Goal: Task Accomplishment & Management: Manage account settings

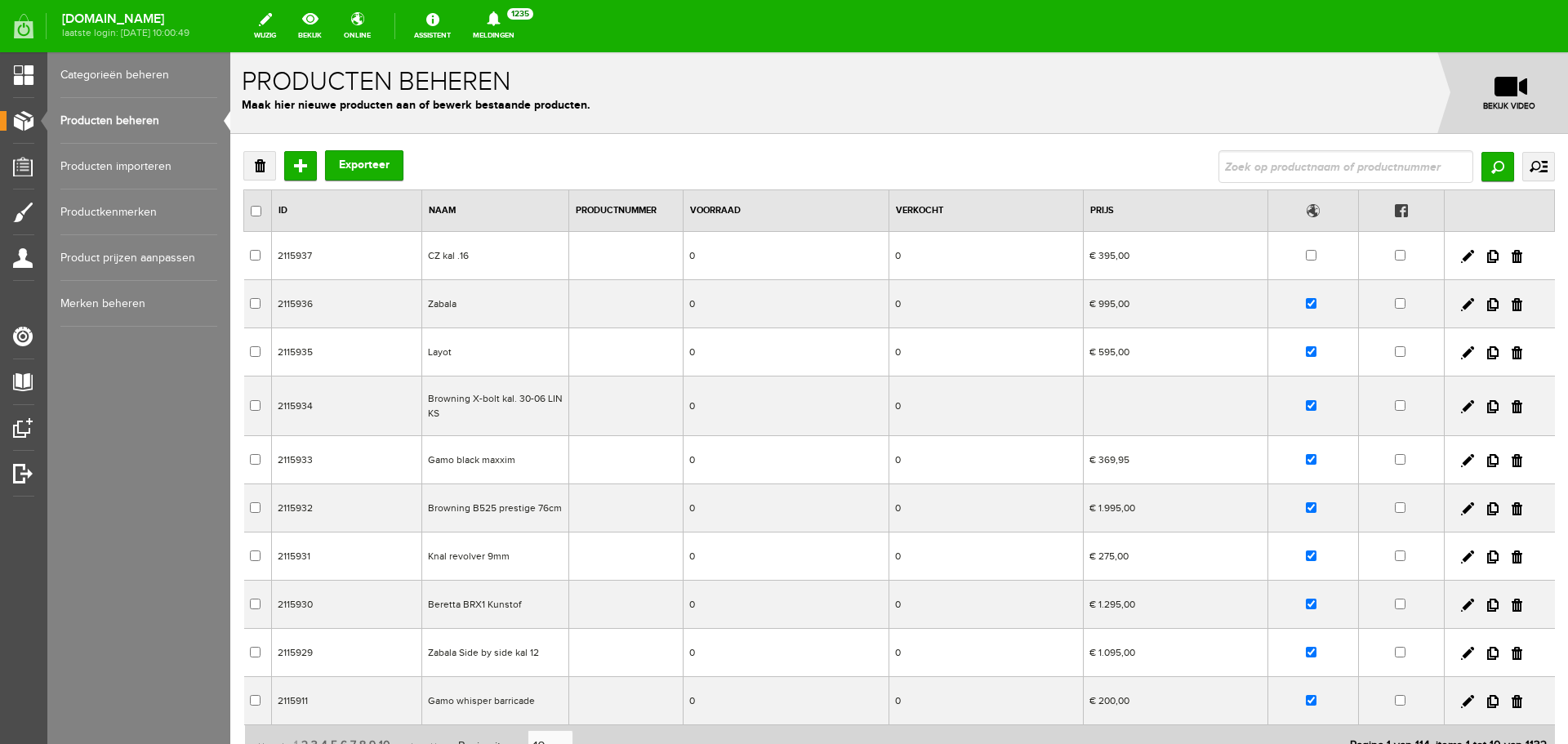
click at [538, 412] on td "Browning X-bolt kal. 30-06 LINKS" at bounding box center [495, 406] width 147 height 60
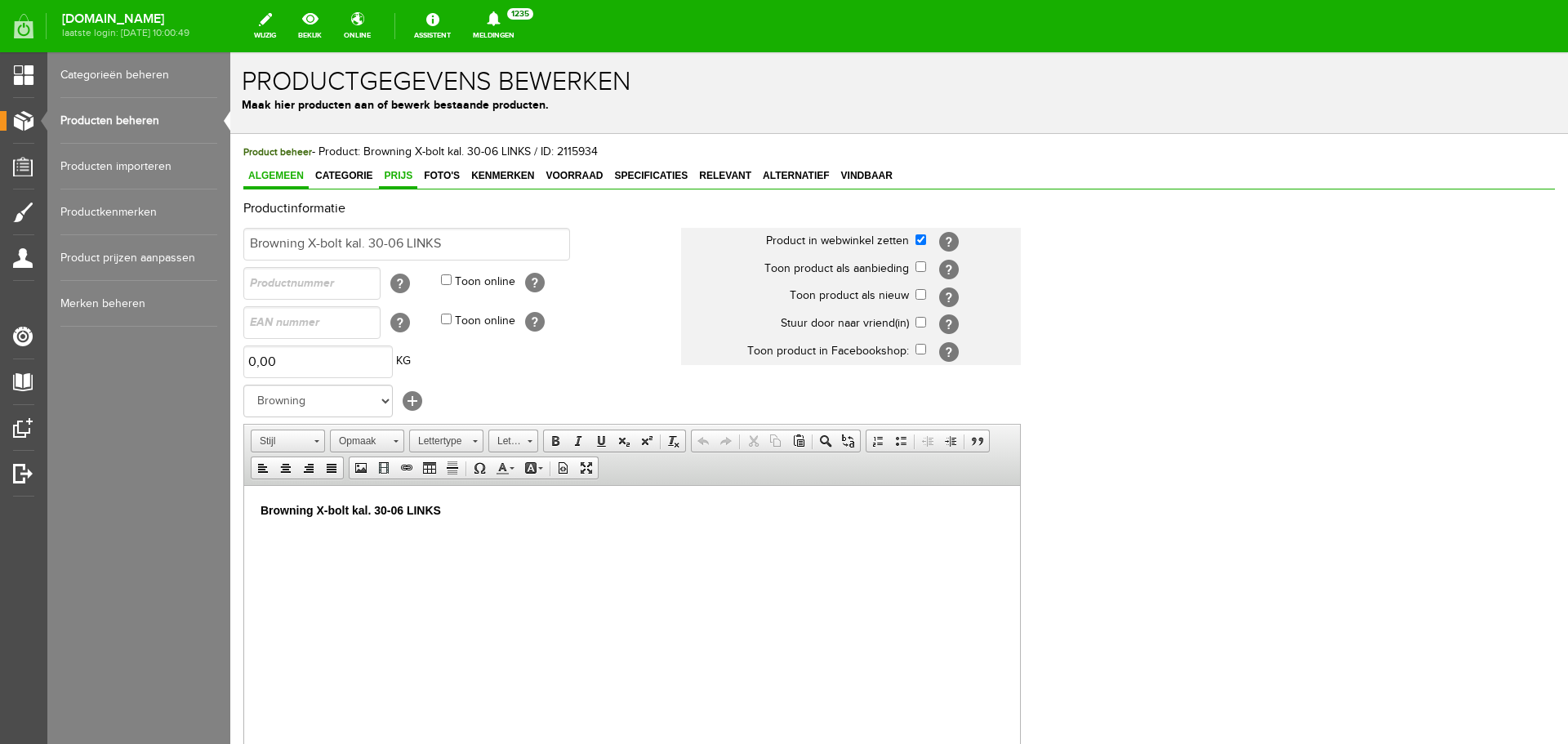
click at [399, 170] on span "Prijs" at bounding box center [398, 176] width 38 height 12
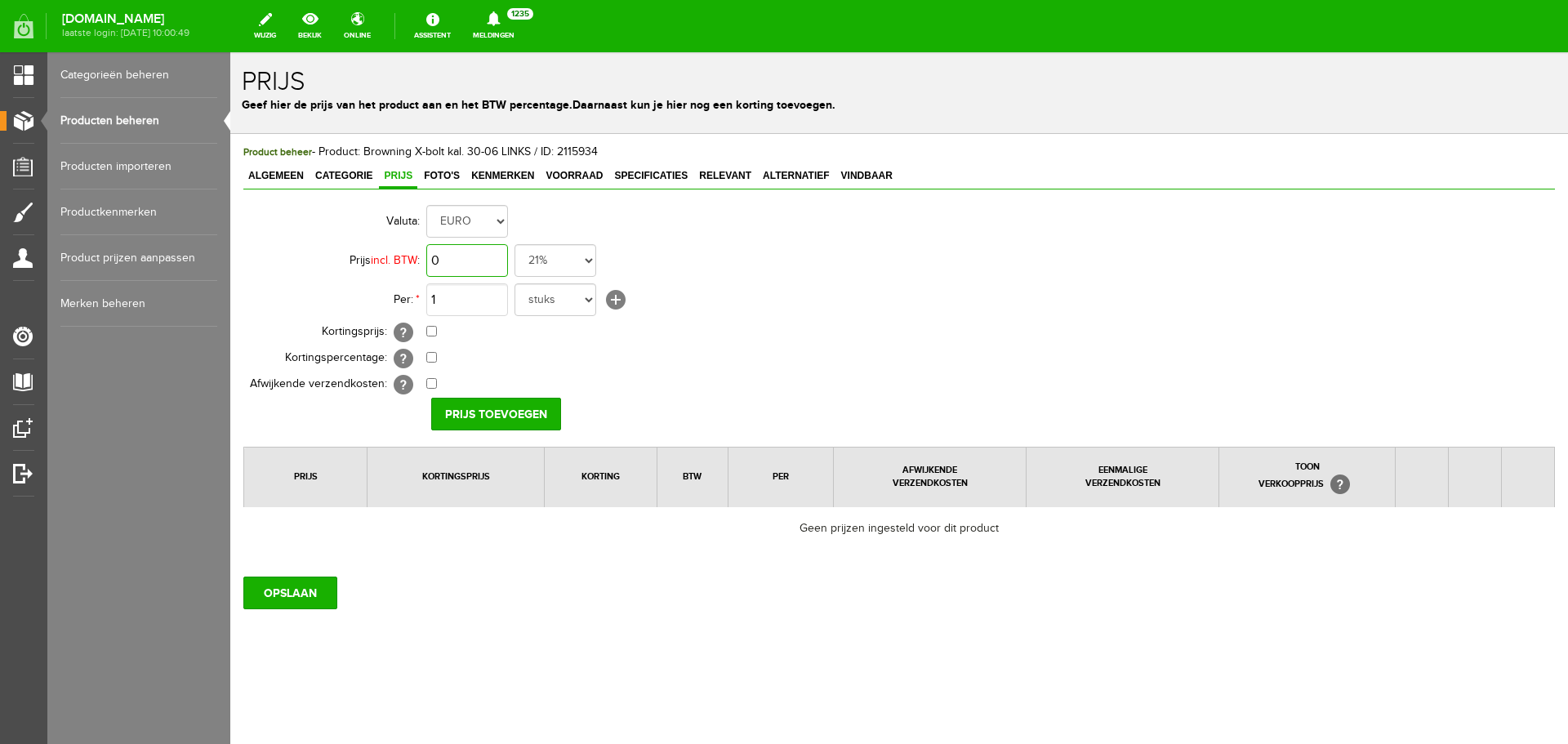
click at [484, 253] on input "0" at bounding box center [467, 260] width 82 height 33
type input "€ 700,00"
click at [491, 406] on input "Prijs toevoegen" at bounding box center [495, 414] width 130 height 33
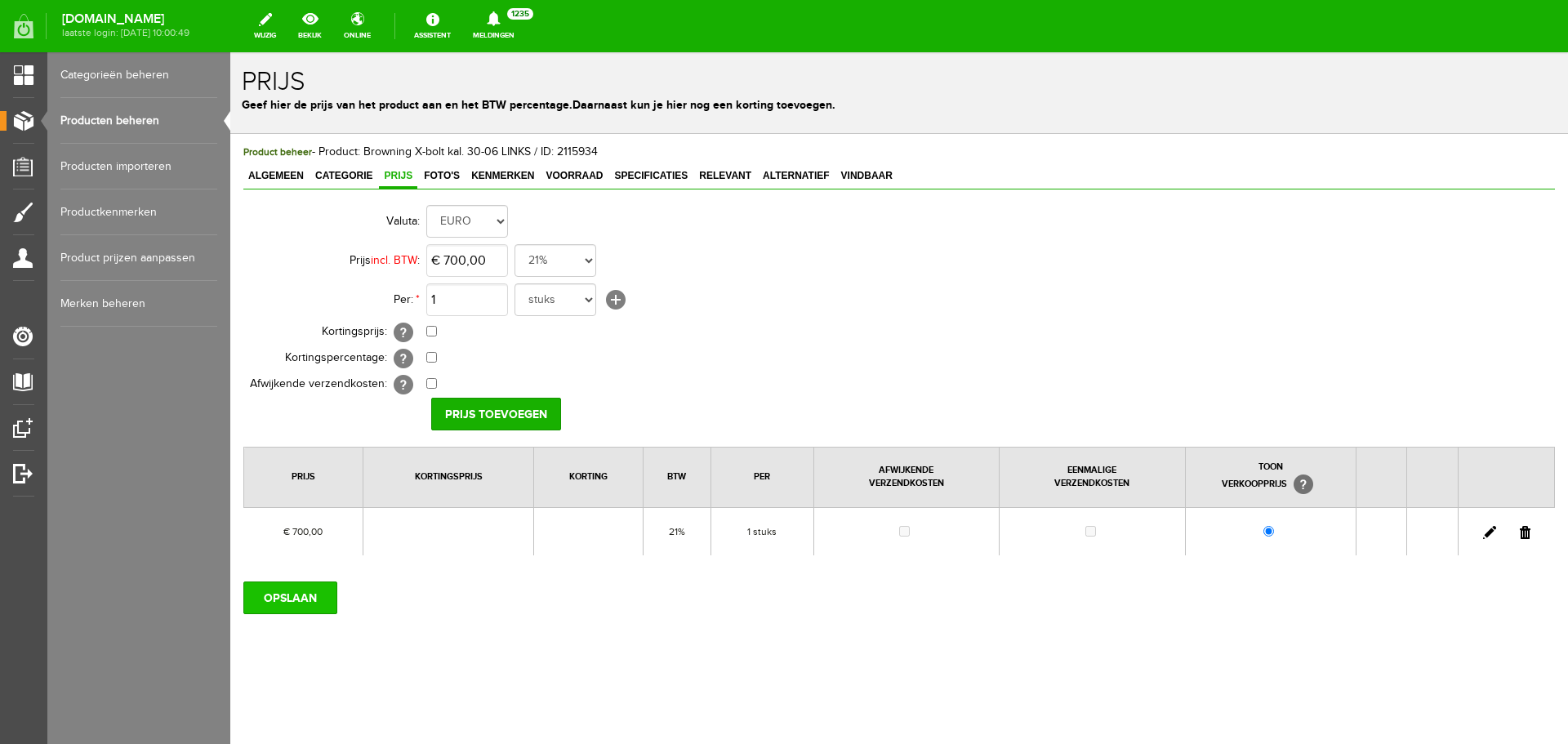
click at [301, 598] on input "OPSLAAN" at bounding box center [290, 598] width 94 height 33
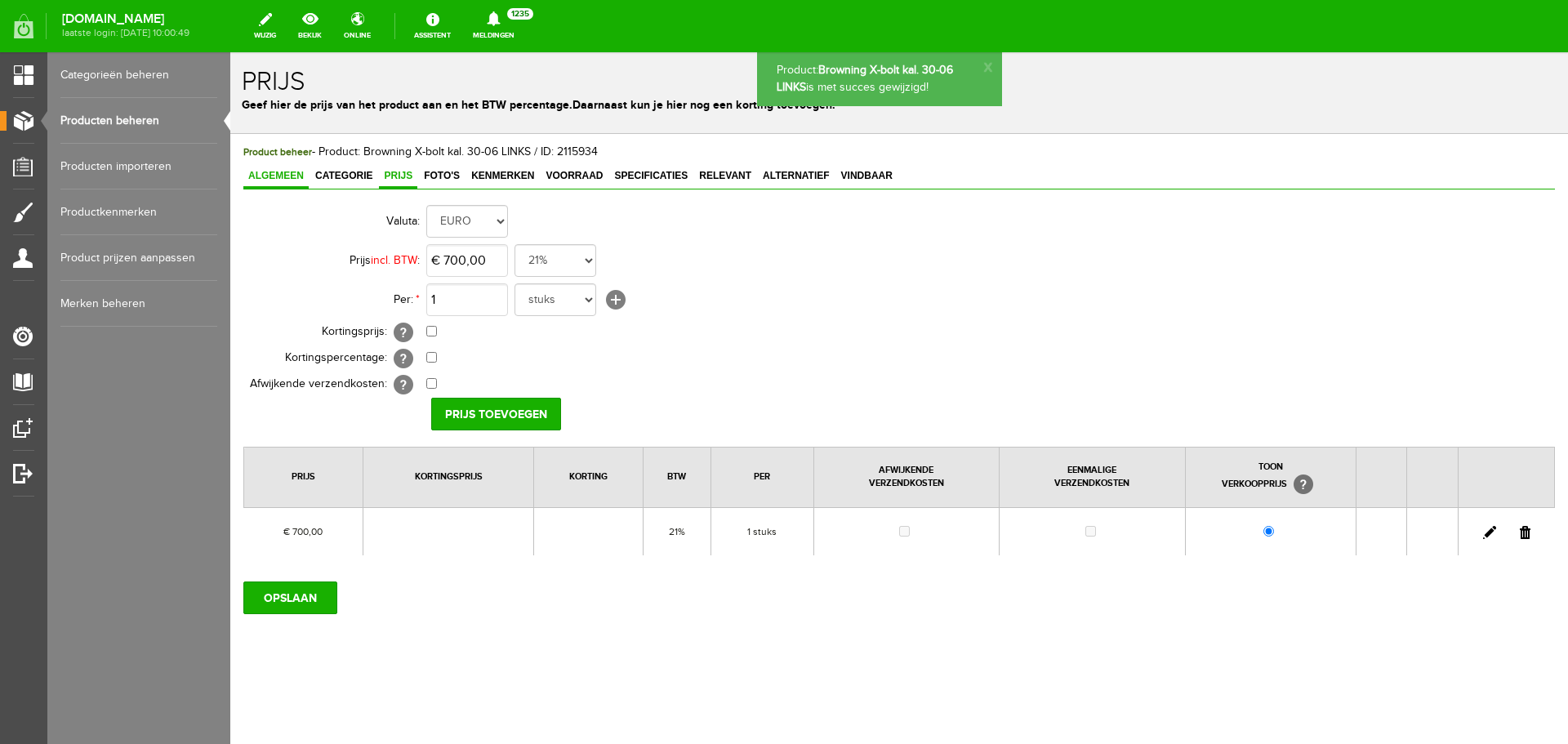
click at [297, 178] on span "Algemeen" at bounding box center [276, 176] width 65 height 12
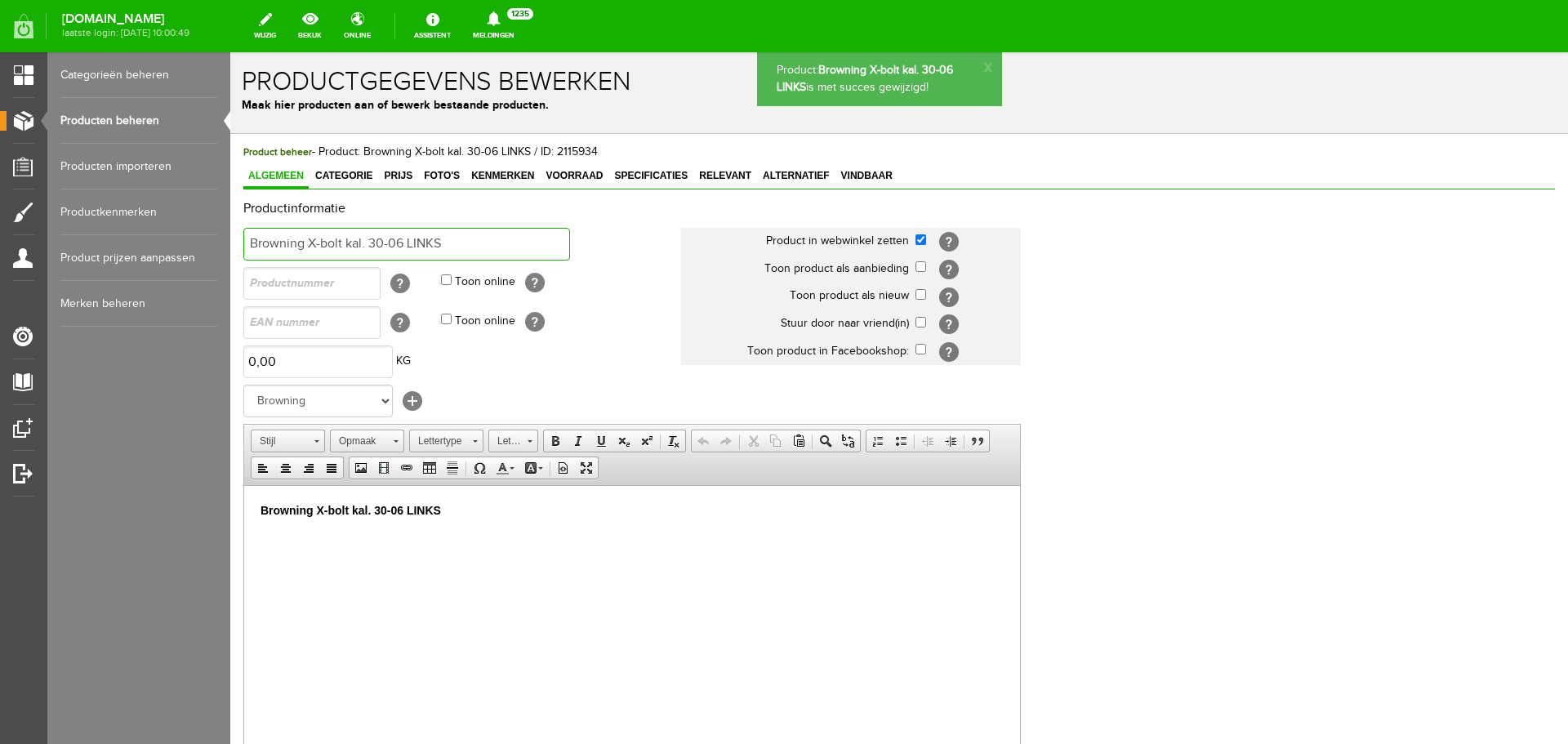
click at [463, 244] on input "Browning X-bolt kal. 30-06 LINKS" at bounding box center [406, 244] width 326 height 33
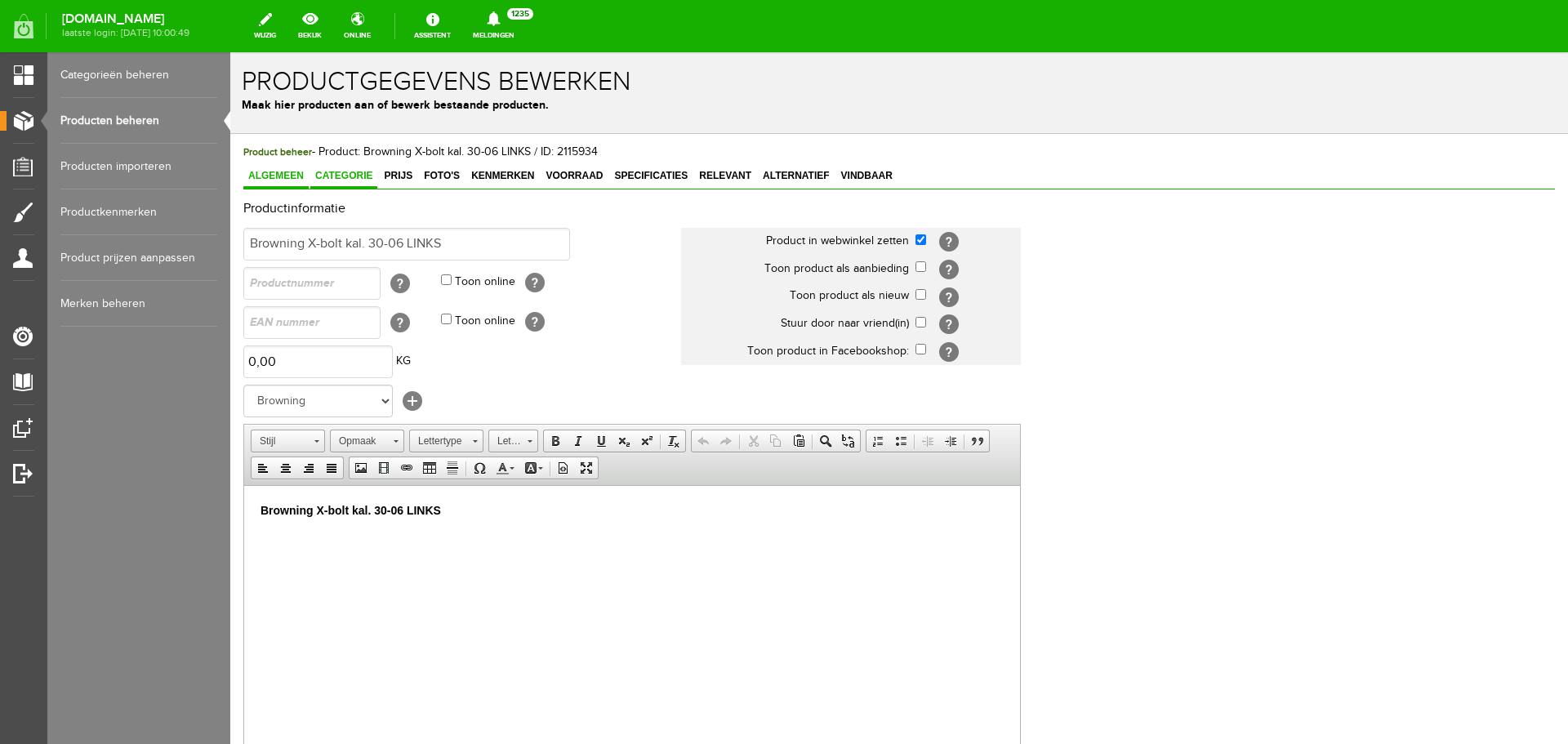
click at [364, 176] on span "Categorie" at bounding box center [344, 176] width 67 height 12
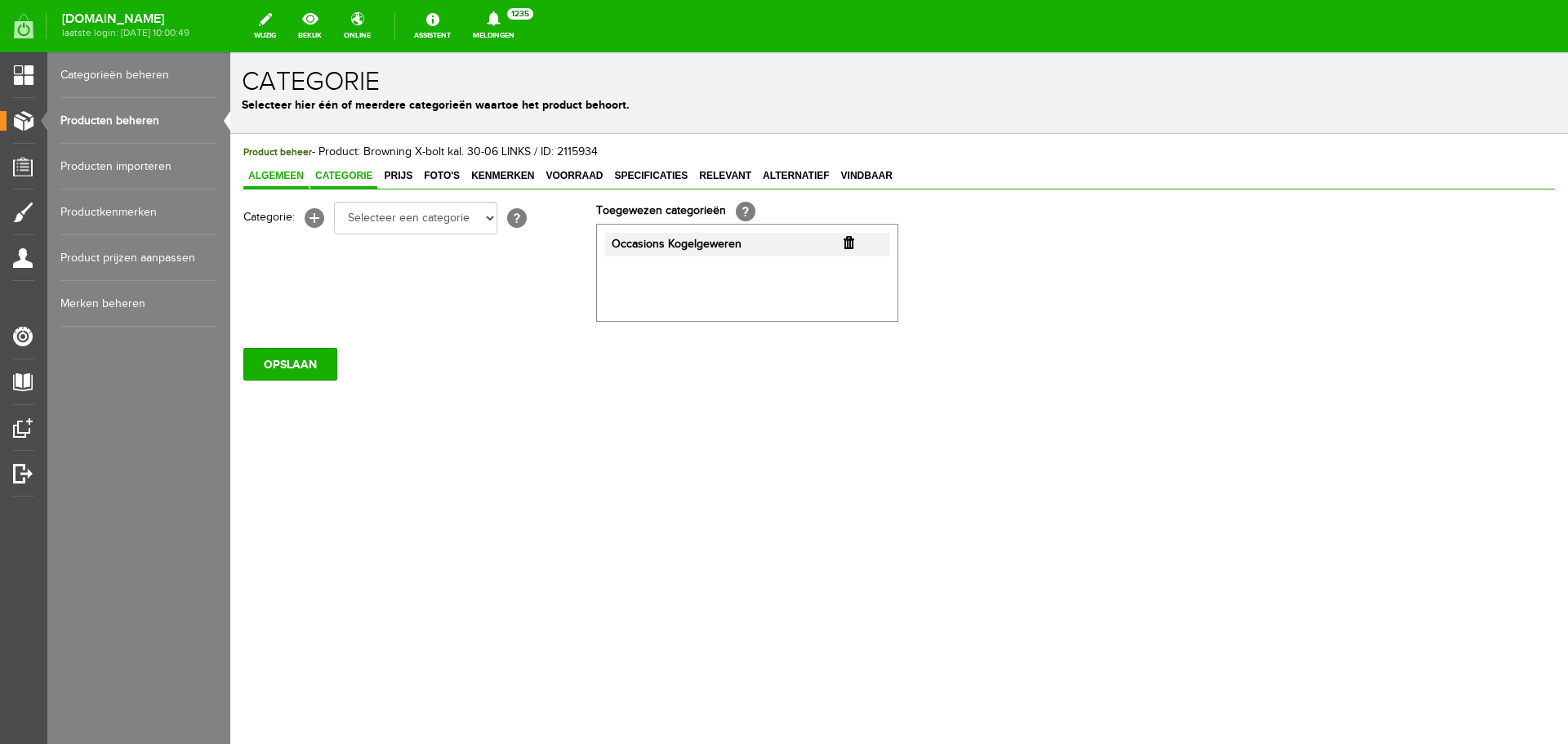
click at [290, 172] on span "Algemeen" at bounding box center [276, 176] width 65 height 12
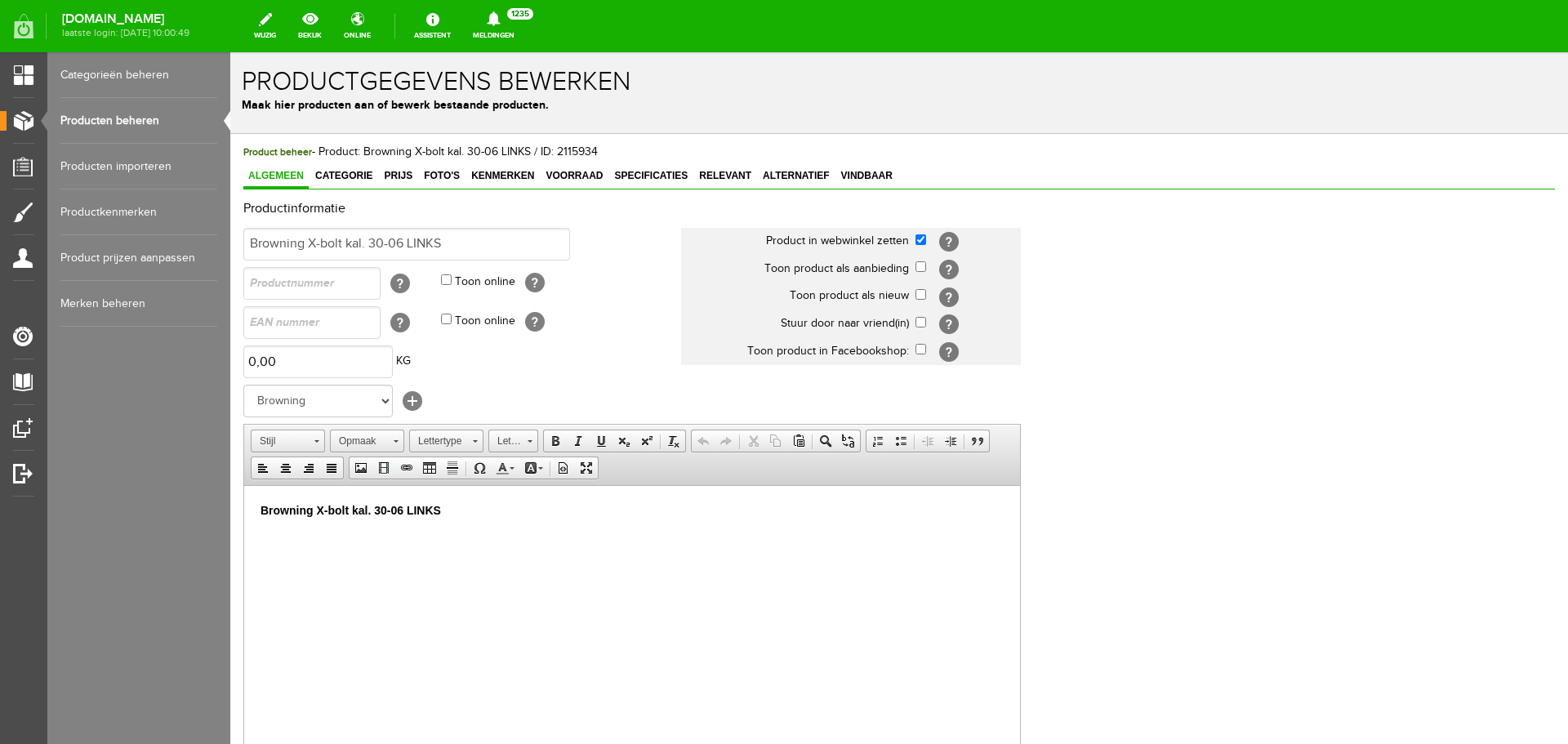
click at [139, 112] on link "Producten beheren" at bounding box center [138, 121] width 157 height 46
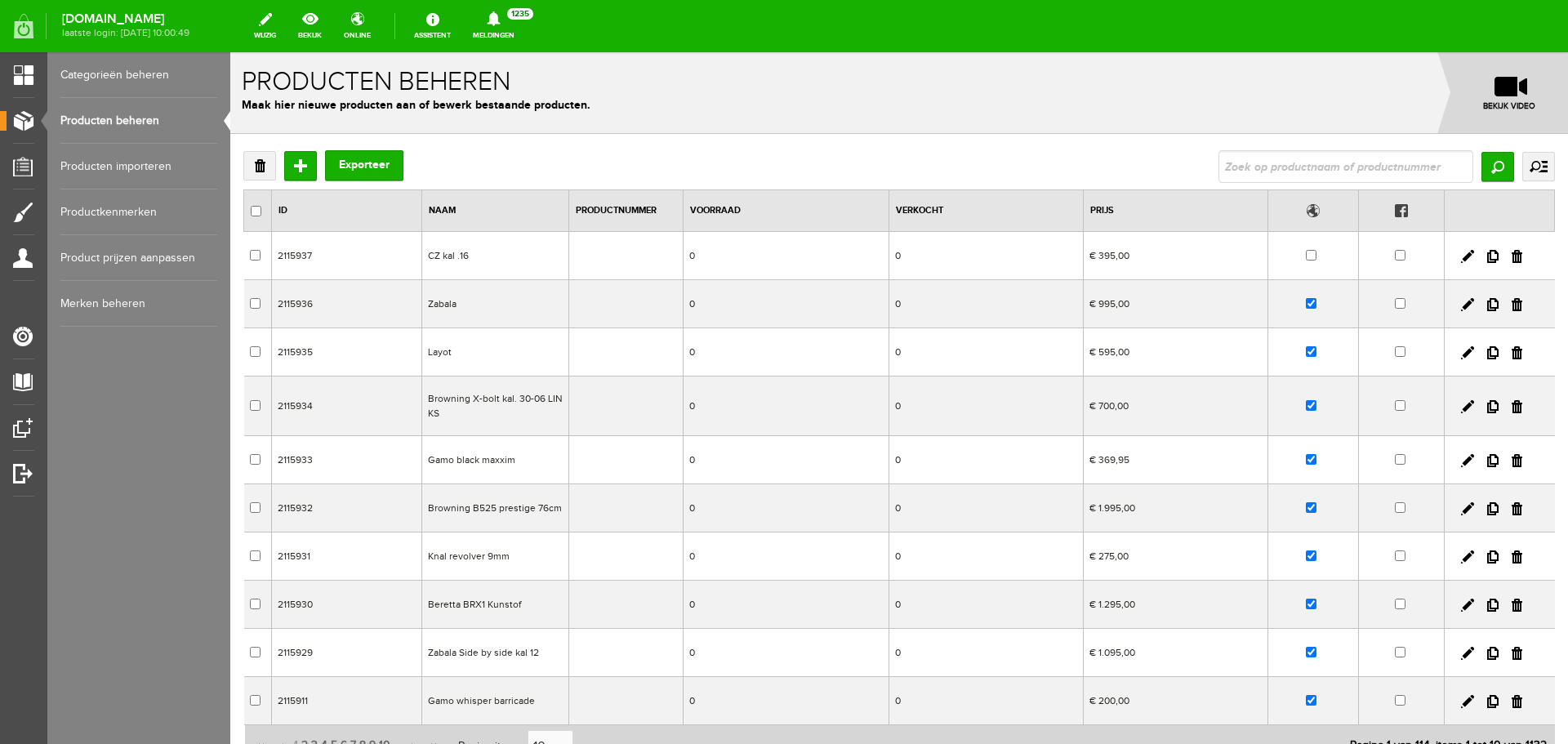
click at [528, 253] on td "CZ kal .16" at bounding box center [495, 256] width 147 height 48
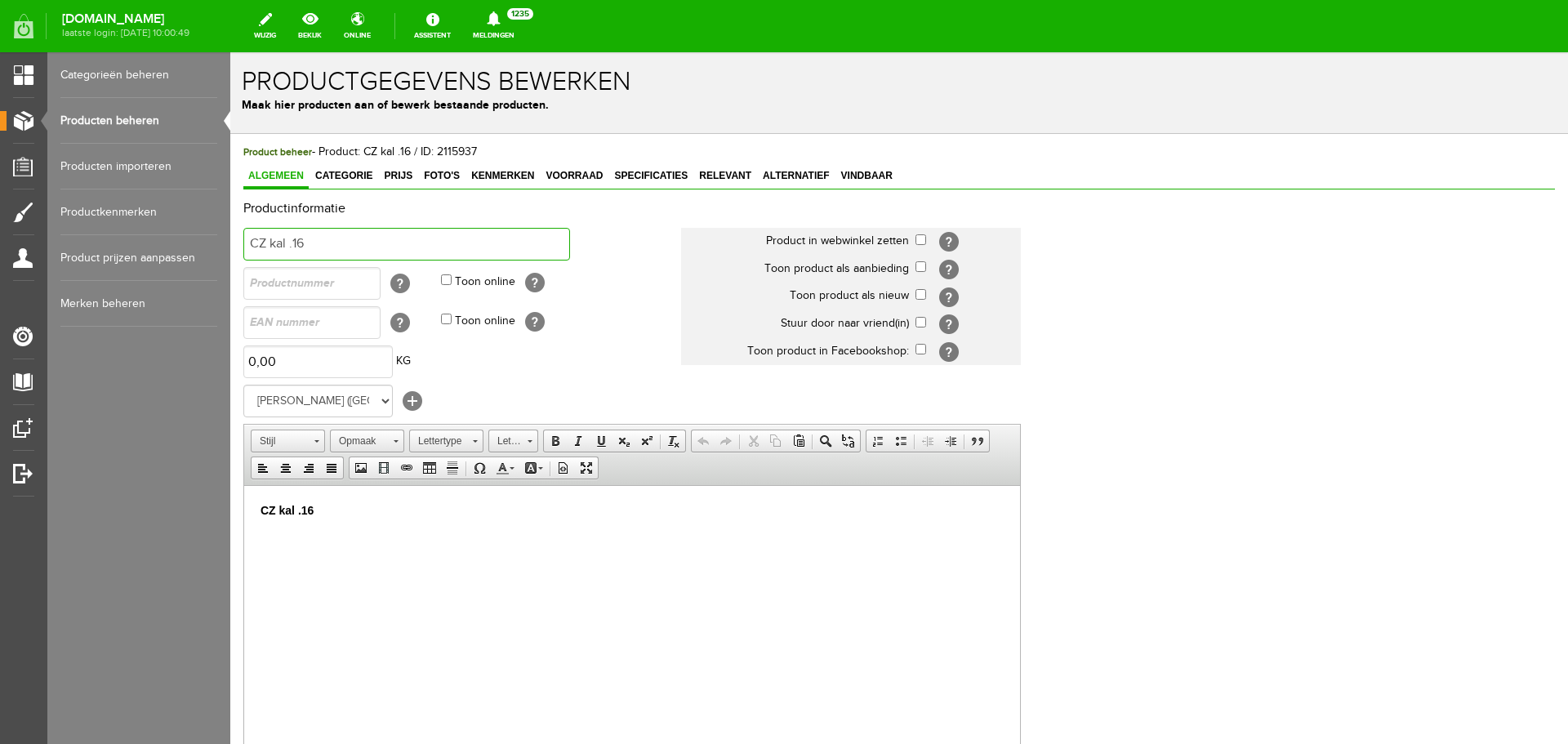
click at [362, 244] on input "CZ kal .16" at bounding box center [406, 244] width 326 height 33
type input "CZ kal .16 side by side"
click at [347, 169] on link "Categorie" at bounding box center [344, 177] width 67 height 24
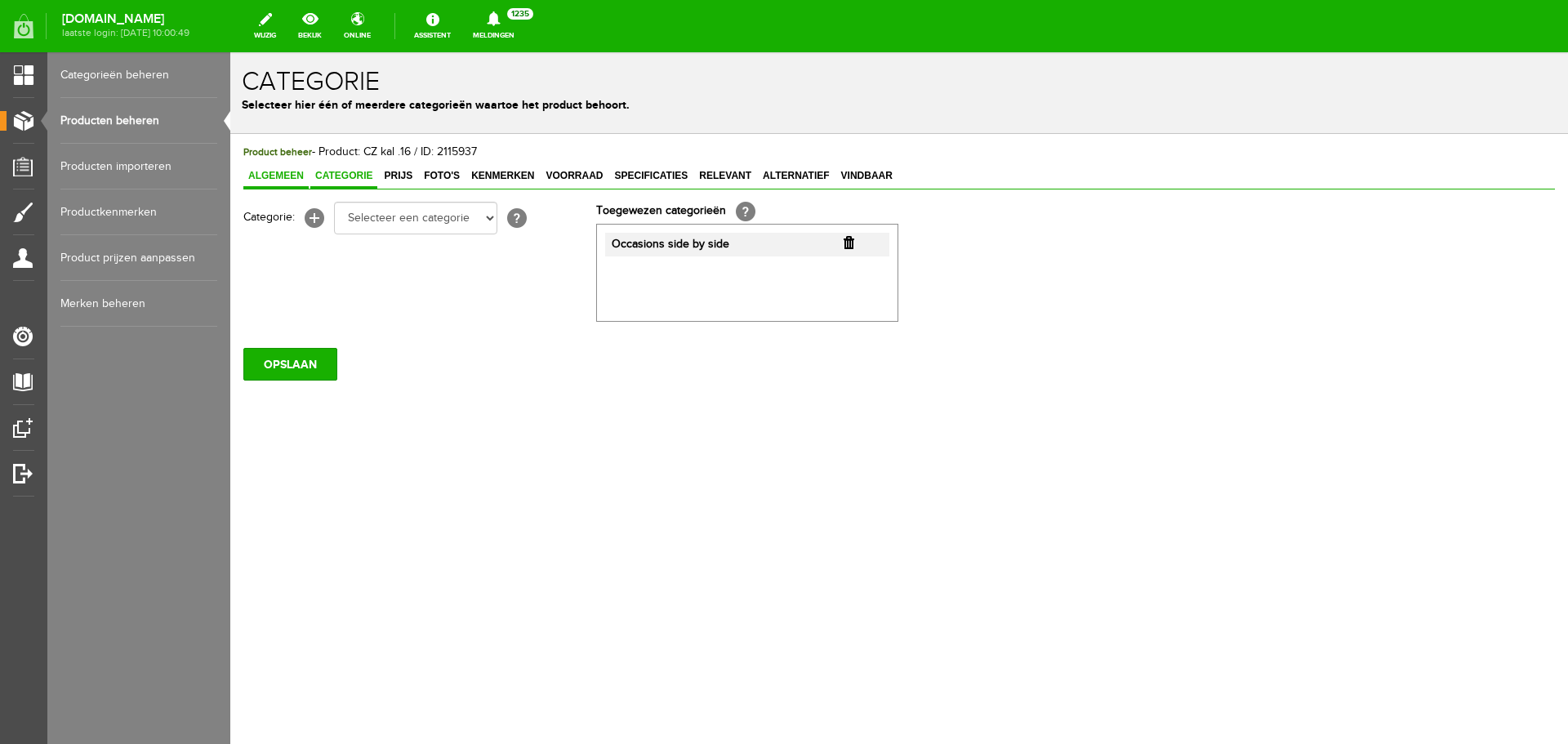
click at [295, 172] on span "Algemeen" at bounding box center [276, 176] width 65 height 12
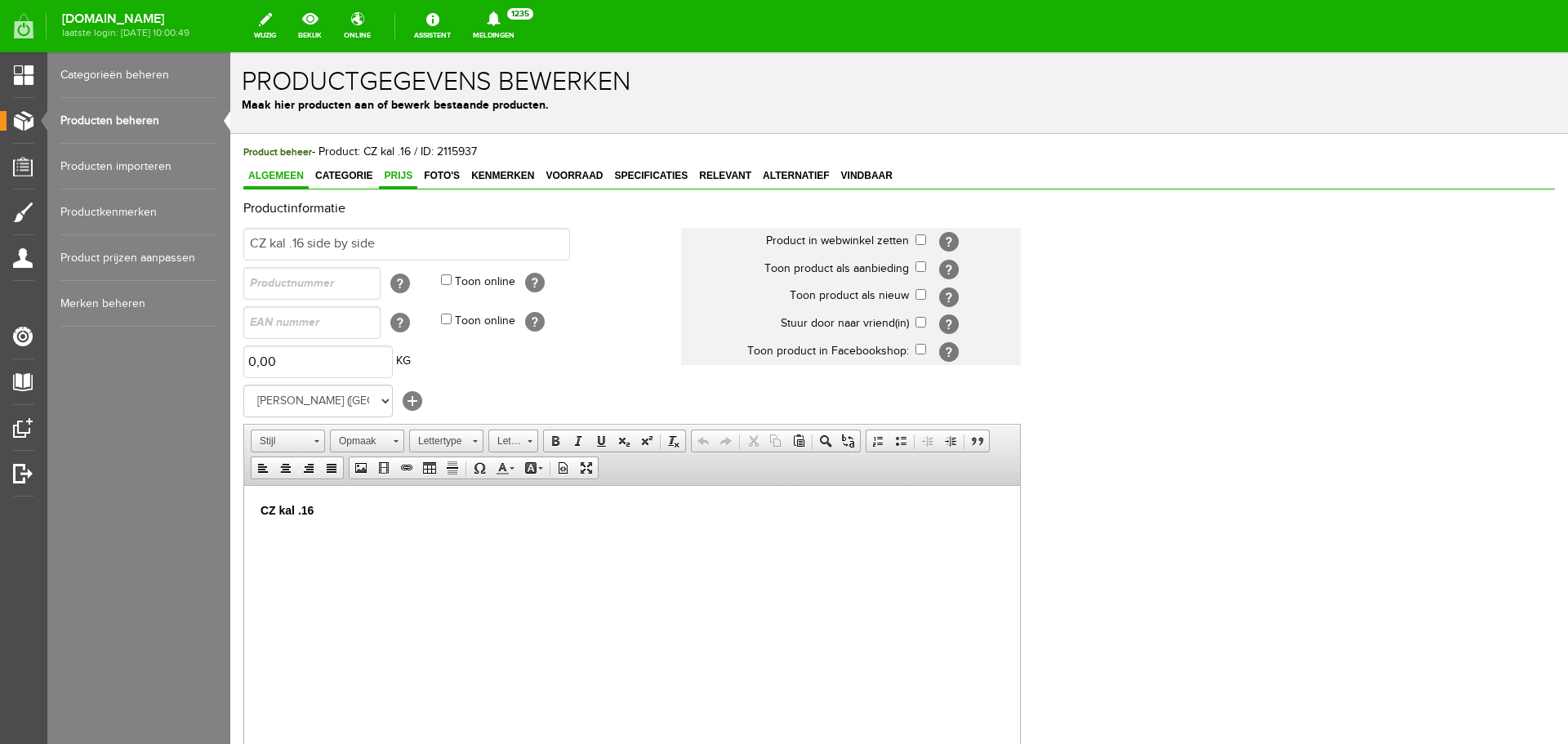
click at [399, 180] on span "Prijs" at bounding box center [398, 176] width 38 height 12
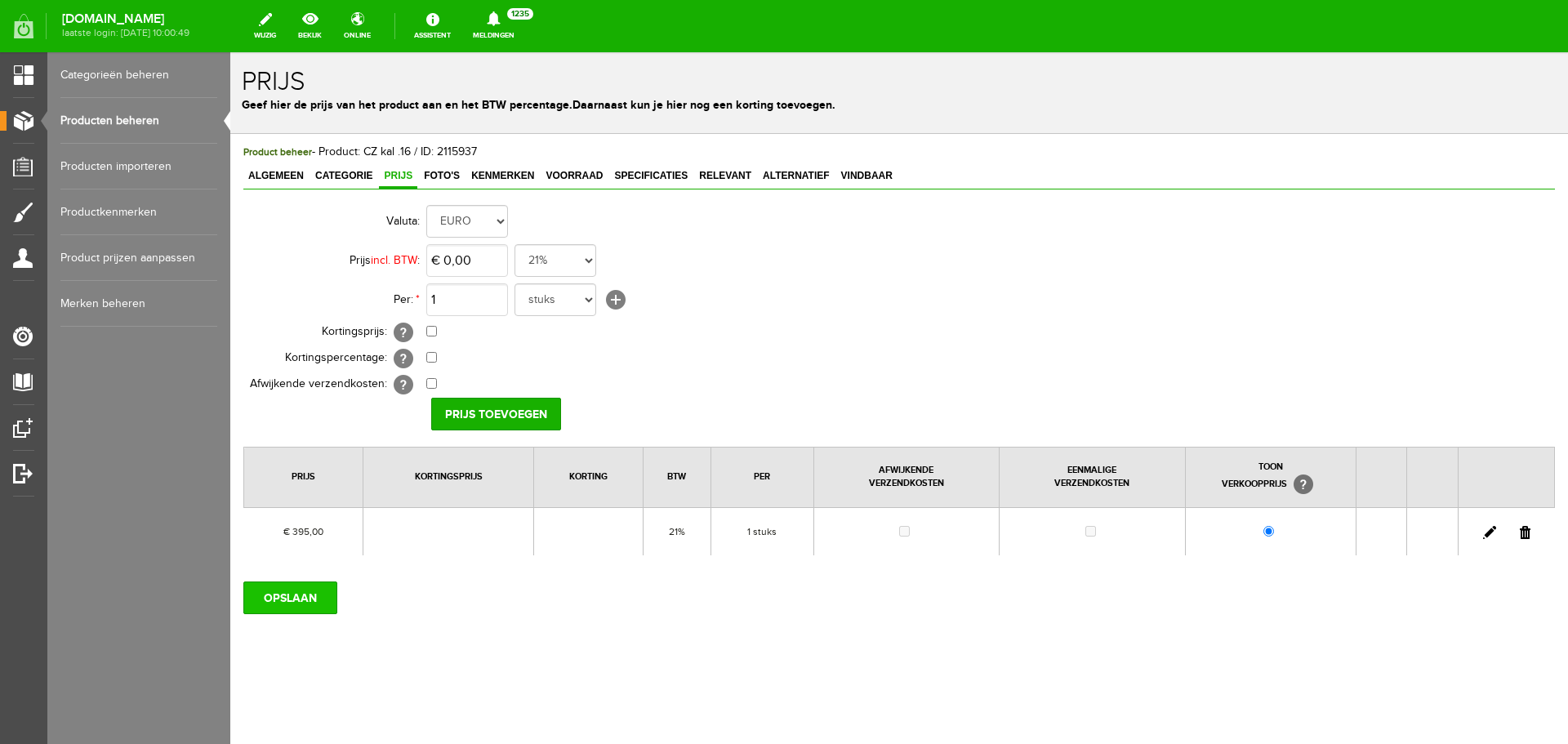
click at [316, 597] on input "OPSLAAN" at bounding box center [290, 598] width 94 height 33
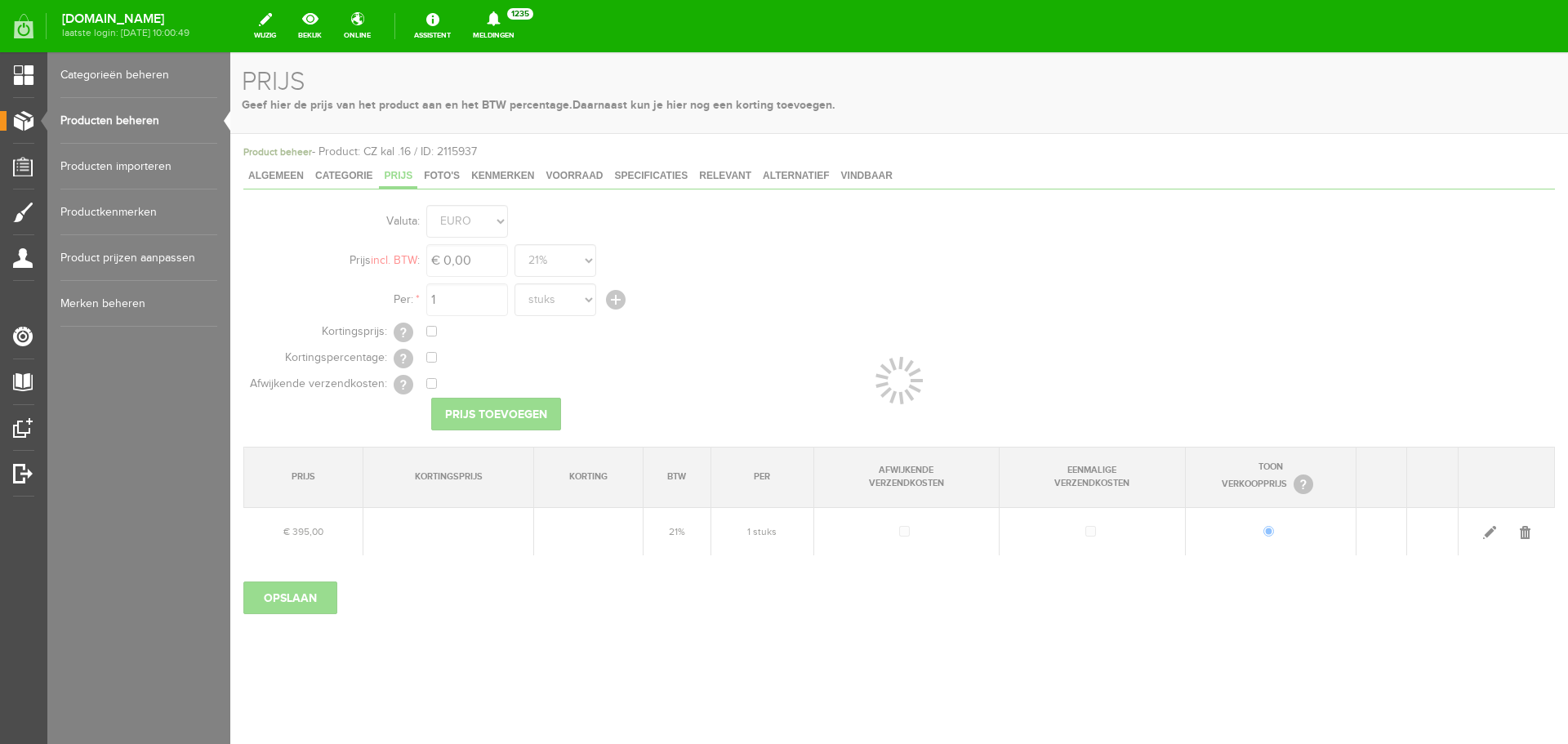
click at [131, 117] on link "Producten beheren" at bounding box center [138, 121] width 157 height 46
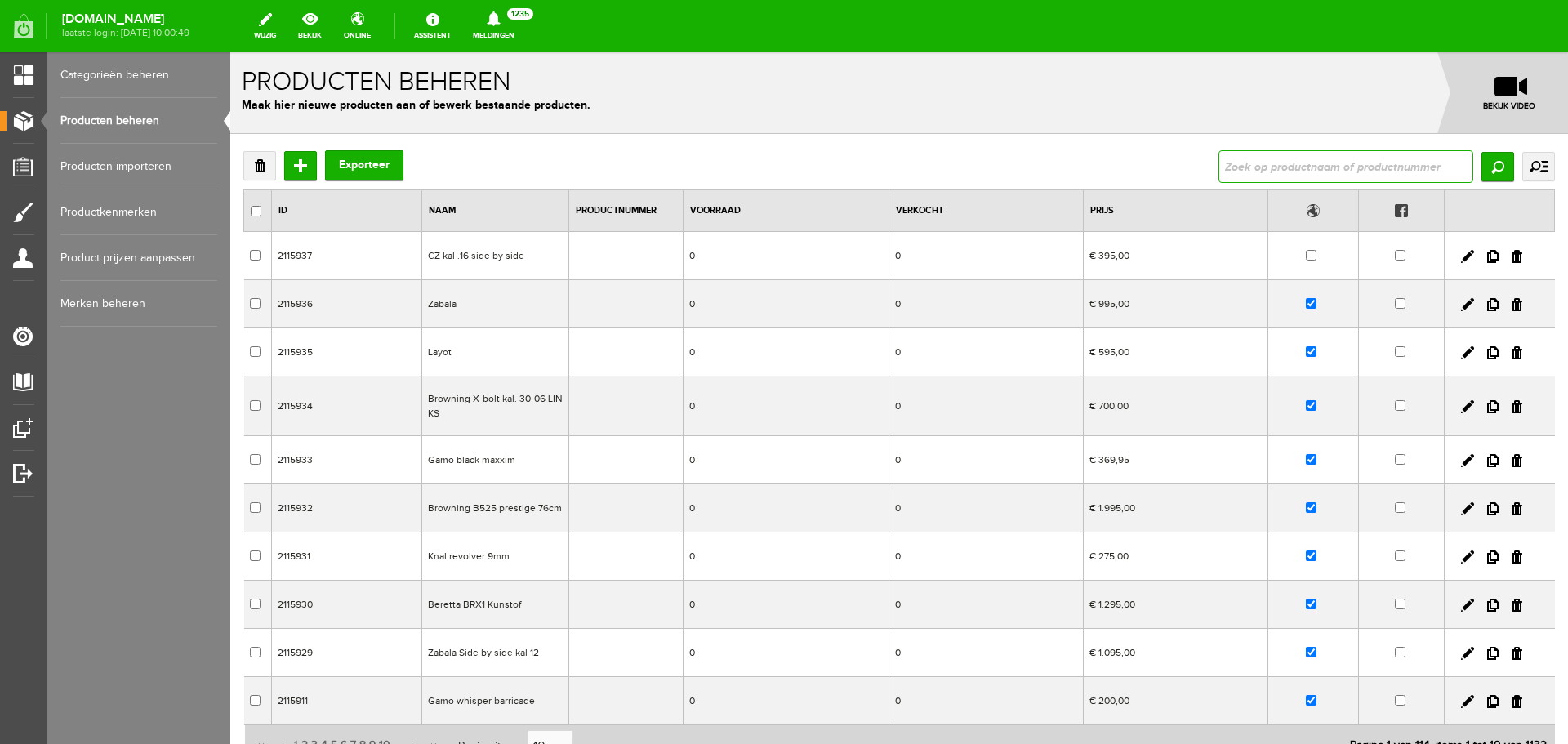
click at [1236, 170] on input "text" at bounding box center [1345, 166] width 254 height 33
click at [561, 300] on td "Zabala" at bounding box center [495, 304] width 147 height 48
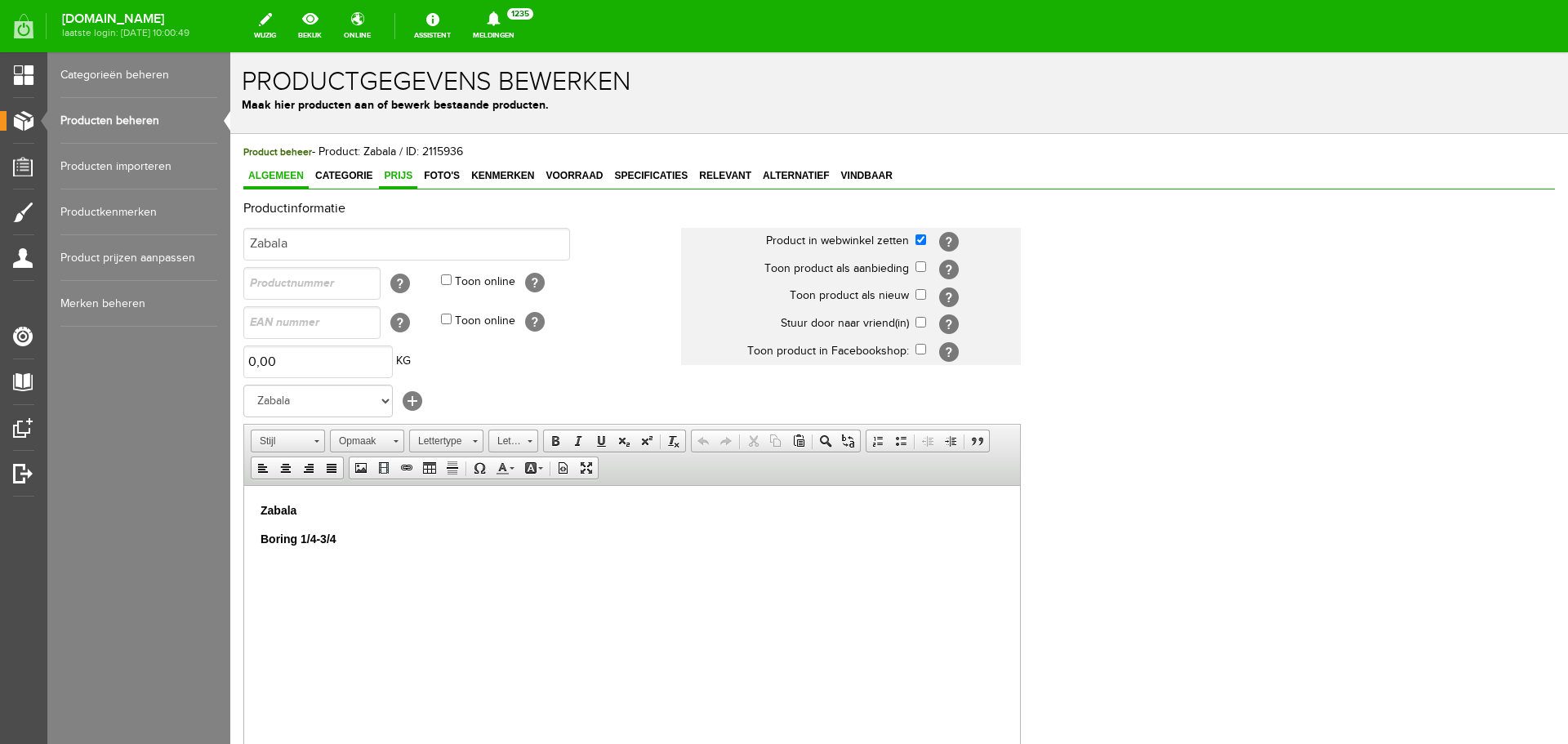
click at [401, 176] on span "Prijs" at bounding box center [398, 176] width 38 height 12
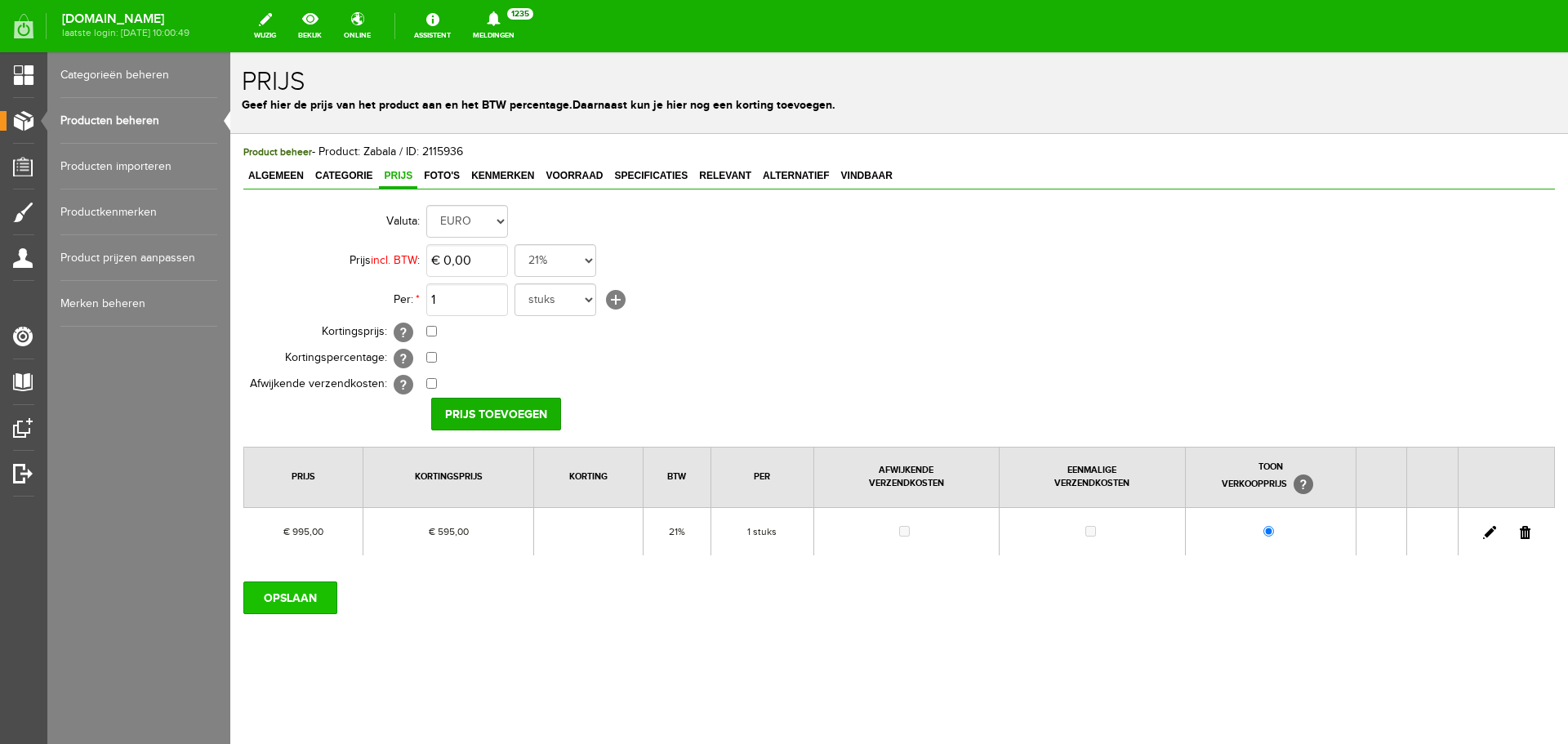
click at [308, 603] on input "OPSLAAN" at bounding box center [290, 598] width 94 height 33
click at [140, 112] on link "Producten beheren" at bounding box center [138, 121] width 157 height 46
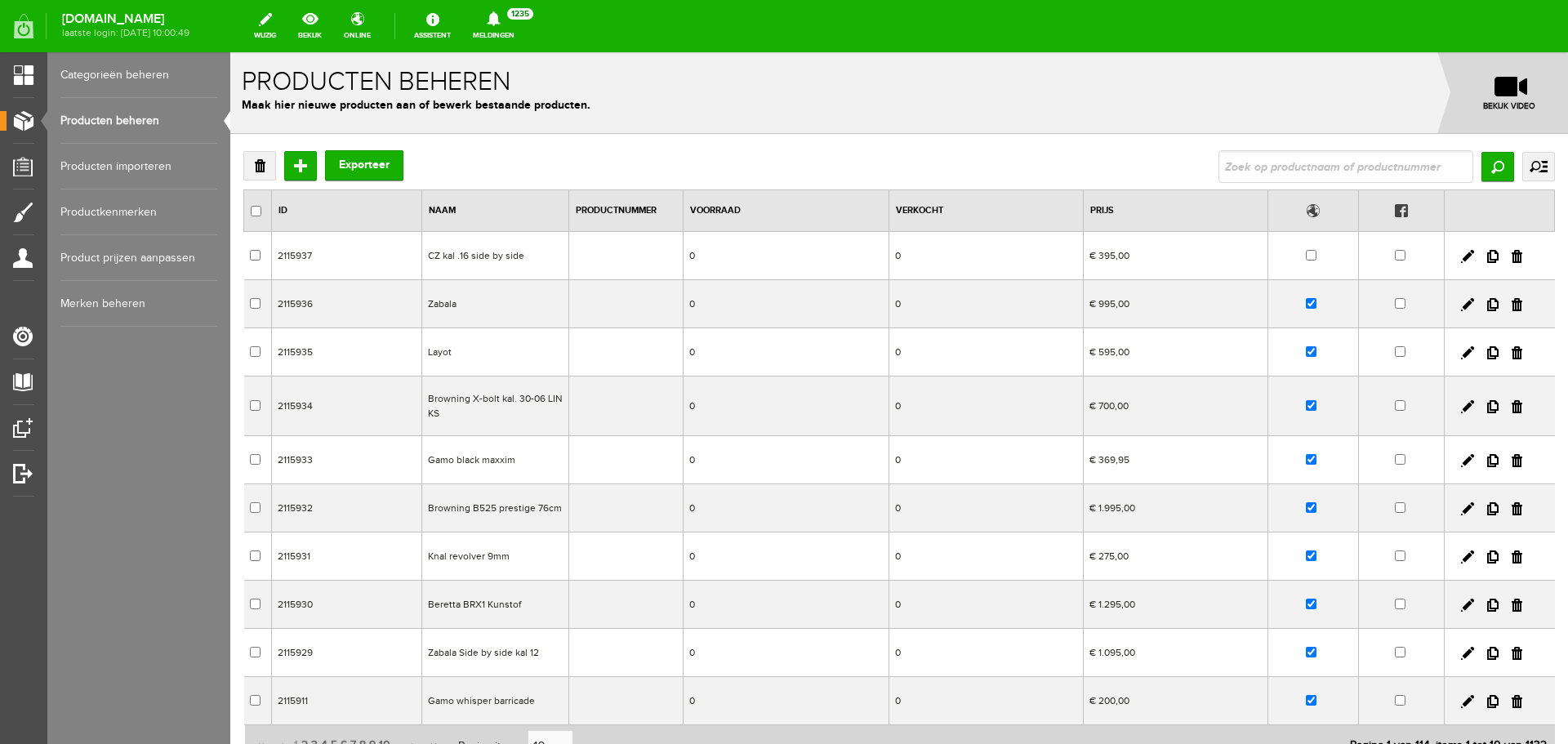
click at [502, 347] on td "Layot" at bounding box center [495, 352] width 147 height 48
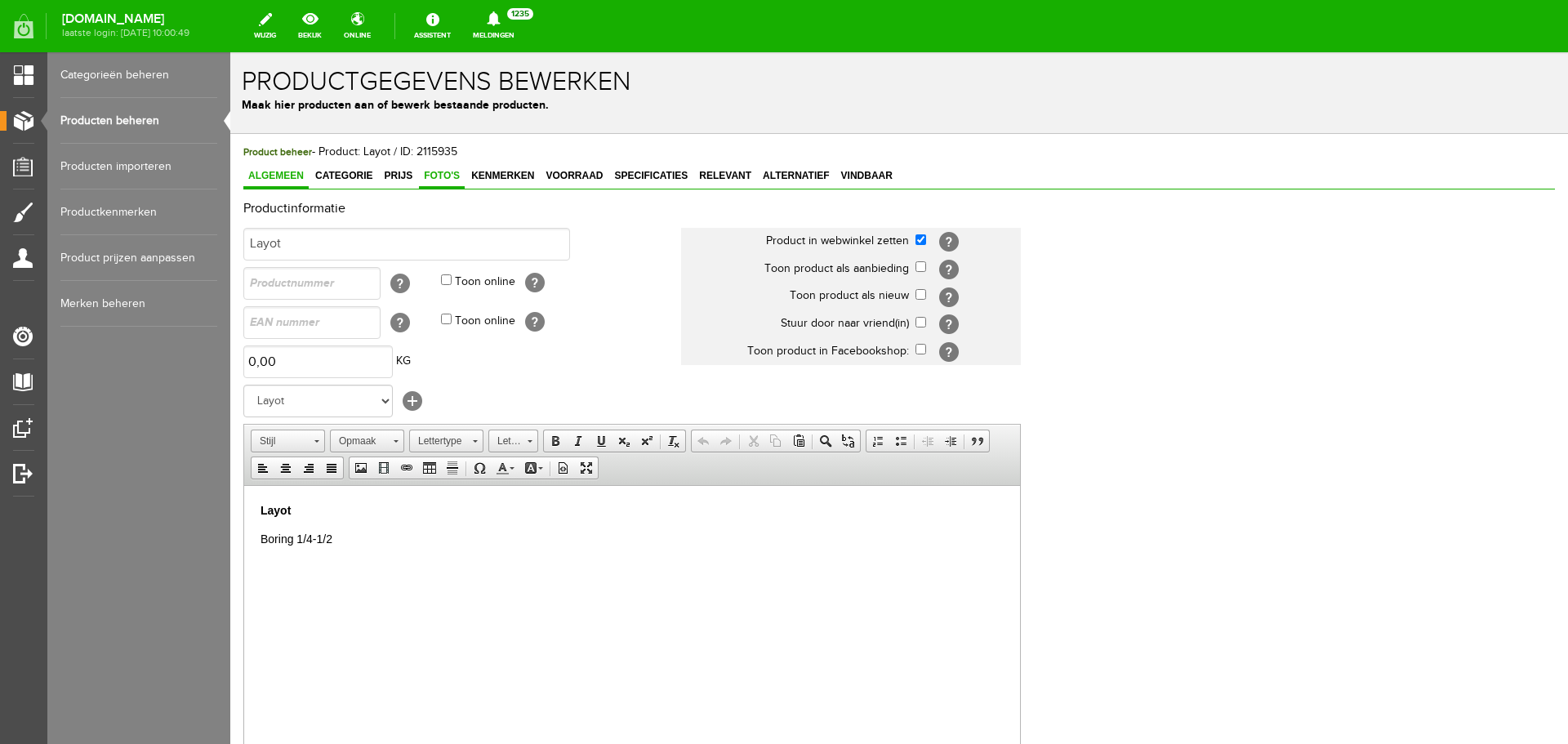
click at [445, 176] on span "Foto's" at bounding box center [442, 176] width 46 height 12
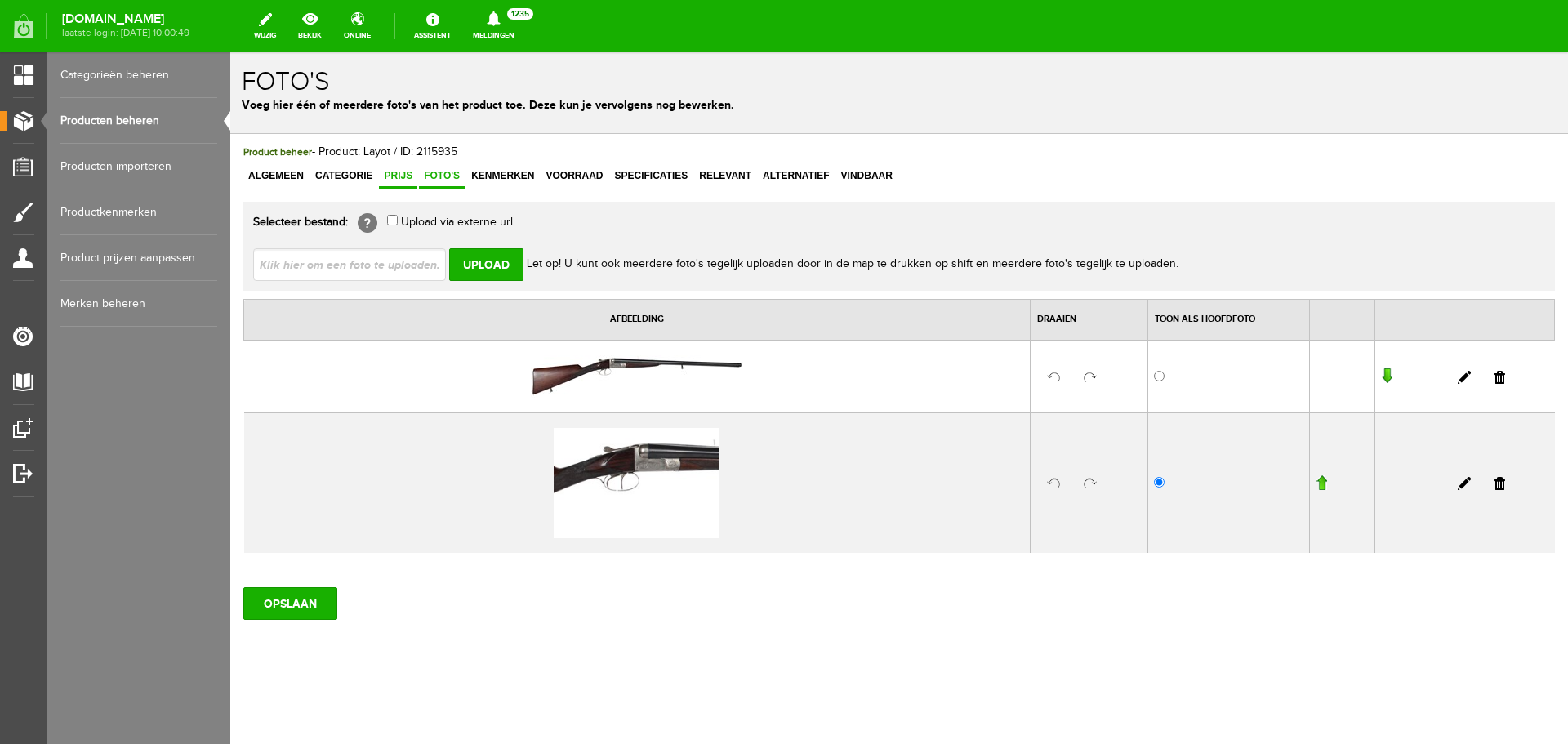
click at [405, 174] on span "Prijs" at bounding box center [398, 176] width 38 height 12
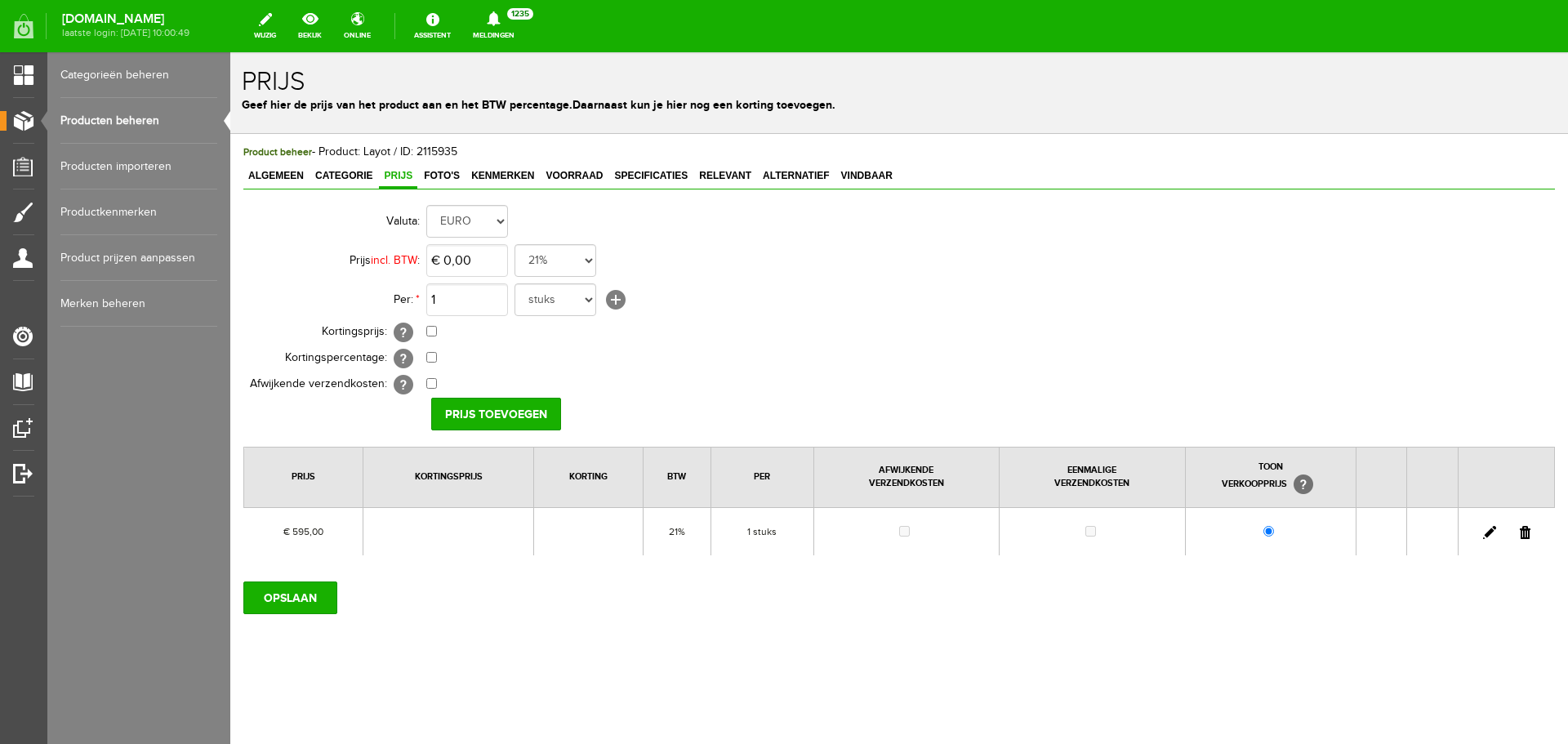
click at [141, 114] on link "Producten beheren" at bounding box center [138, 121] width 157 height 46
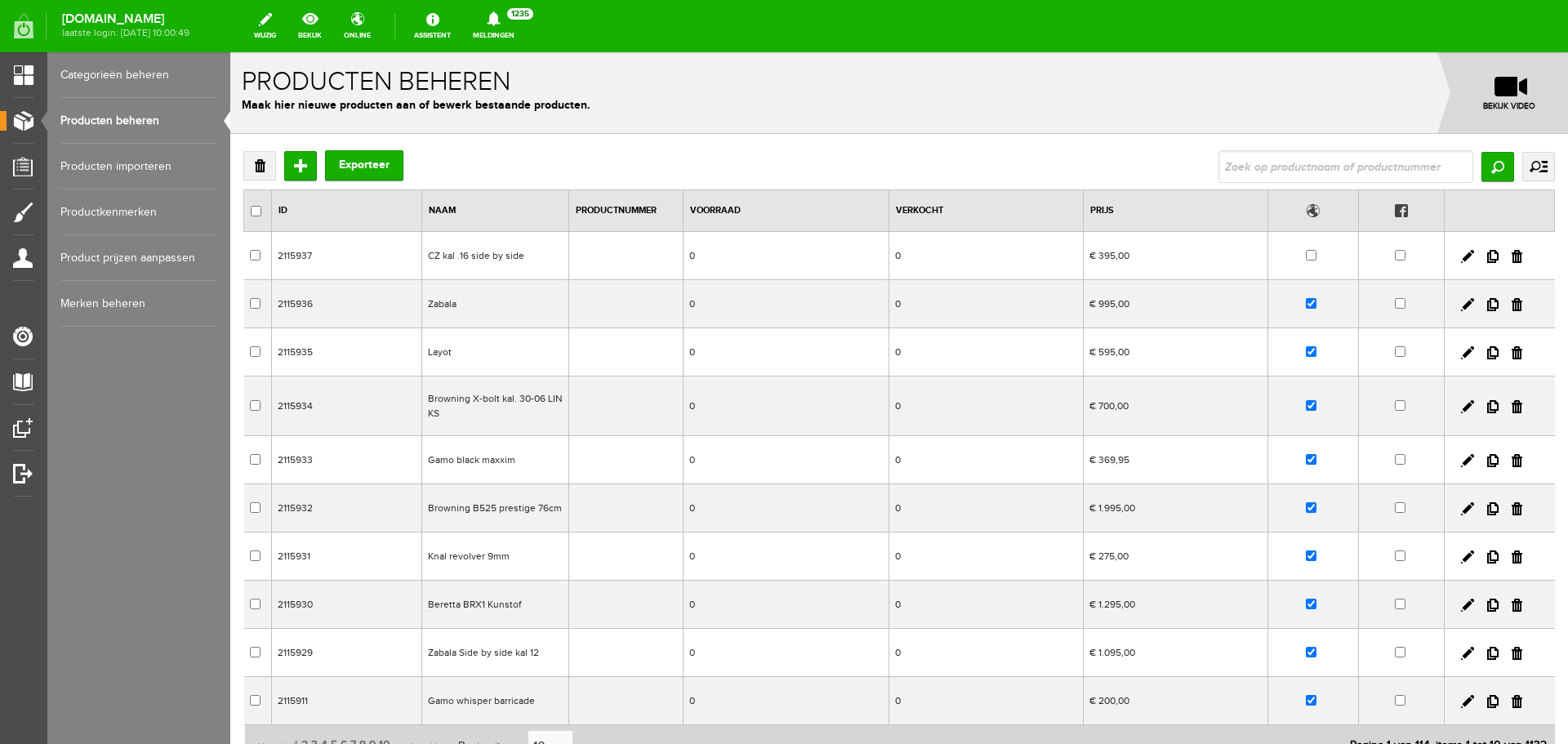
click at [488, 304] on td "Zabala" at bounding box center [495, 304] width 147 height 48
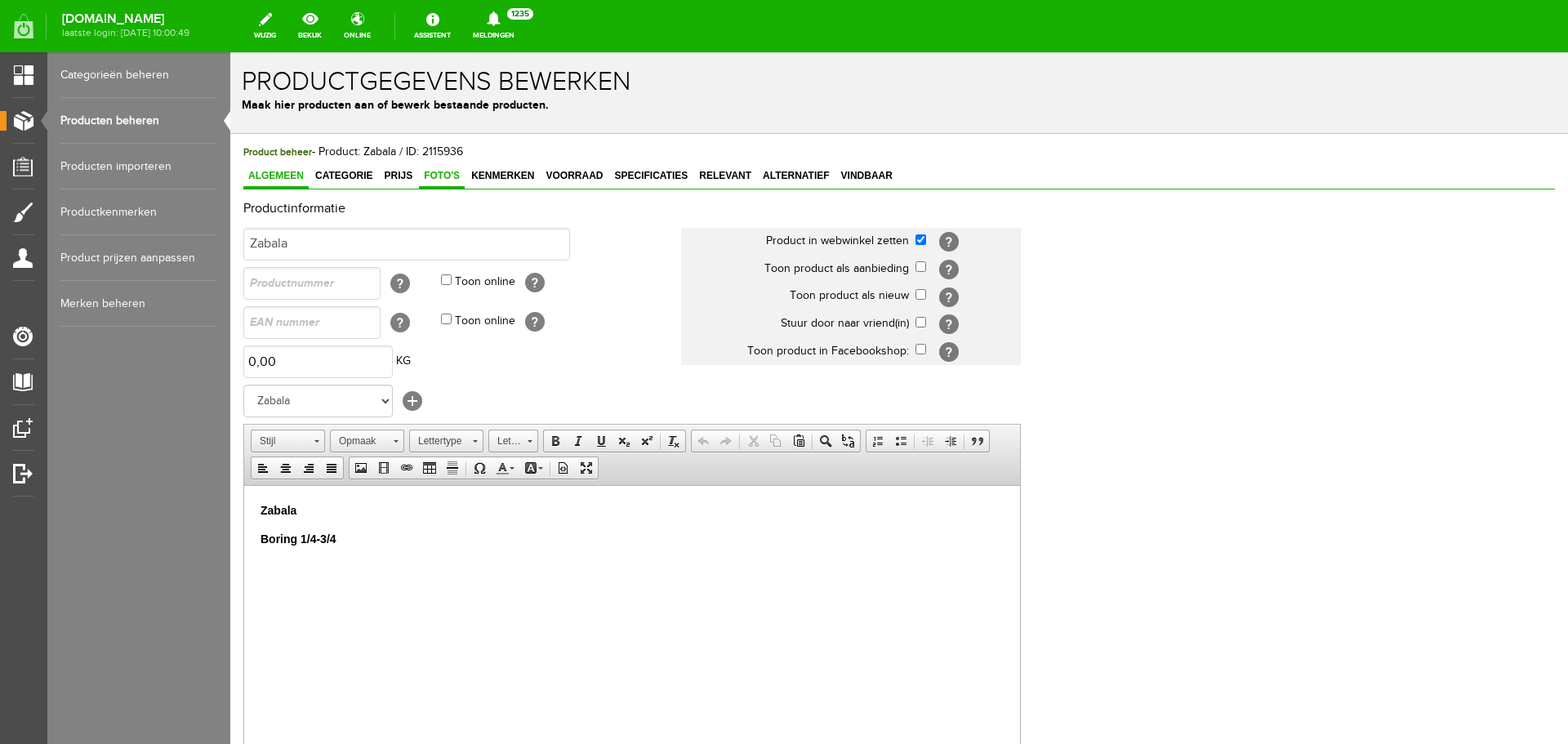
click at [444, 175] on span "Foto's" at bounding box center [442, 176] width 46 height 12
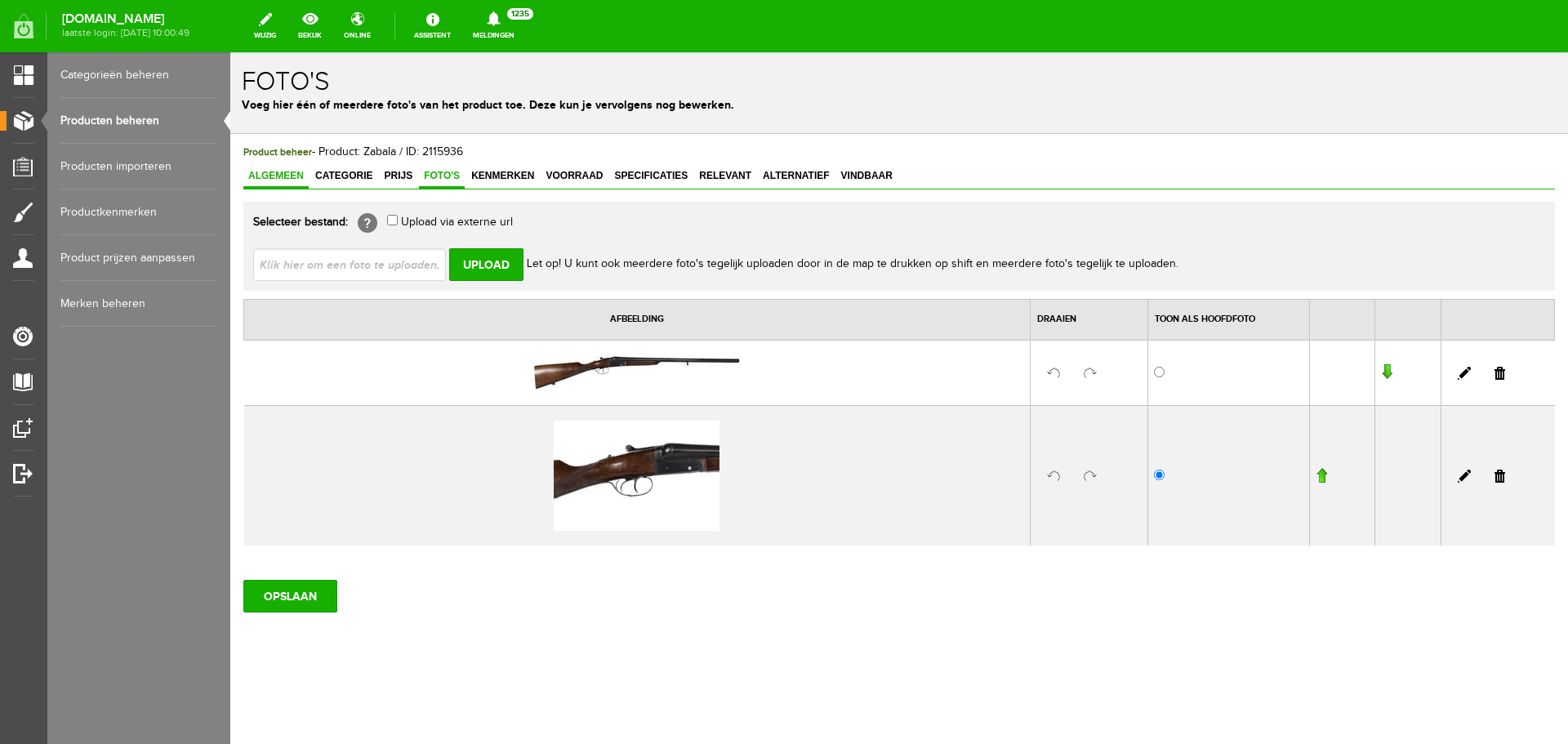
click at [295, 173] on span "Algemeen" at bounding box center [276, 176] width 65 height 12
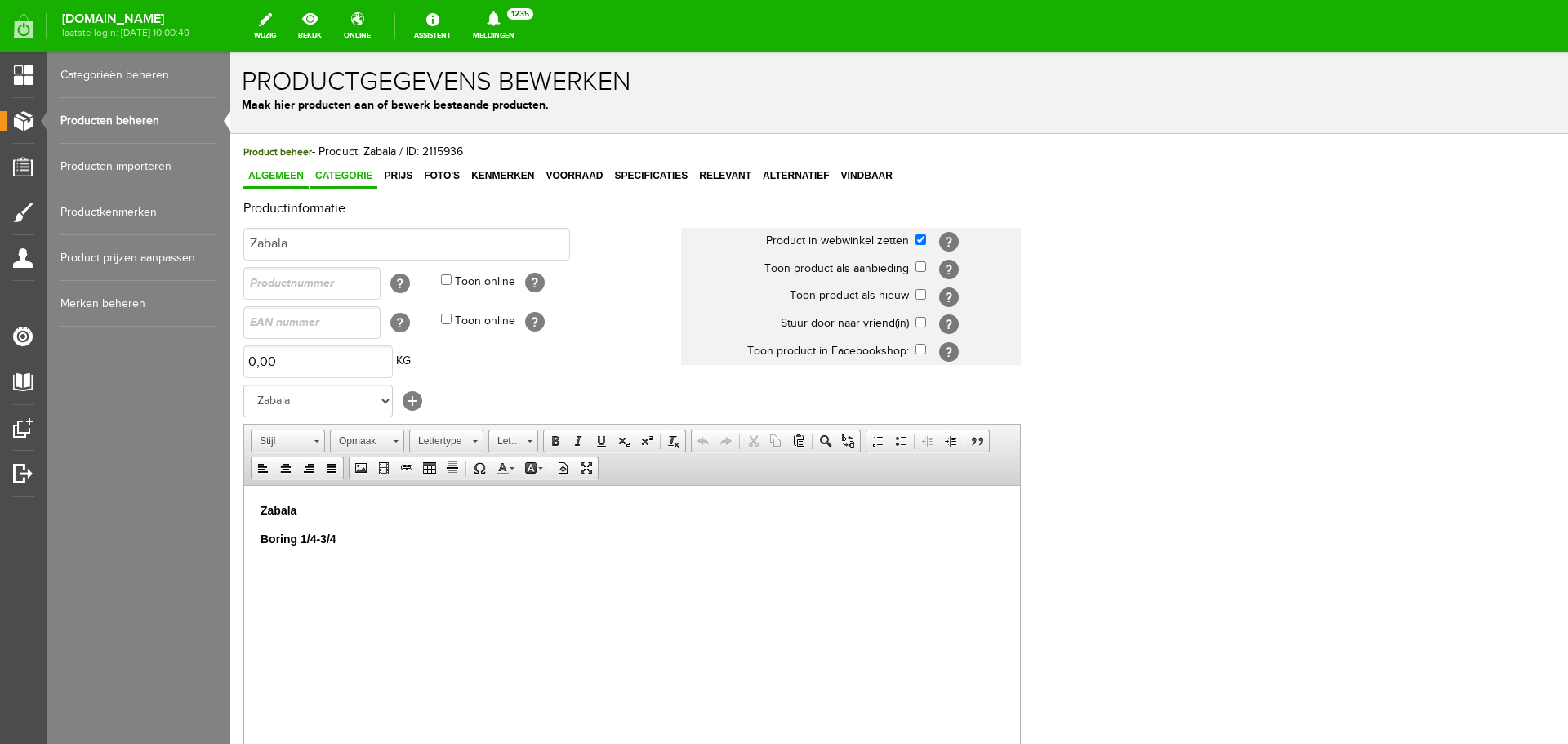
click at [347, 166] on link "Categorie" at bounding box center [344, 177] width 67 height 24
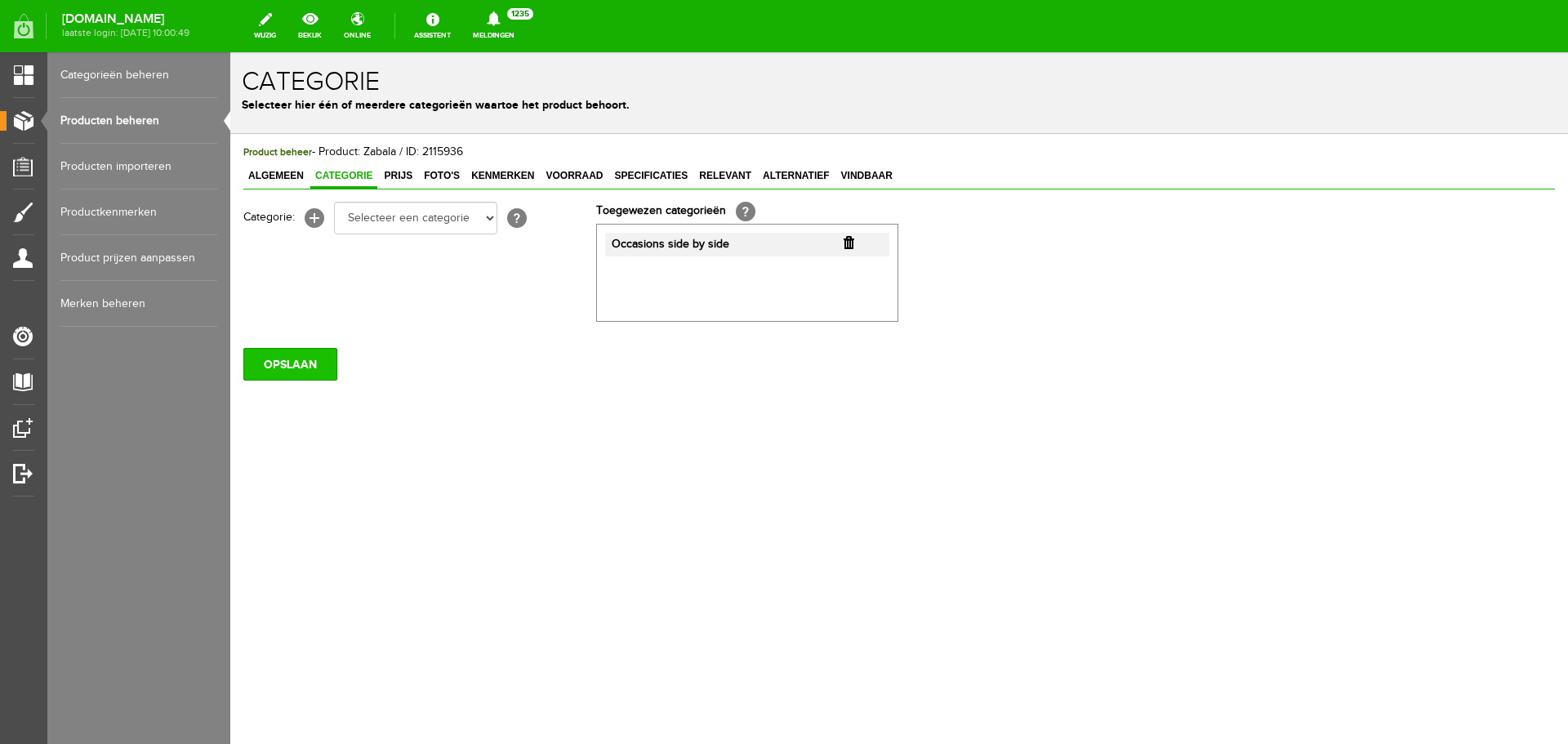
click at [312, 357] on input "OPSLAAN" at bounding box center [290, 364] width 94 height 33
click at [148, 123] on link "Producten beheren" at bounding box center [138, 121] width 157 height 46
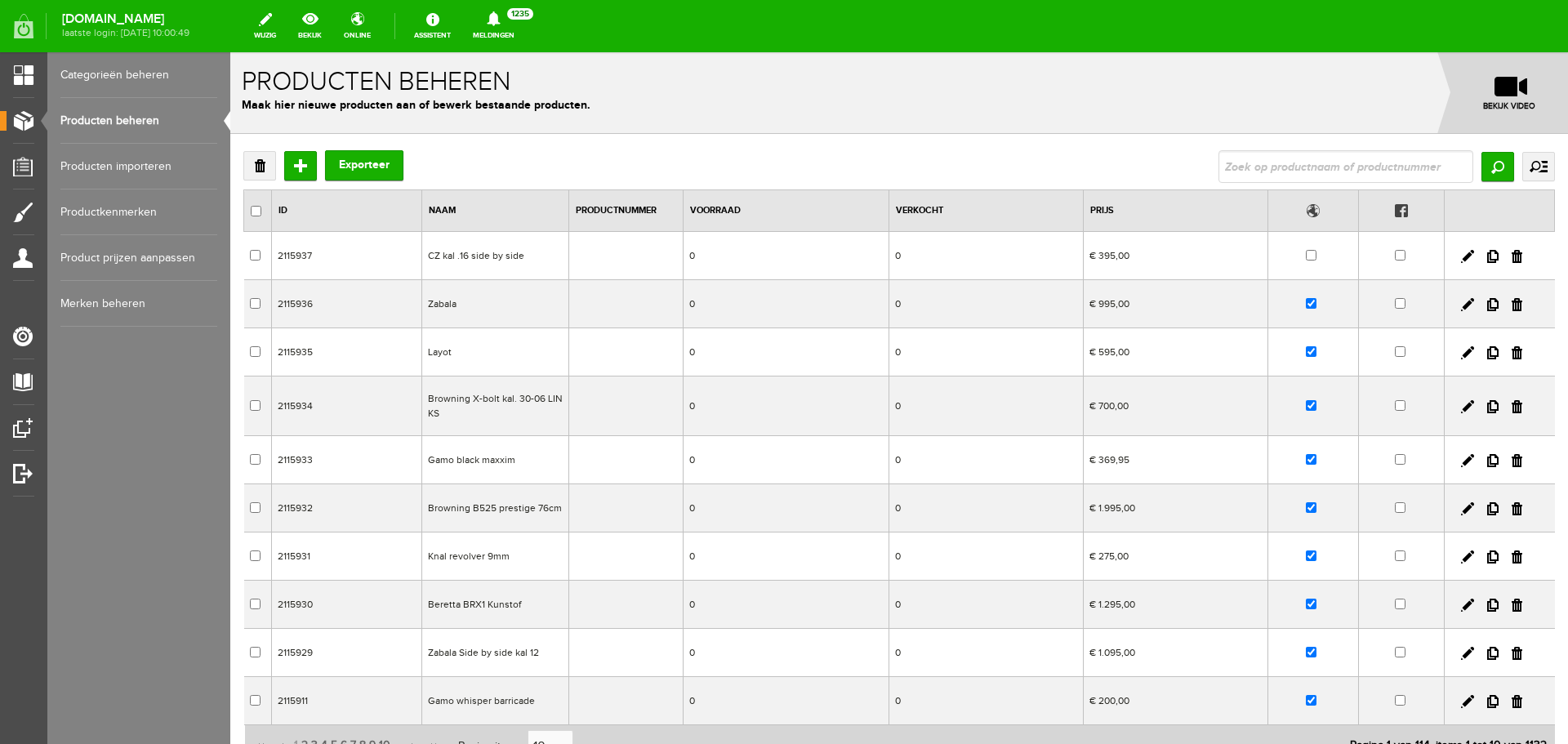
click at [570, 518] on td at bounding box center [626, 508] width 114 height 48
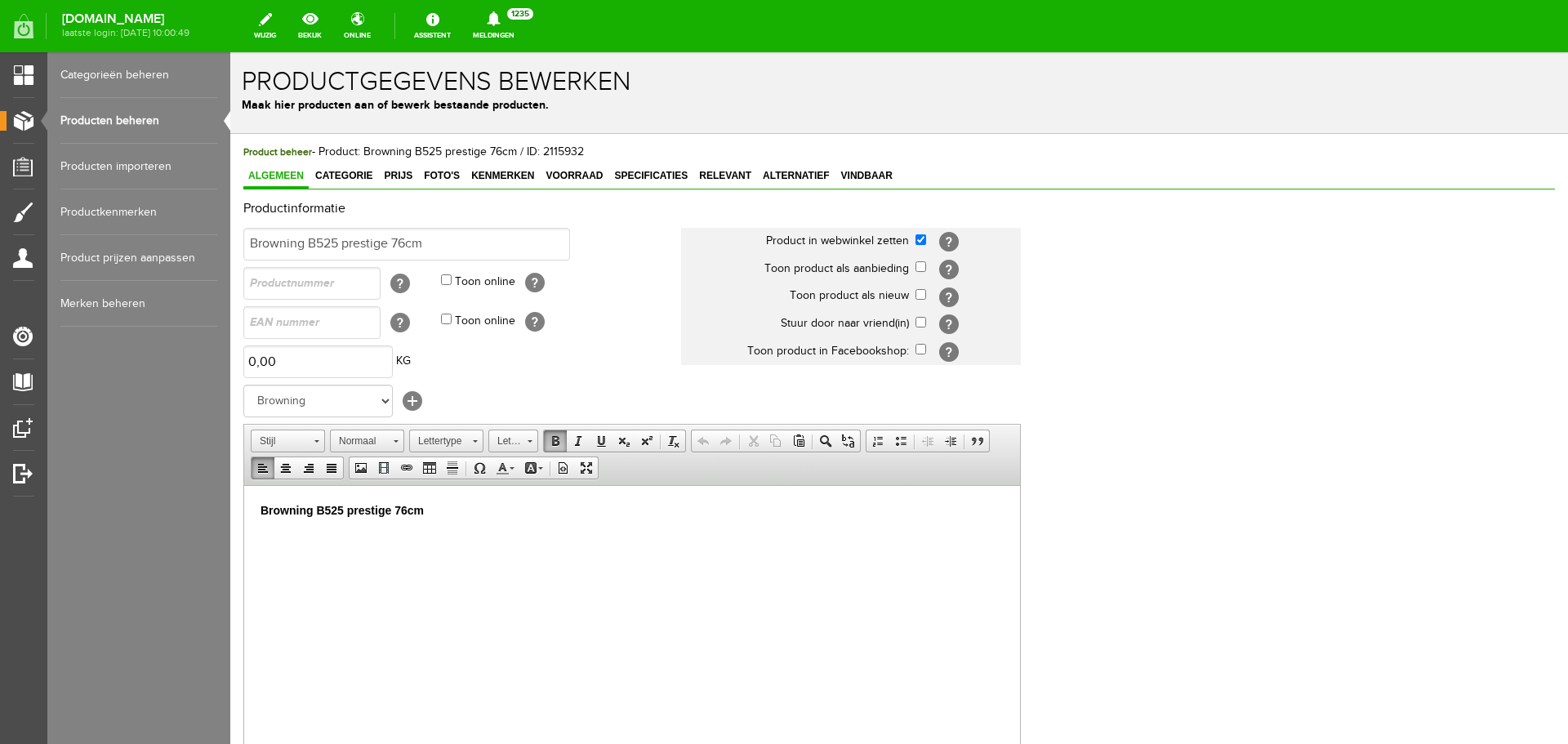
click at [449, 509] on p "Browning B525 prestige 76cm" at bounding box center [632, 510] width 743 height 17
click at [432, 239] on input "Browning B525 prestige 76cm" at bounding box center [406, 244] width 326 height 33
type input "Browning B525 prestige 76cm hout"
click at [546, 514] on p "Browning B525 prestige 76cm suoer mooi hout" at bounding box center [632, 510] width 743 height 17
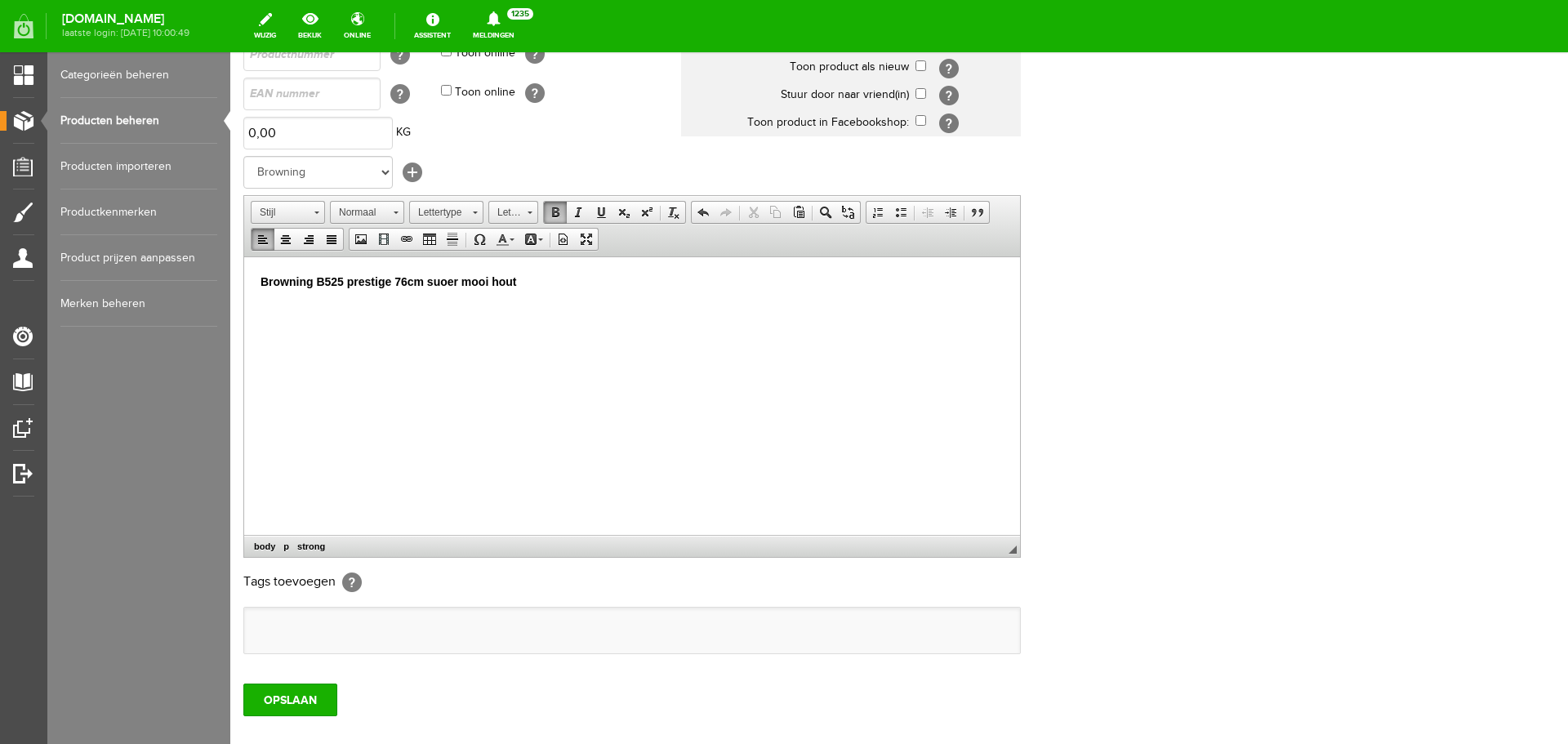
scroll to position [245, 0]
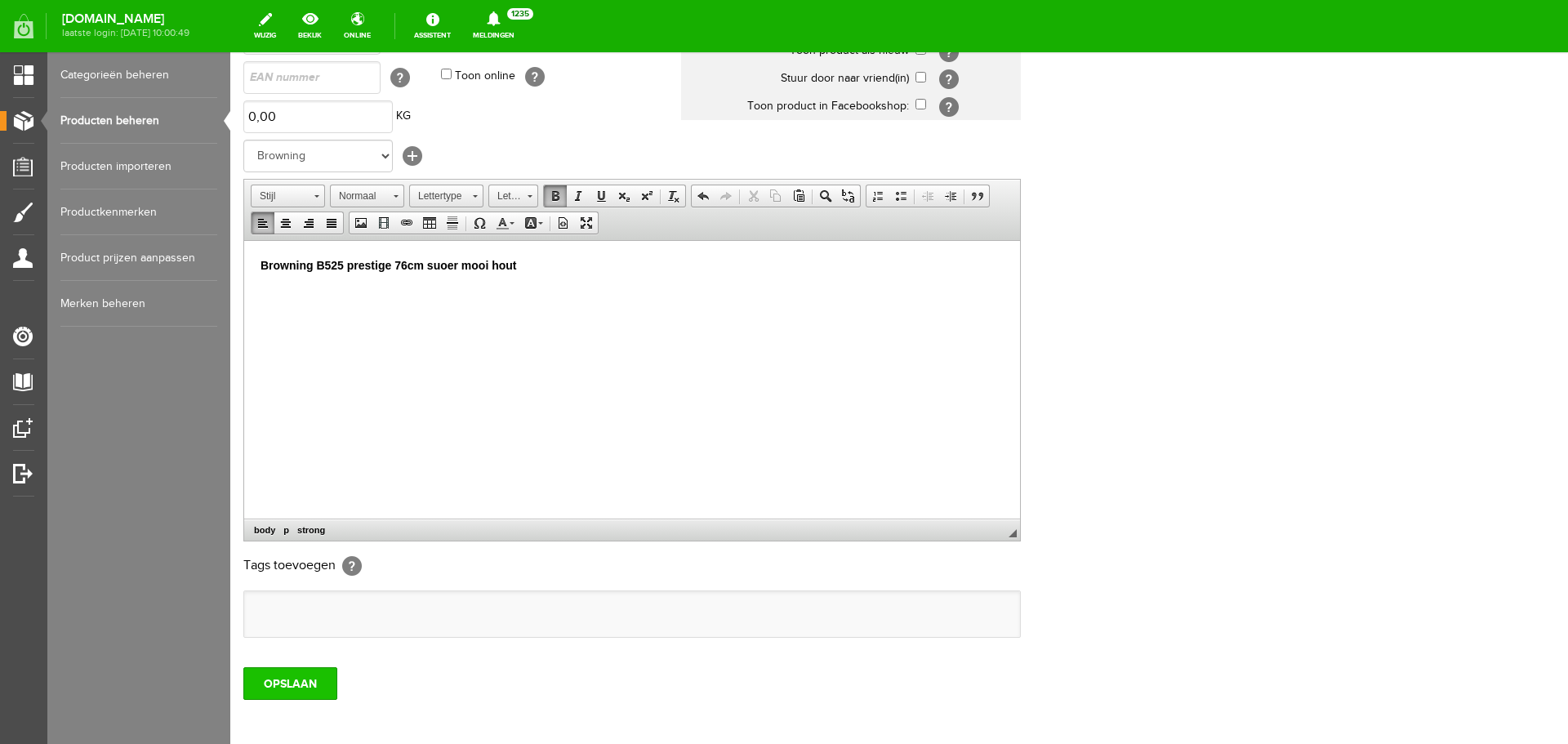
click at [292, 683] on input "OPSLAAN" at bounding box center [290, 684] width 94 height 33
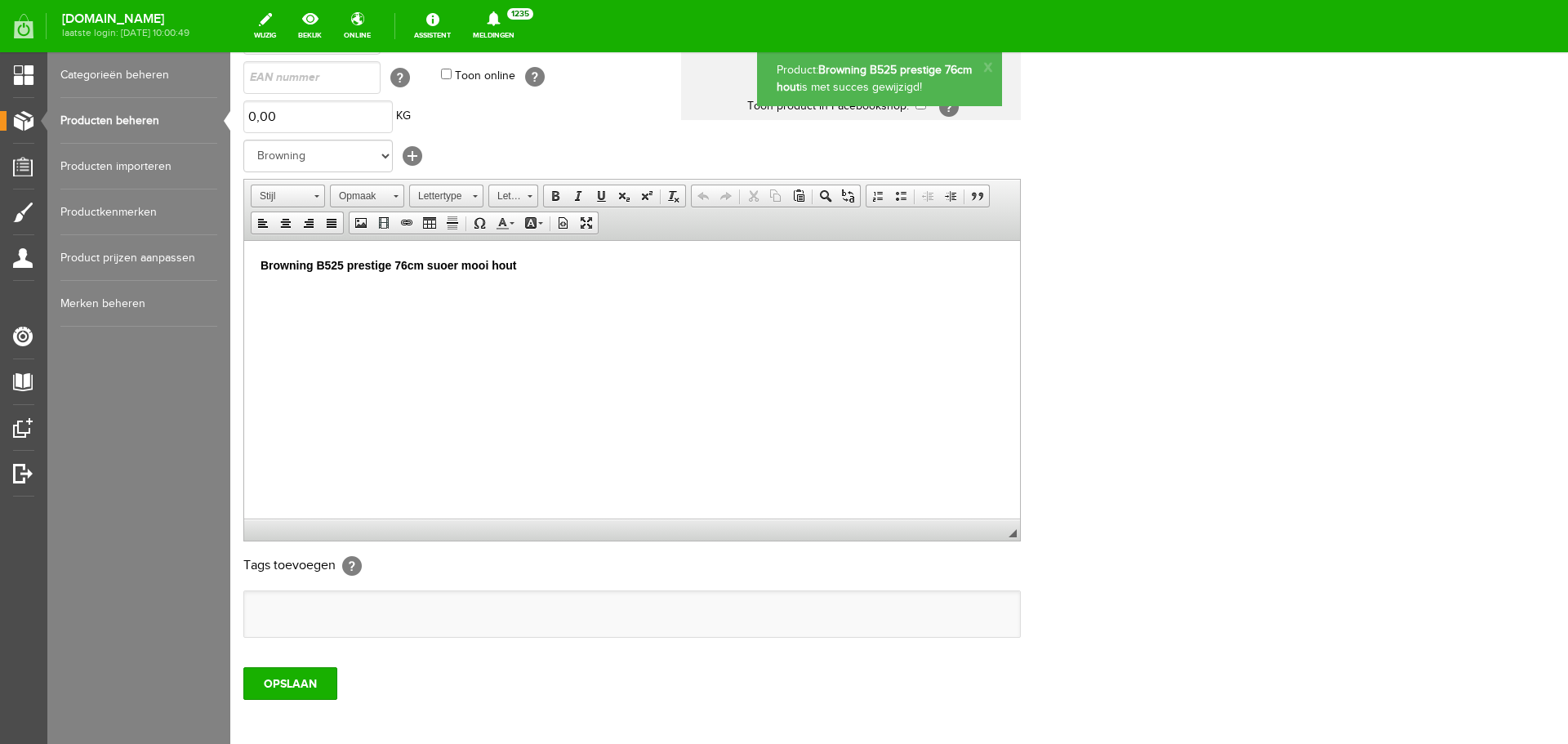
scroll to position [0, 0]
click at [107, 116] on link "Producten beheren" at bounding box center [138, 121] width 157 height 46
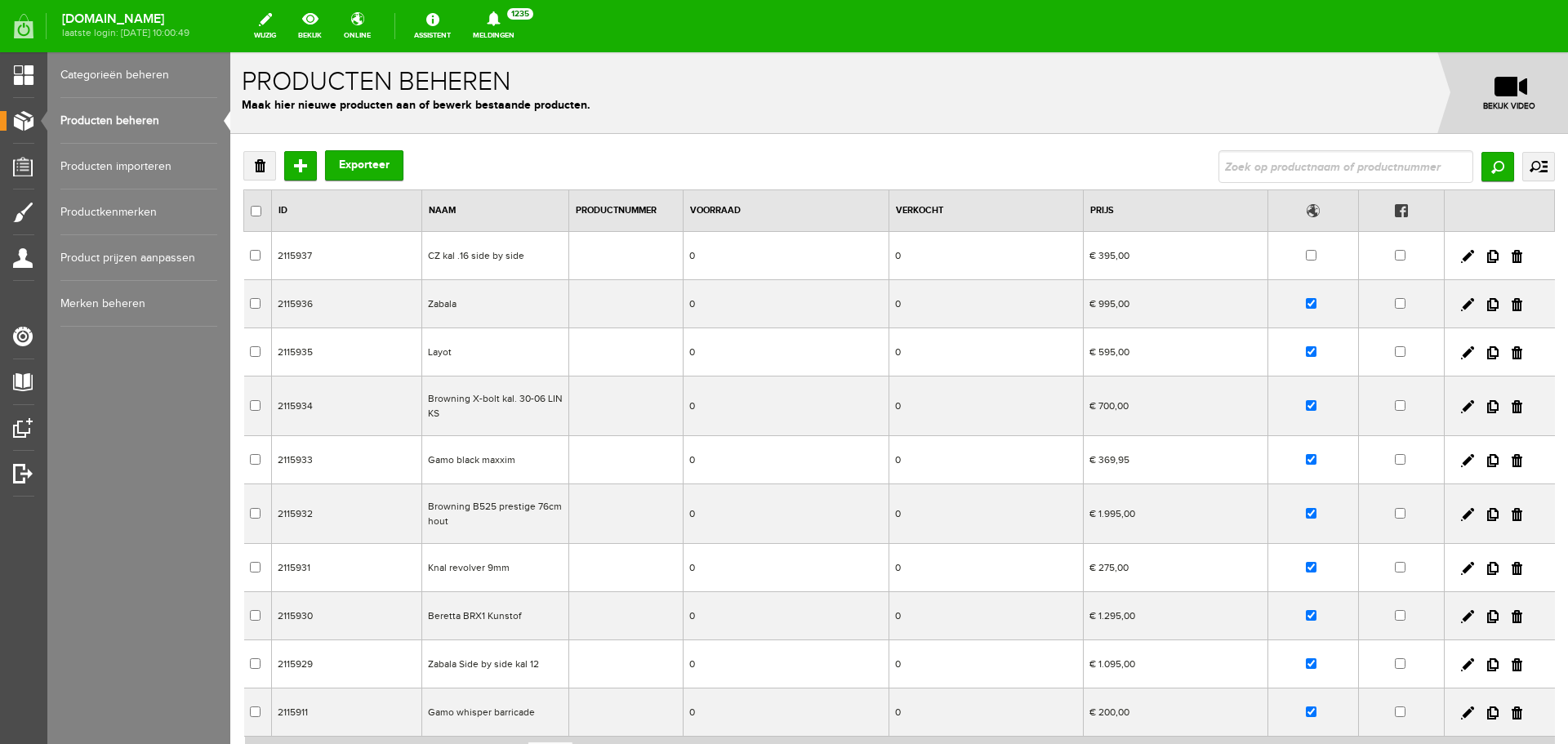
click at [794, 583] on td "0" at bounding box center [785, 567] width 205 height 48
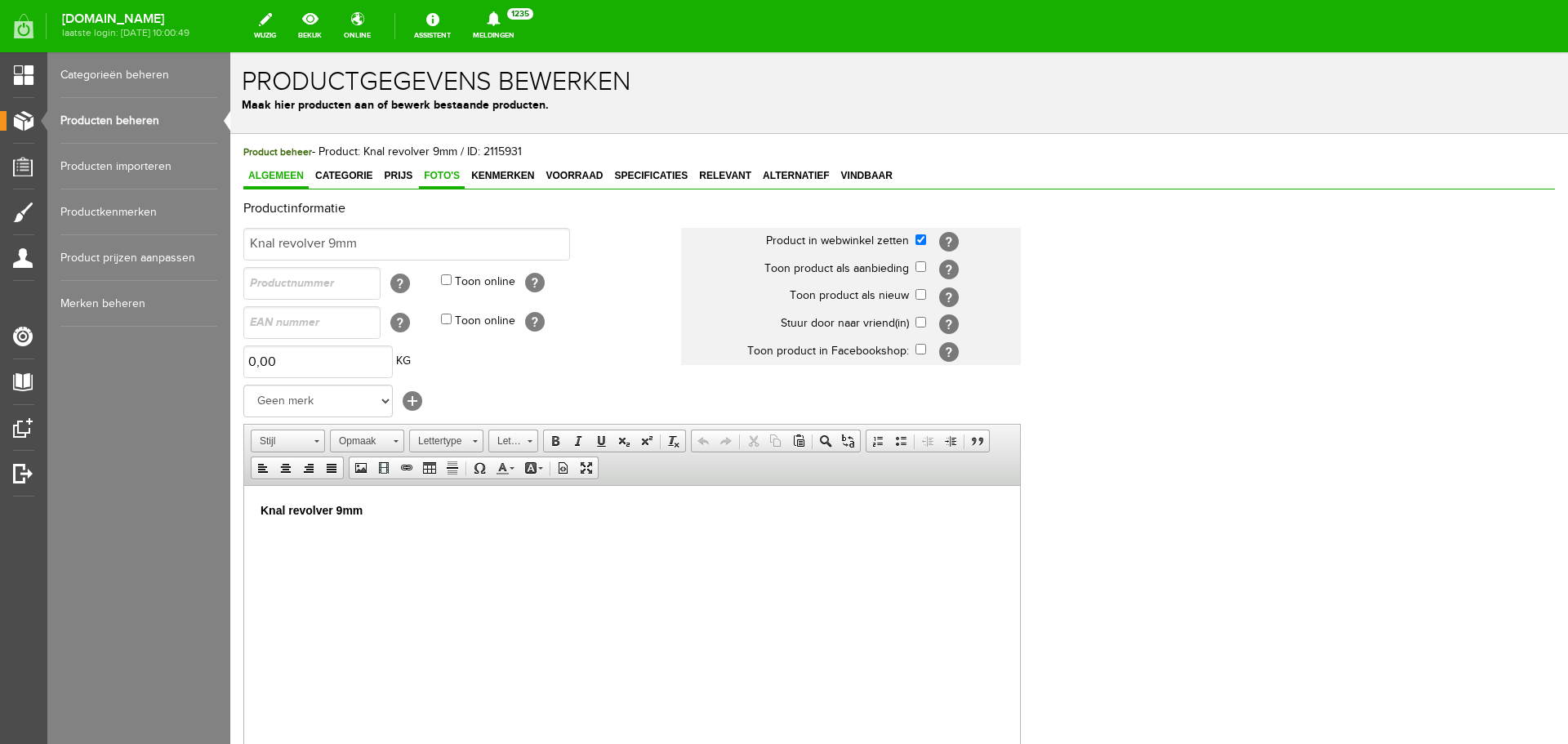
click at [442, 176] on span "Foto's" at bounding box center [442, 176] width 46 height 12
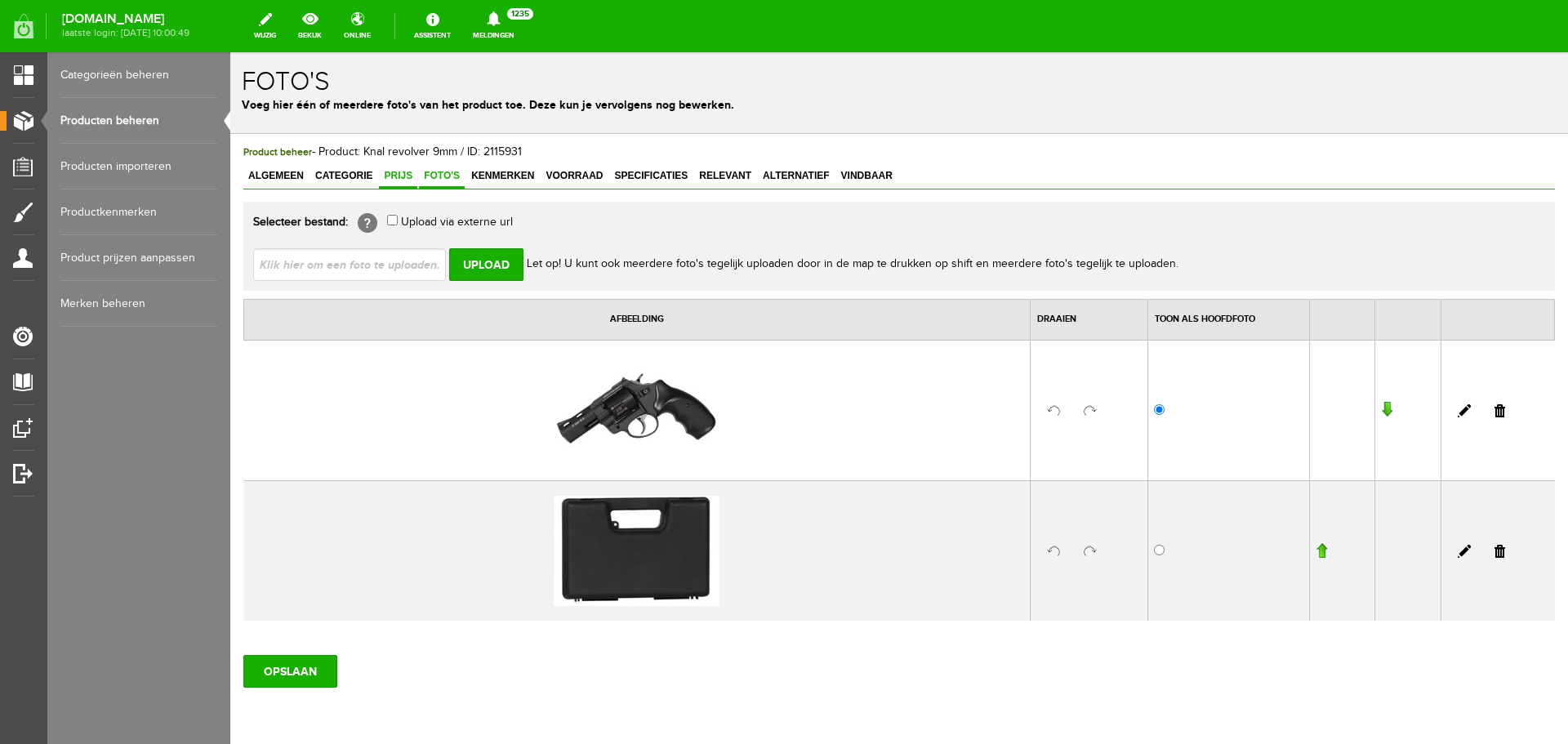
click at [392, 180] on span "Prijs" at bounding box center [398, 176] width 38 height 12
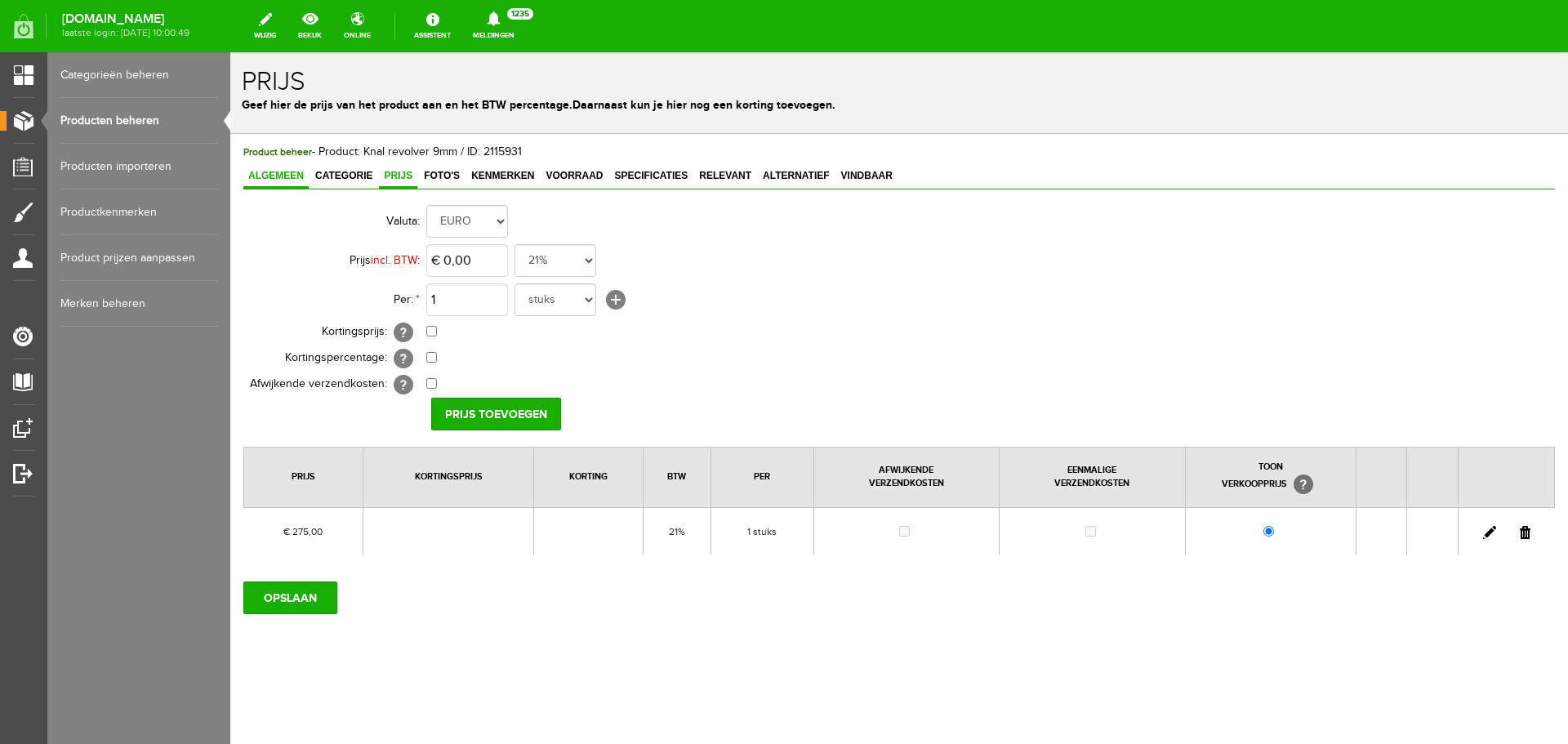
click at [291, 177] on span "Algemeen" at bounding box center [276, 176] width 65 height 12
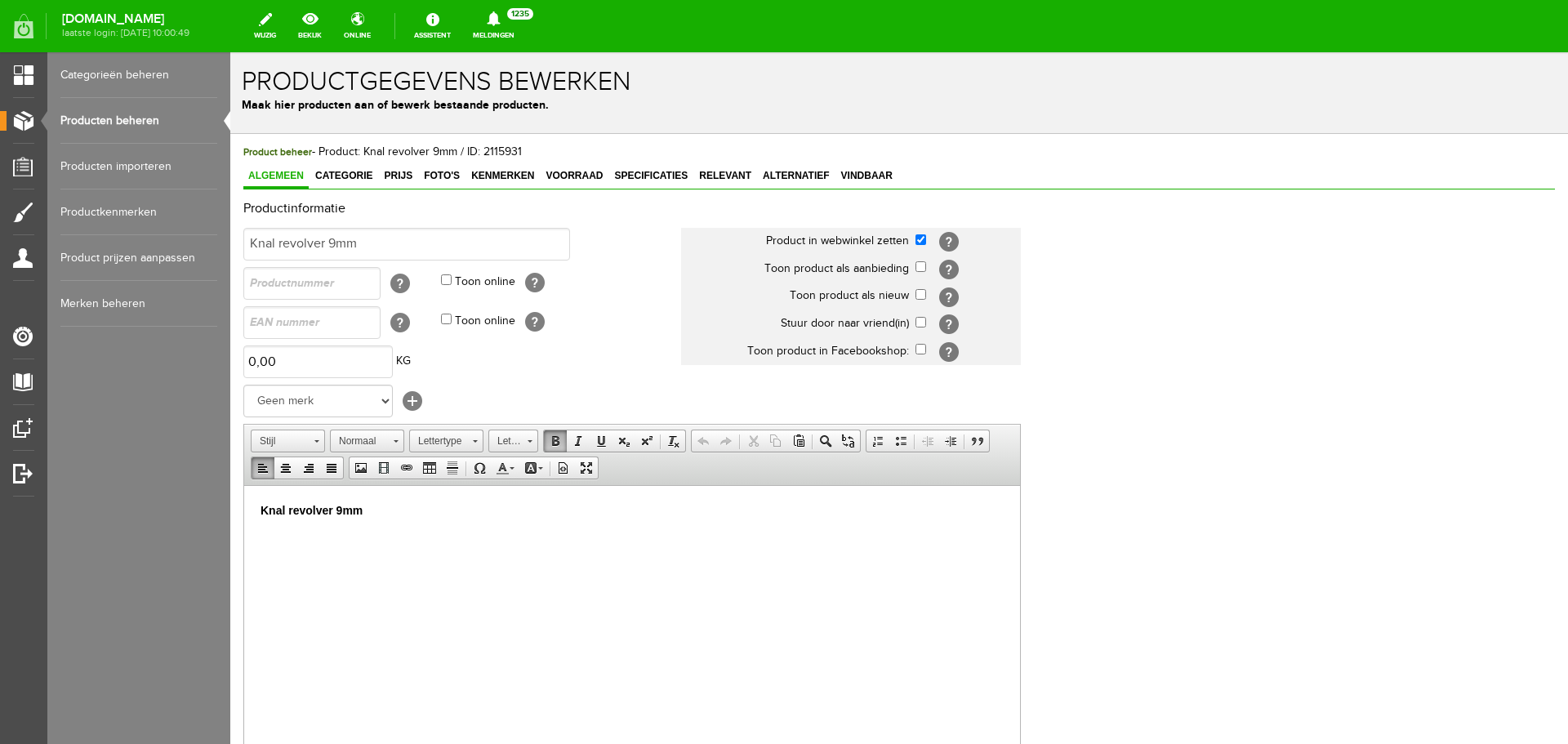
click at [386, 511] on p "Knal revolver 9mm" at bounding box center [632, 510] width 743 height 17
click at [379, 251] on input "Knal revolver 9mm" at bounding box center [406, 244] width 326 height 33
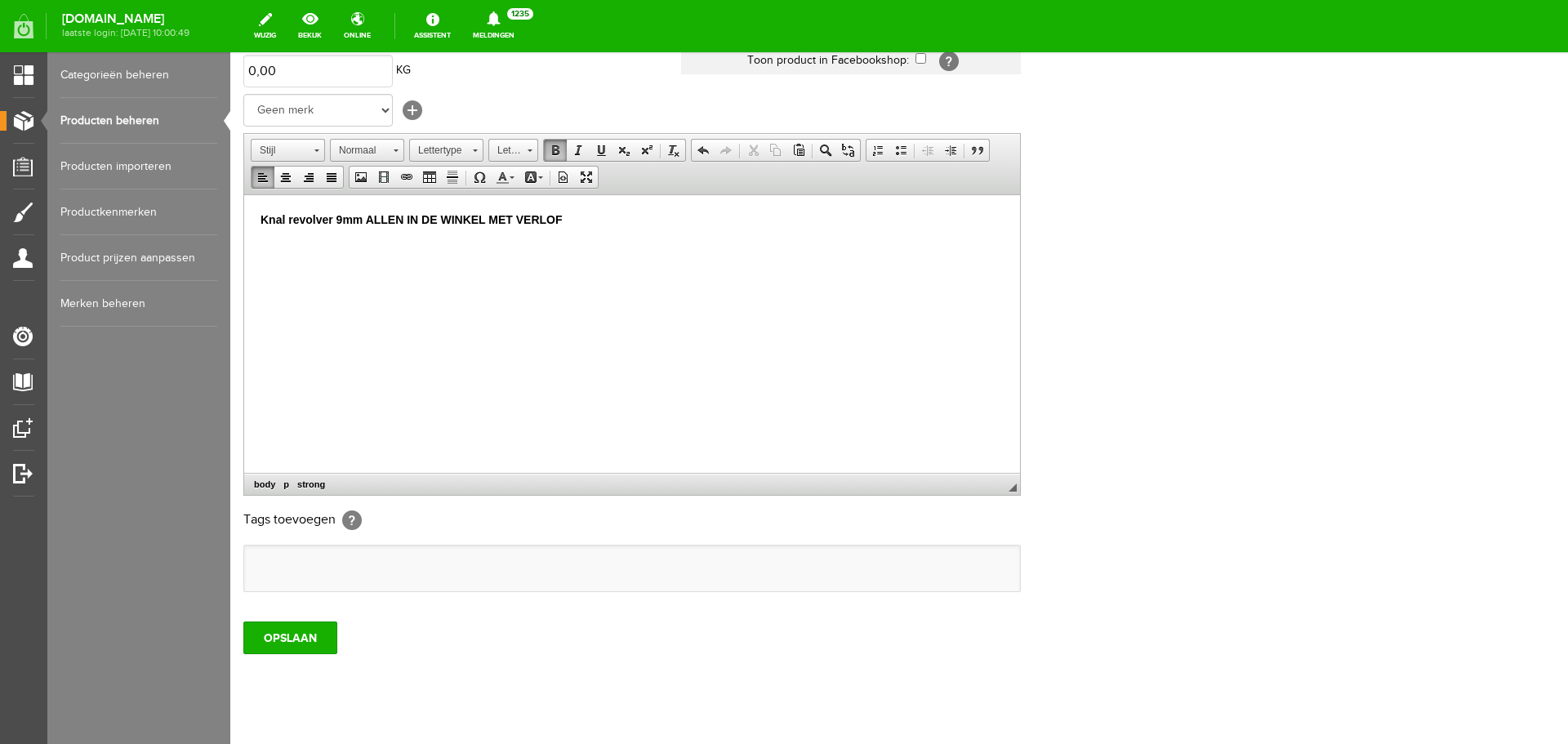
scroll to position [322, 0]
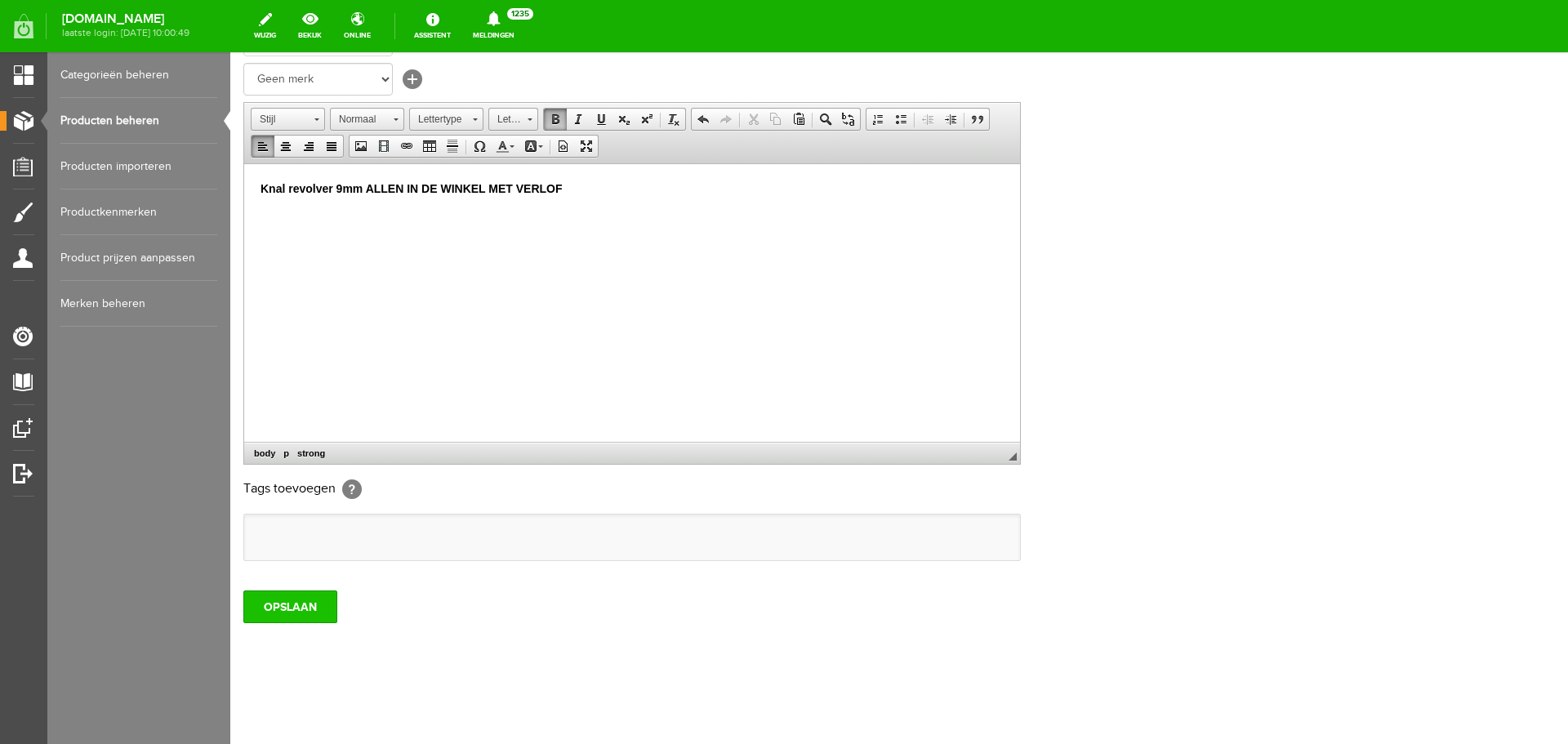
type input "Knal revolver 9mm ALLEEN IN DE WINKEL MET VERLOF"
click at [298, 609] on input "OPSLAAN" at bounding box center [290, 607] width 94 height 33
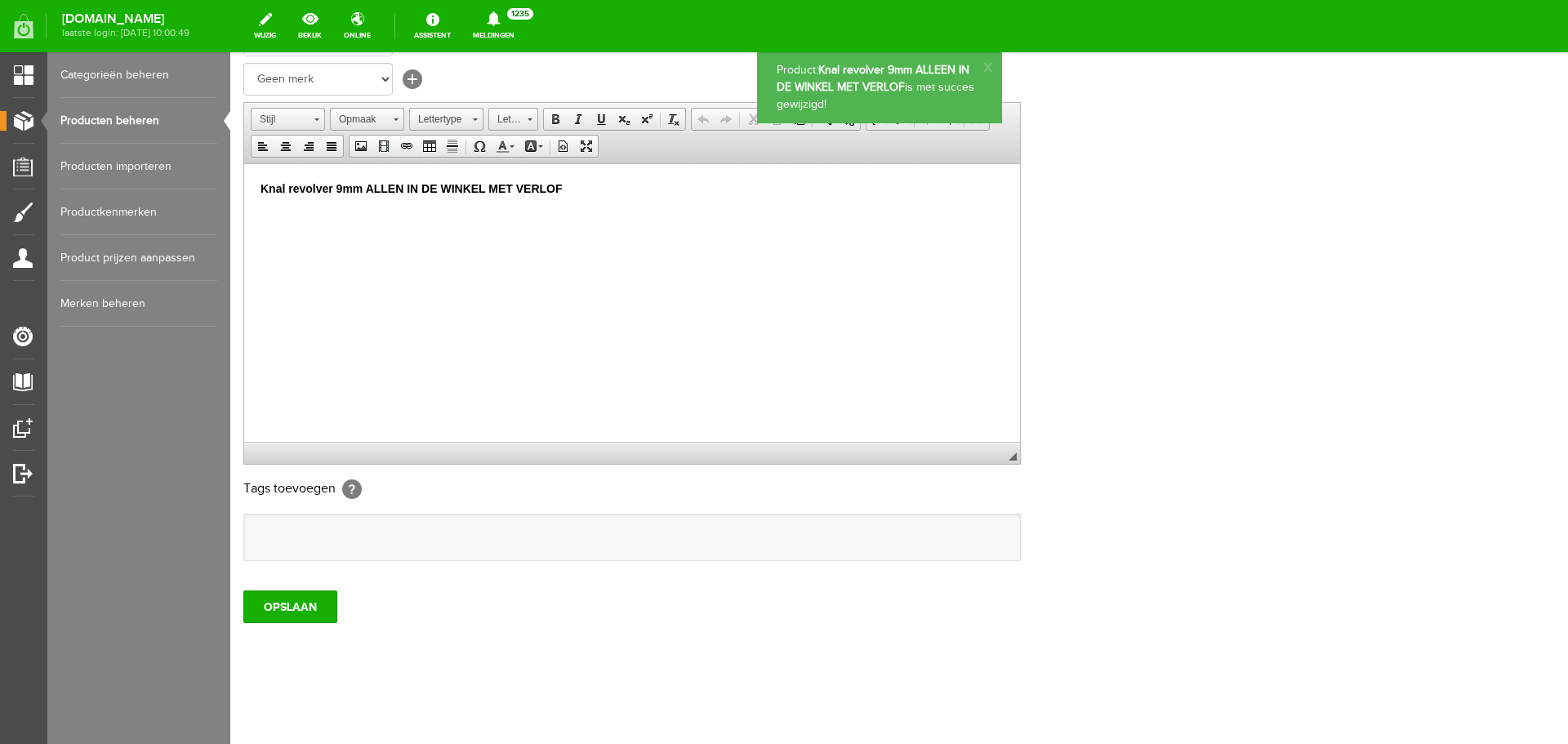
click at [114, 119] on link "Producten beheren" at bounding box center [138, 121] width 157 height 46
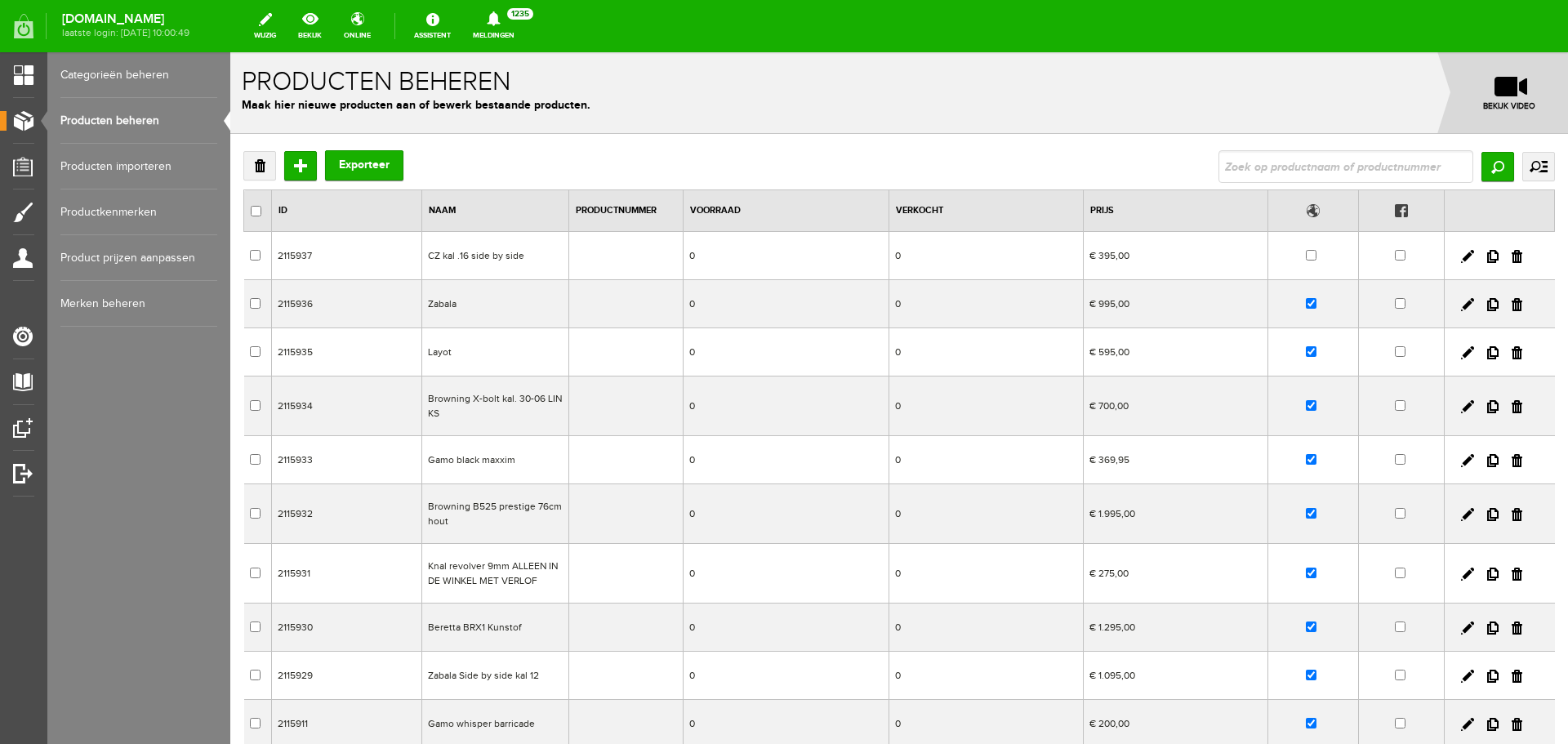
drag, startPoint x: 511, startPoint y: 636, endPoint x: 750, endPoint y: 682, distance: 243.4
click at [511, 636] on td "Beretta BRX1 Kunstof" at bounding box center [495, 627] width 147 height 48
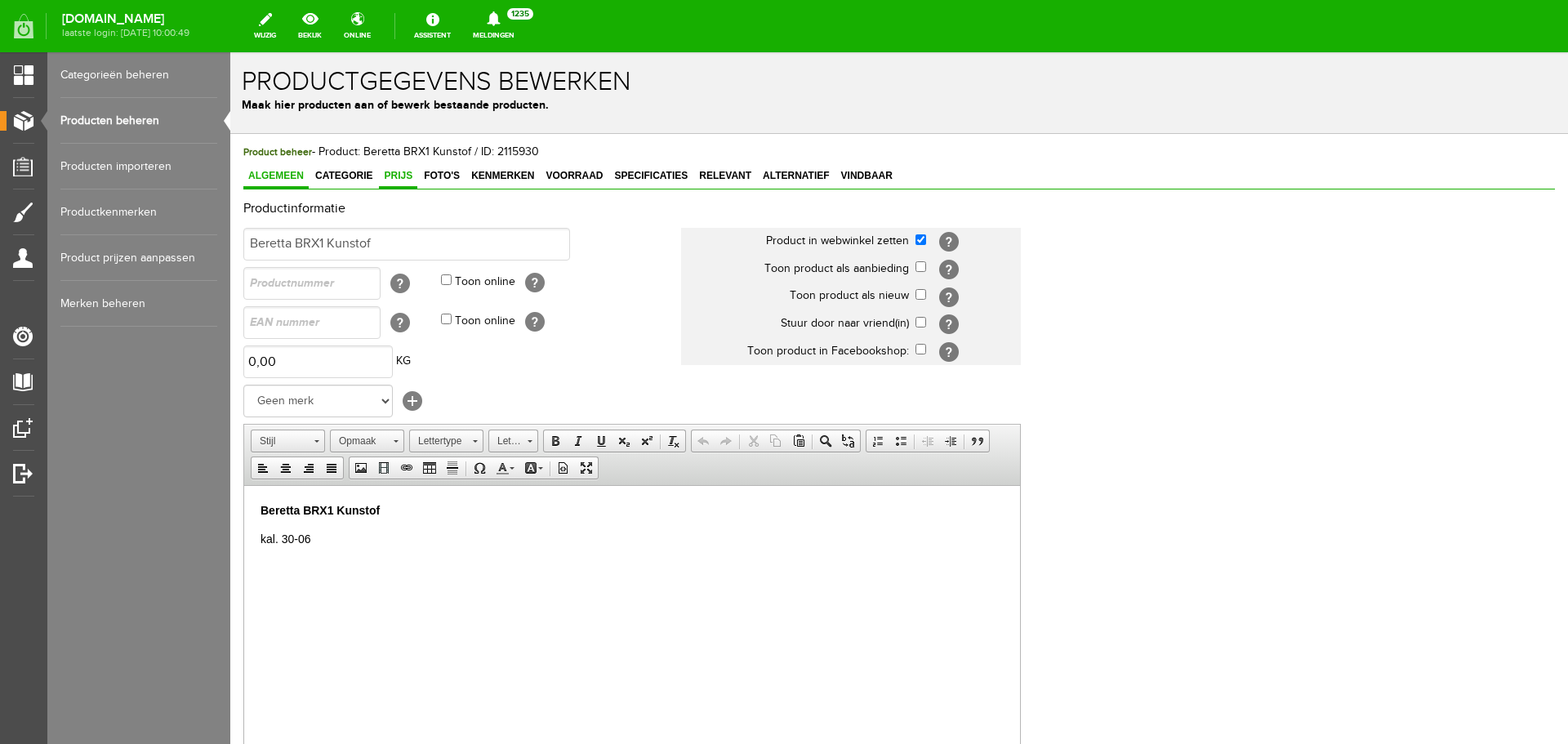
click at [398, 175] on span "Prijs" at bounding box center [398, 176] width 38 height 12
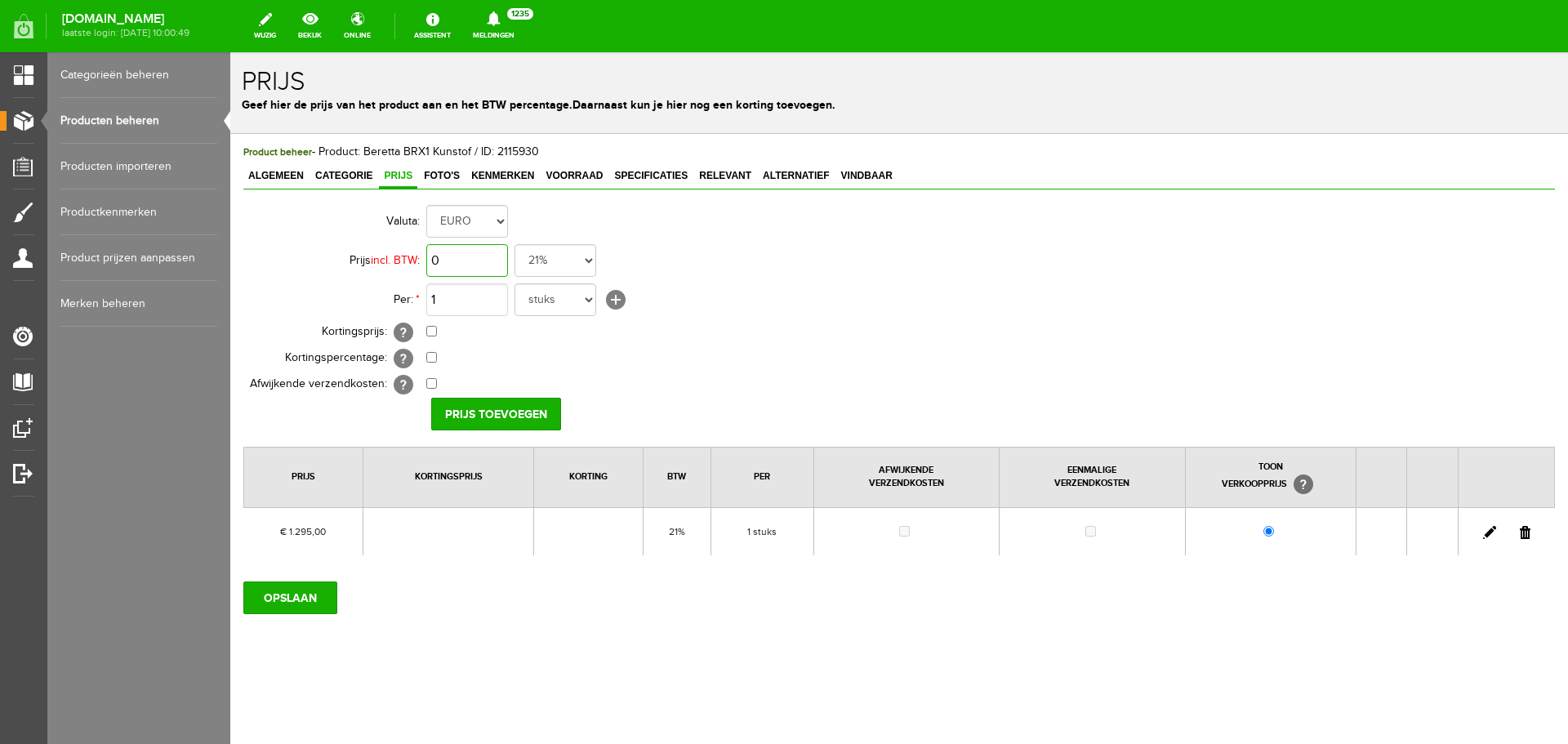
click at [479, 250] on input "0" at bounding box center [467, 260] width 82 height 33
type input "€ 1.495,00"
click at [475, 400] on input "Prijs toevoegen" at bounding box center [495, 414] width 130 height 33
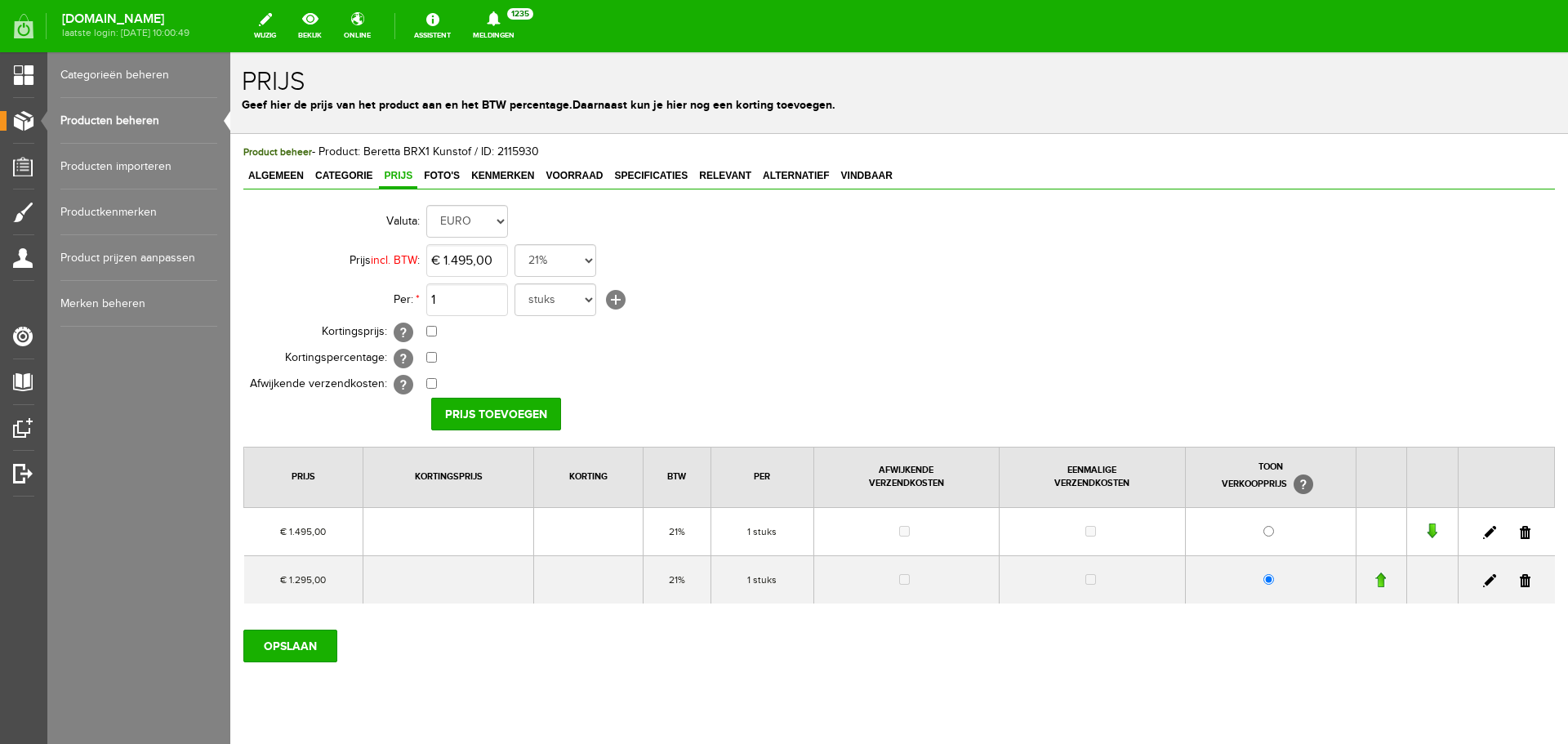
click at [1520, 582] on link at bounding box center [1525, 581] width 11 height 13
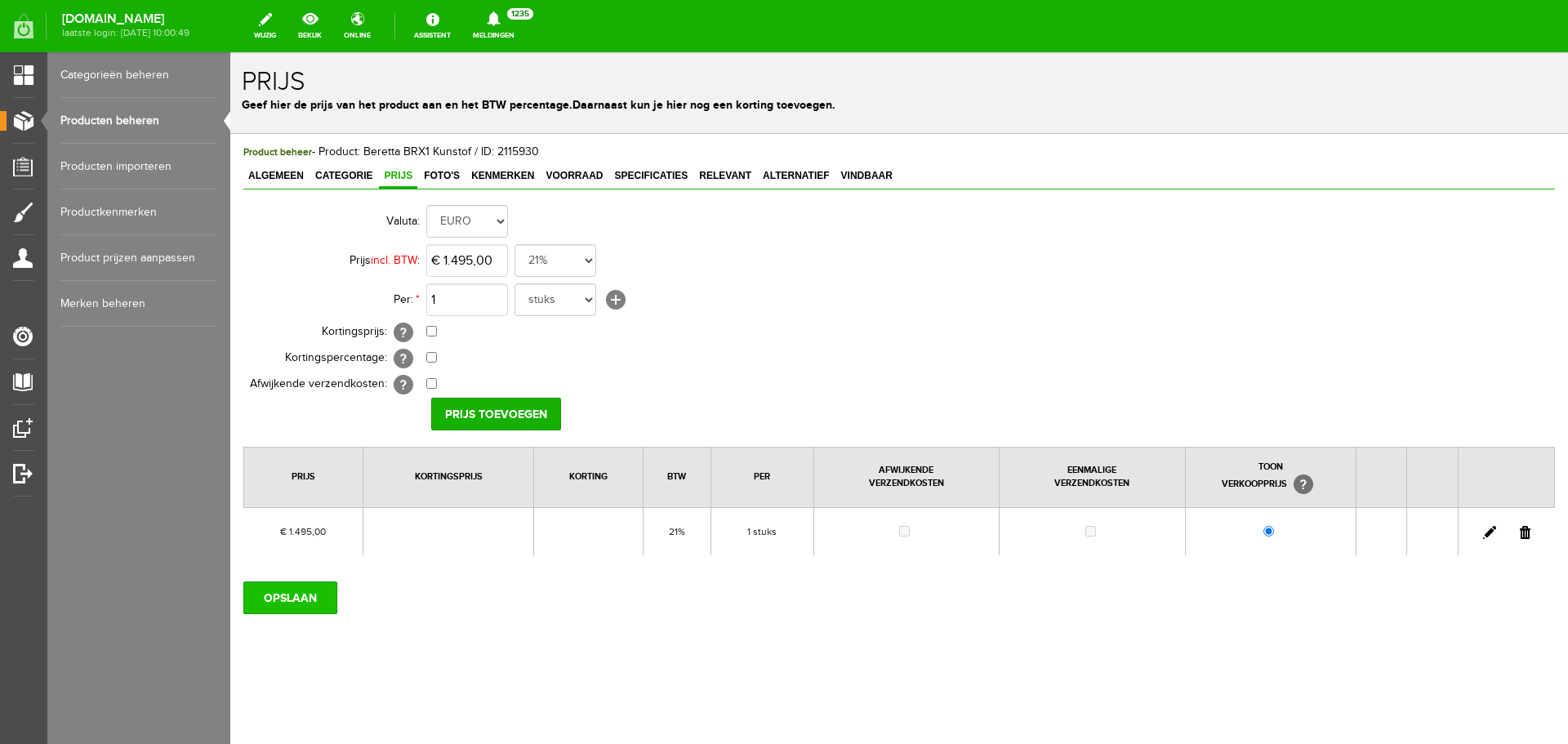
click at [281, 597] on input "OPSLAAN" at bounding box center [290, 598] width 94 height 33
click at [309, 595] on input "OPSLAAN" at bounding box center [290, 598] width 94 height 33
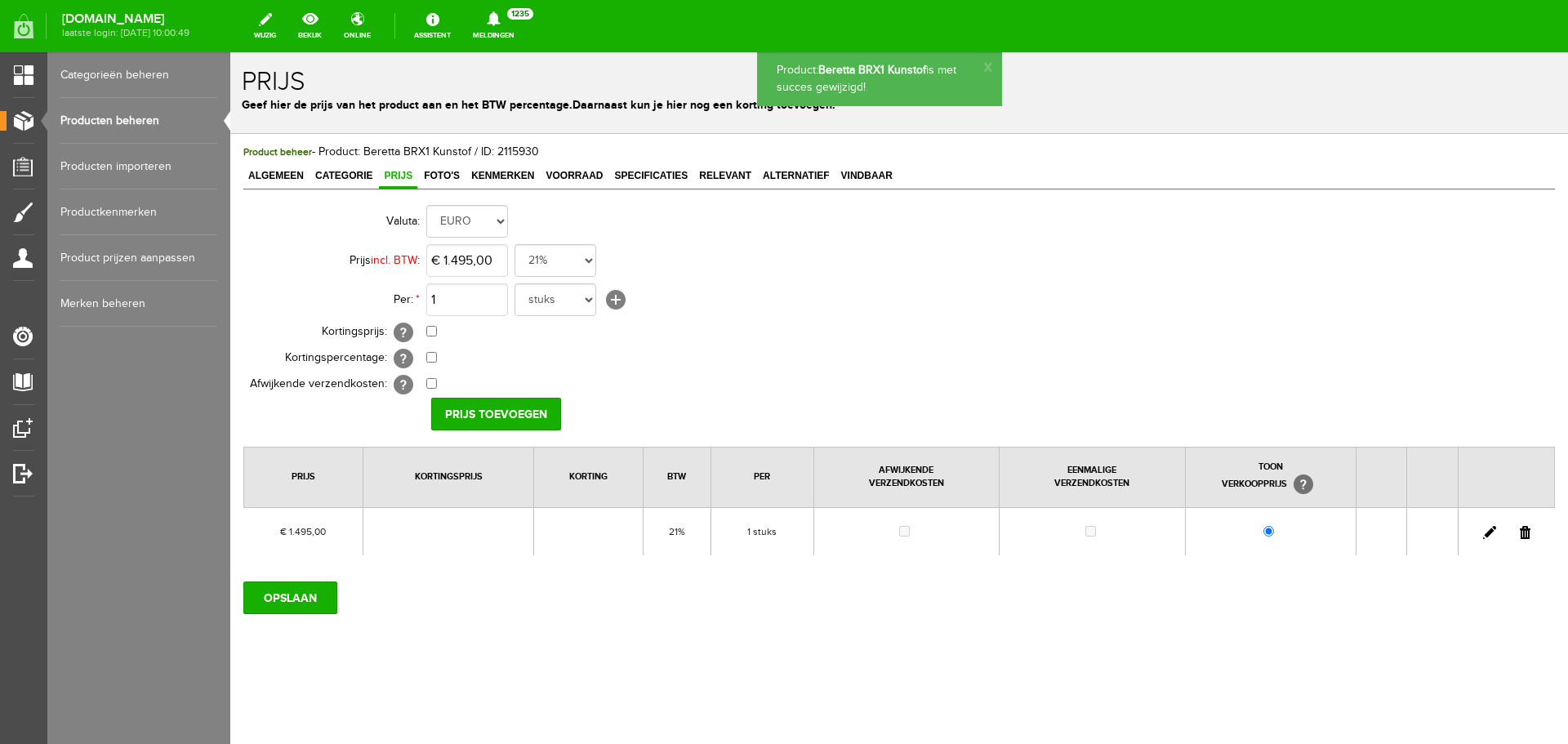
click at [145, 121] on link "Producten beheren" at bounding box center [138, 121] width 157 height 46
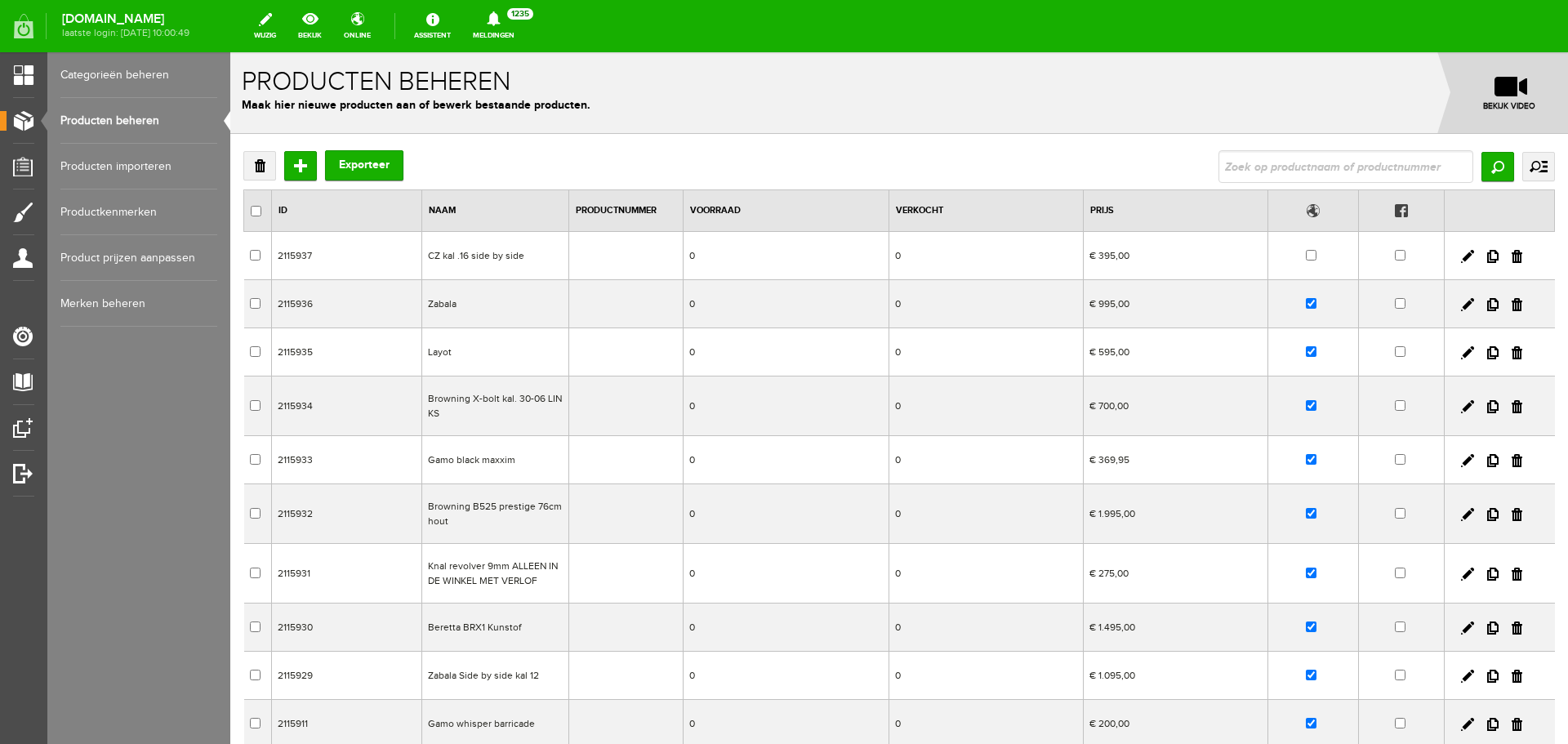
click at [518, 308] on td "Zabala" at bounding box center [495, 304] width 147 height 48
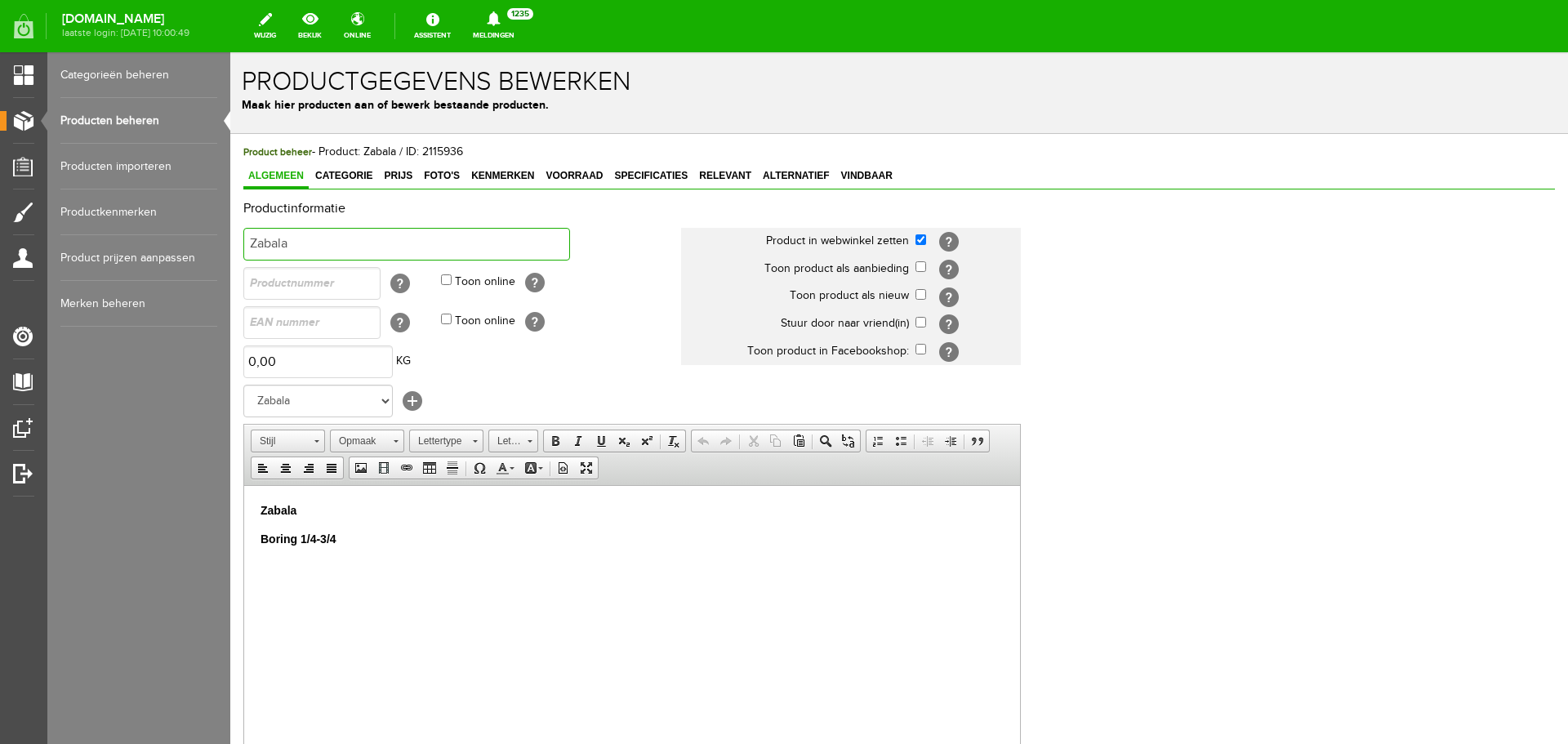
click at [337, 238] on input "Zabala" at bounding box center [406, 244] width 326 height 33
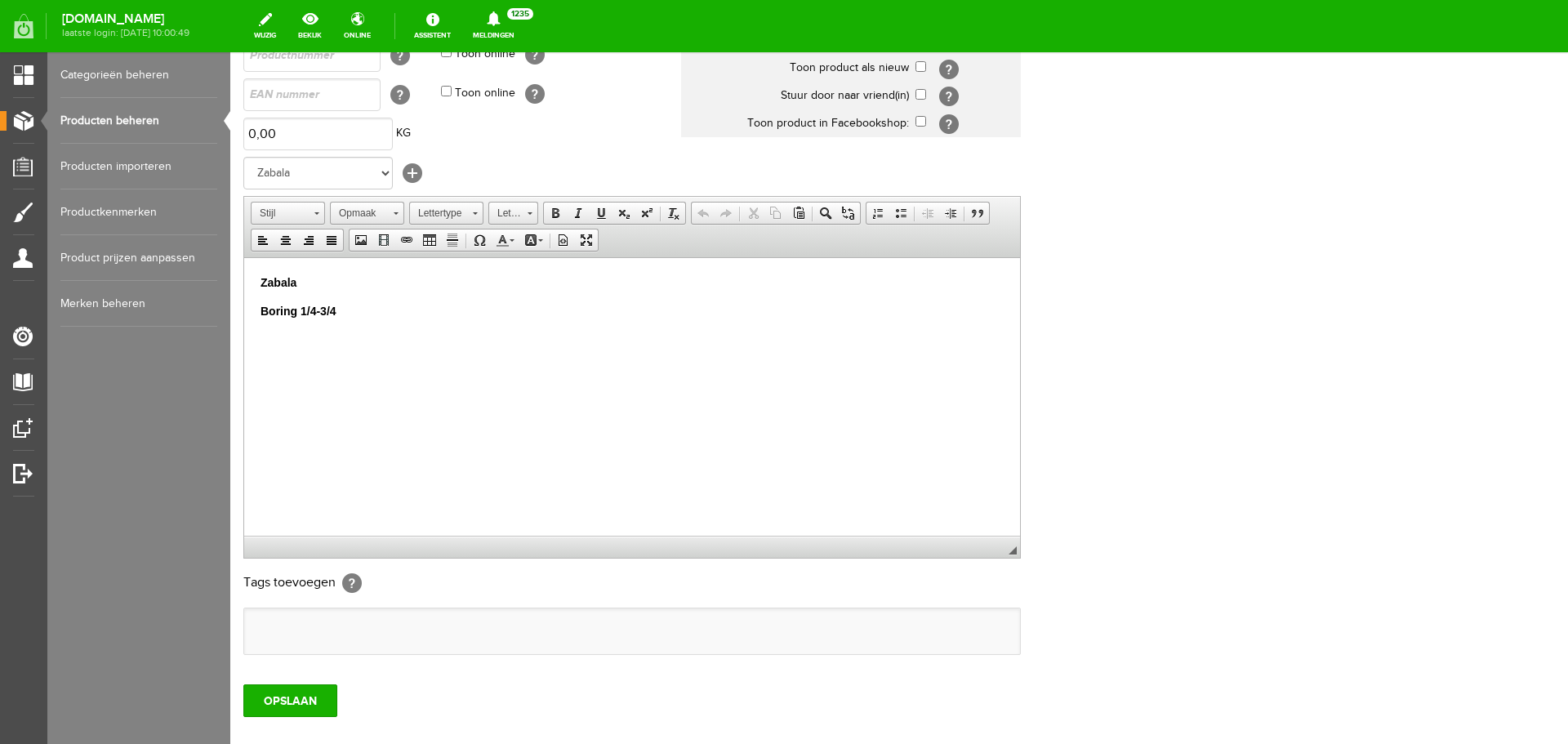
scroll to position [245, 0]
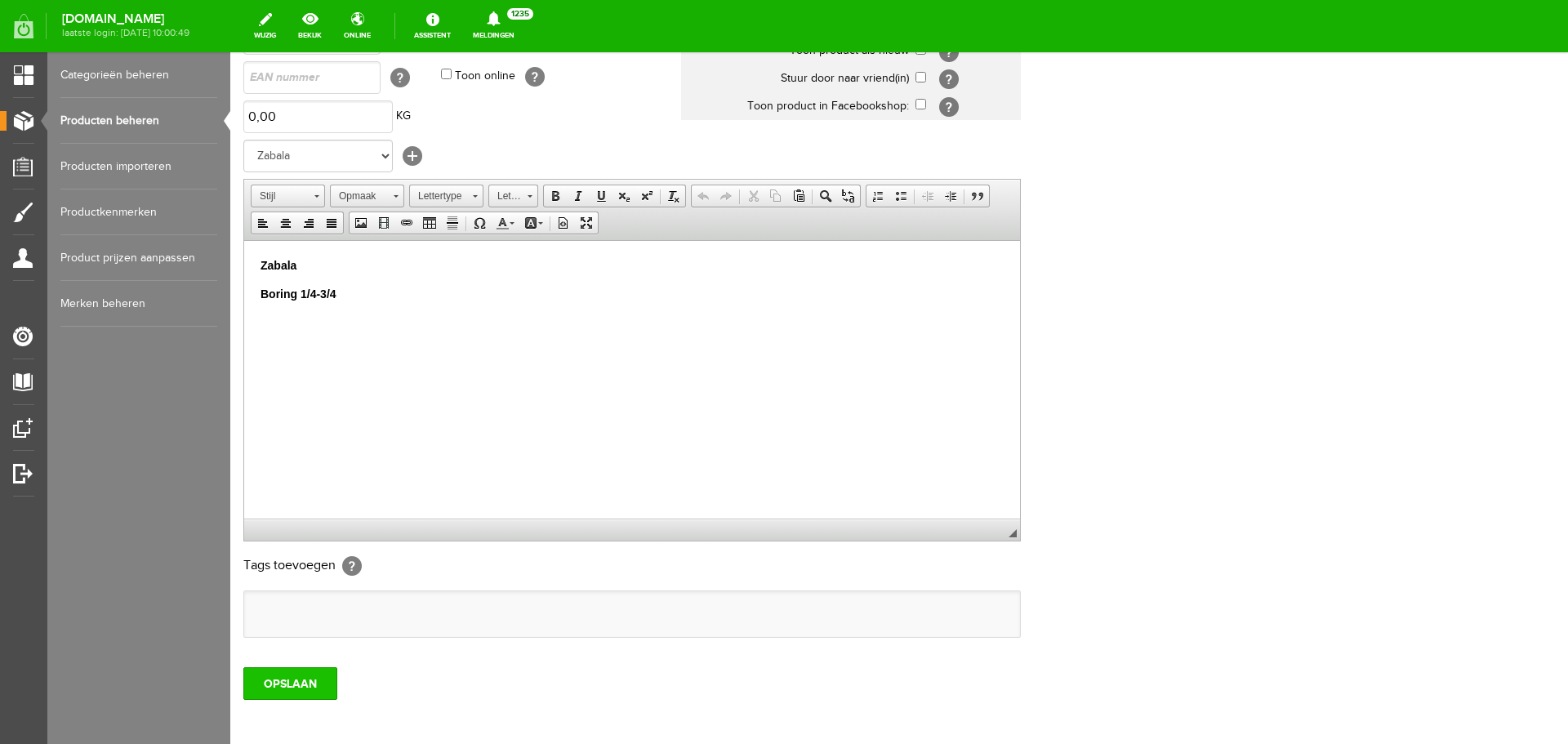
type input "Zabala black vaste boring 1/4 /3/4"
click at [278, 677] on input "OPSLAAN" at bounding box center [290, 684] width 94 height 33
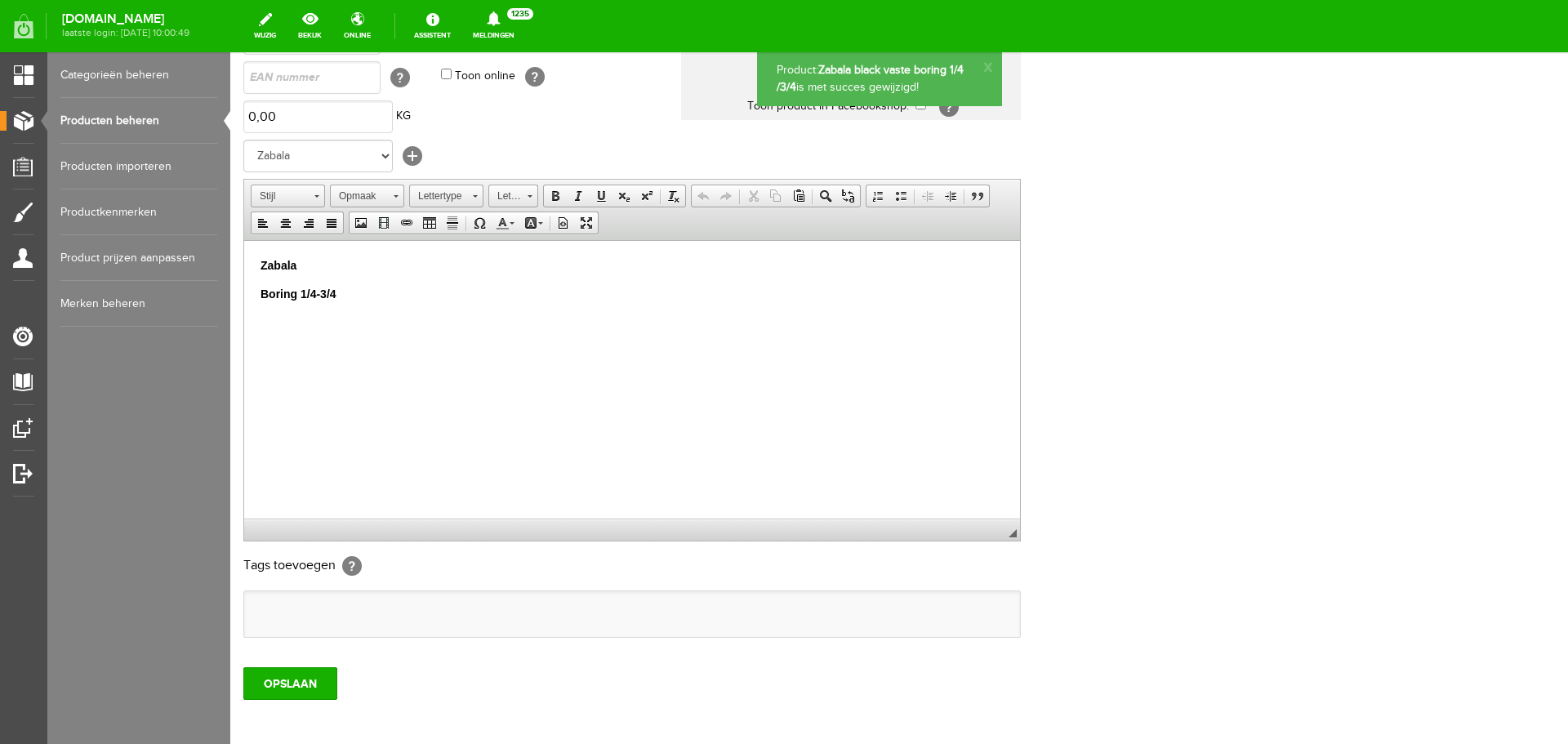
scroll to position [0, 0]
click at [135, 117] on link "Producten beheren" at bounding box center [138, 121] width 157 height 46
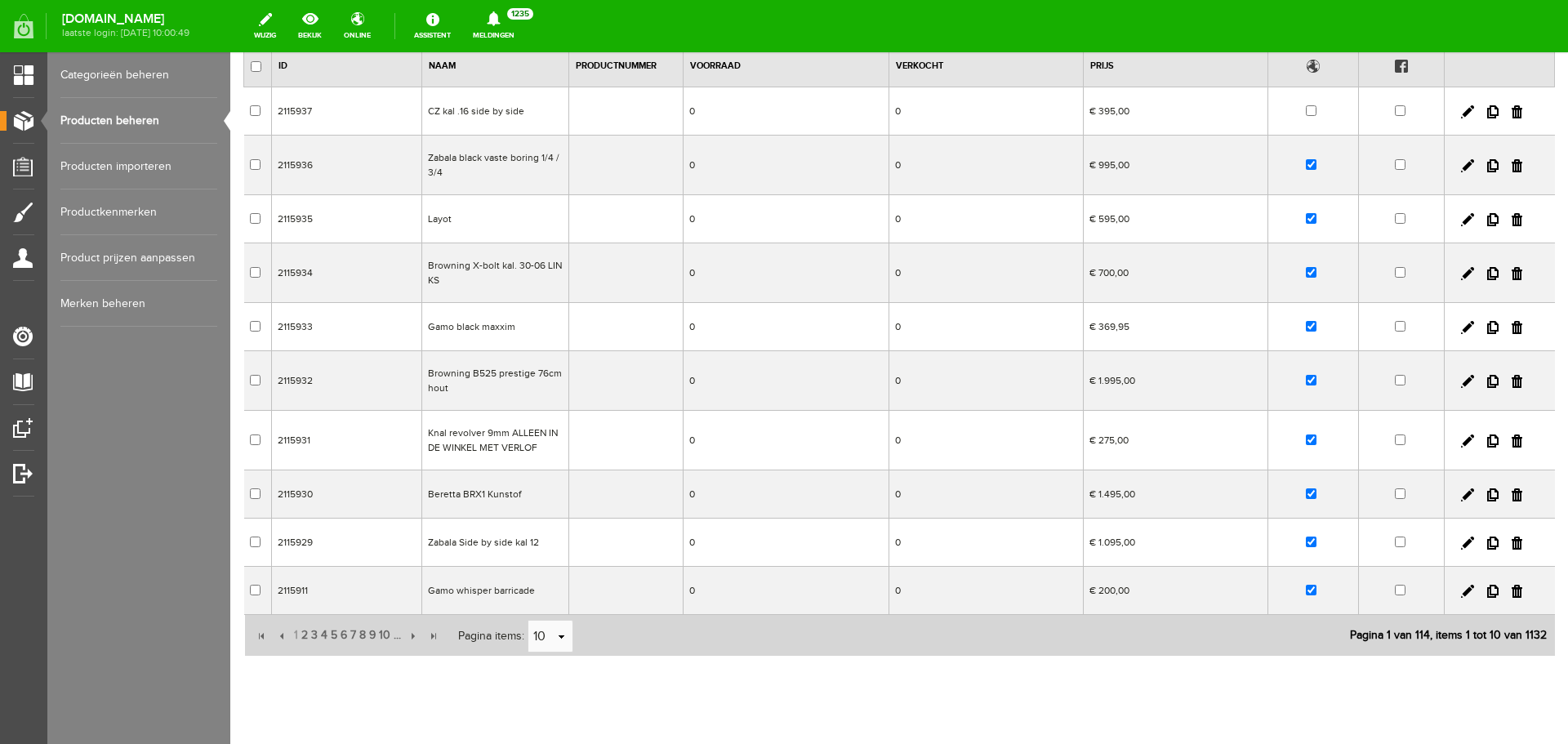
scroll to position [163, 0]
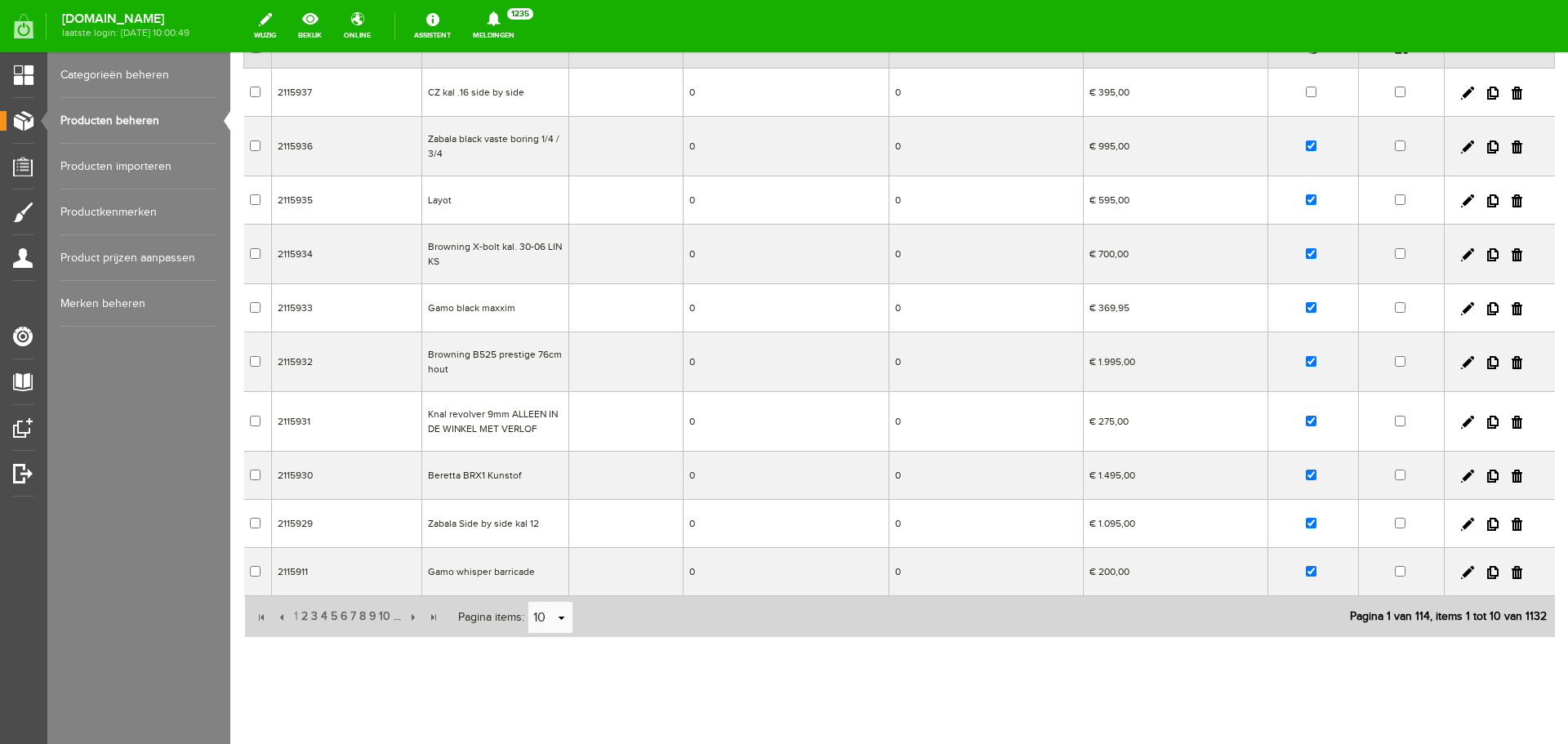
click at [609, 512] on td at bounding box center [626, 523] width 114 height 48
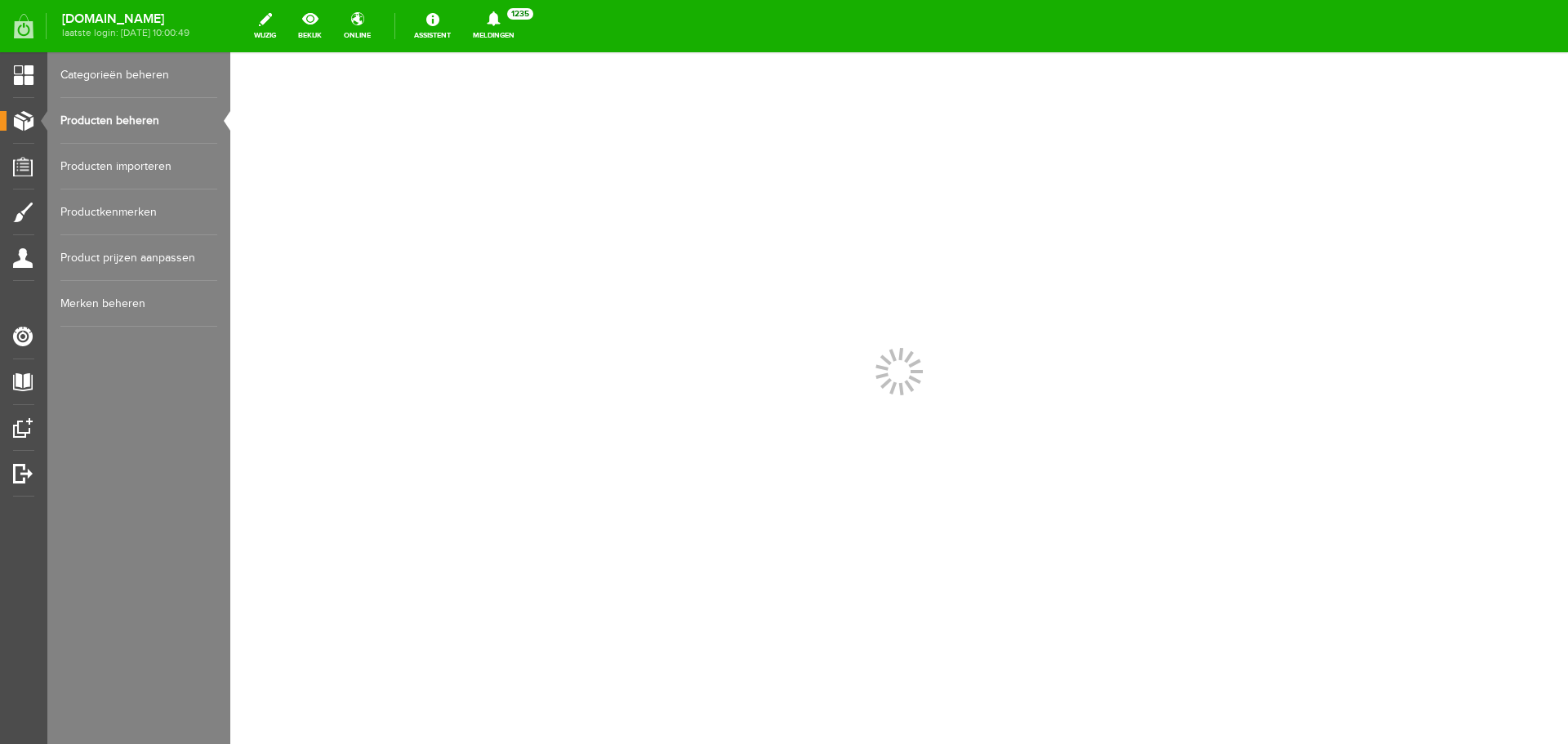
scroll to position [0, 0]
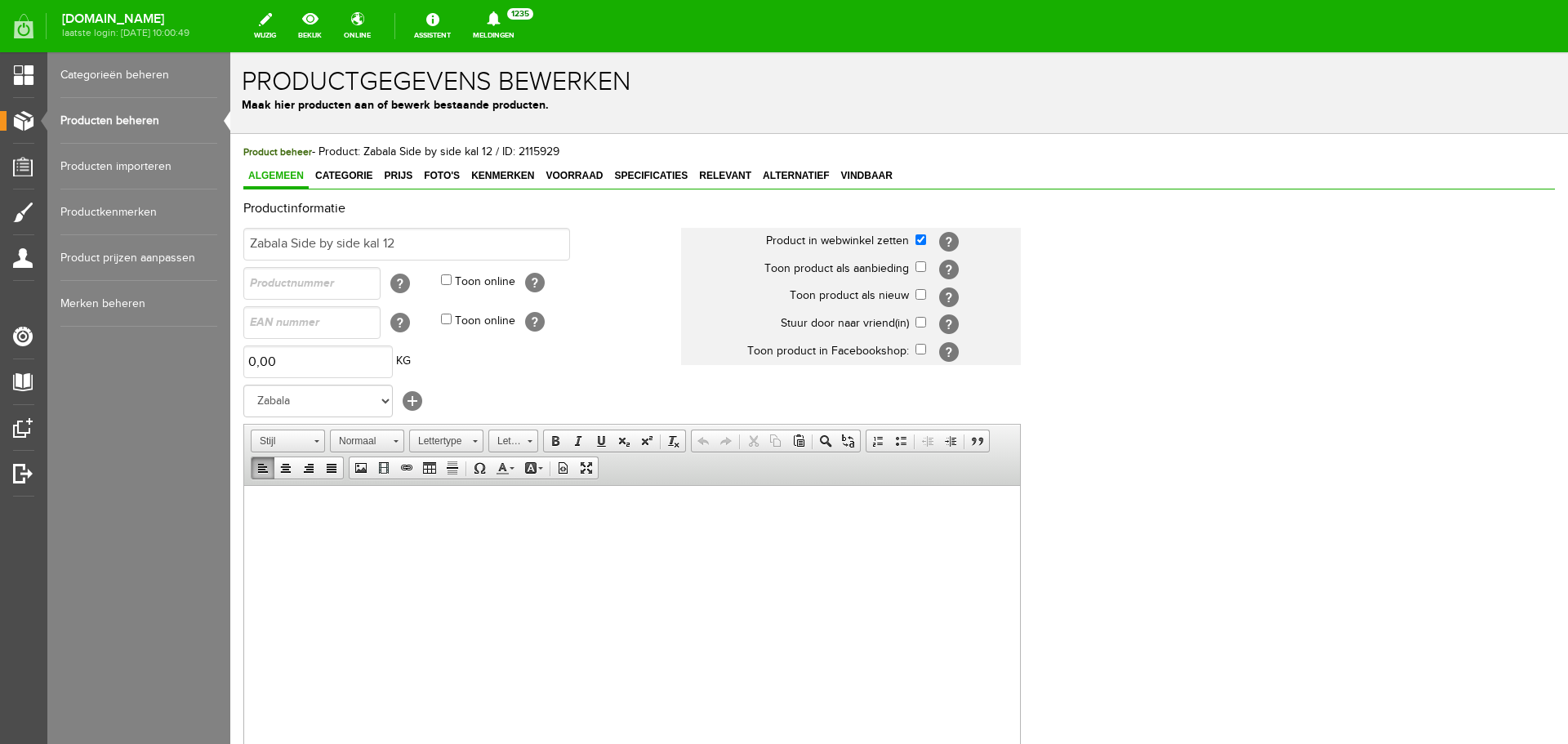
click at [316, 503] on body at bounding box center [632, 510] width 743 height 17
click at [267, 506] on p "Zbala met wisselchokes" at bounding box center [632, 510] width 743 height 17
click at [403, 511] on p "[PERSON_NAME] met wisselchokes" at bounding box center [632, 510] width 743 height 17
click at [409, 237] on input "Zabala Side by side kal 12" at bounding box center [406, 244] width 326 height 33
type input "Zabala Side by side kal 12 in zeer goede staat"
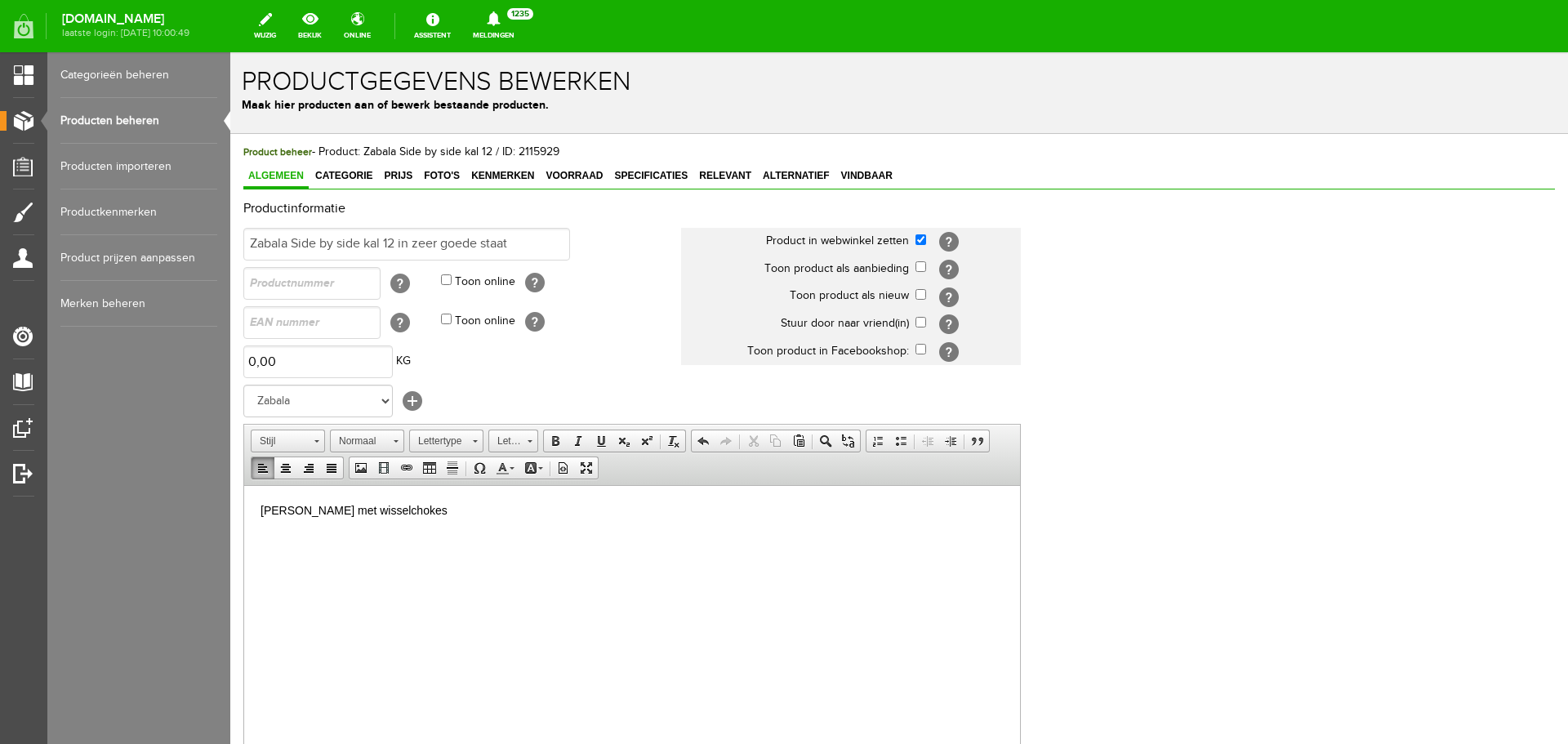
click at [415, 513] on p "[PERSON_NAME] met wisselchokes" at bounding box center [632, 510] width 743 height 17
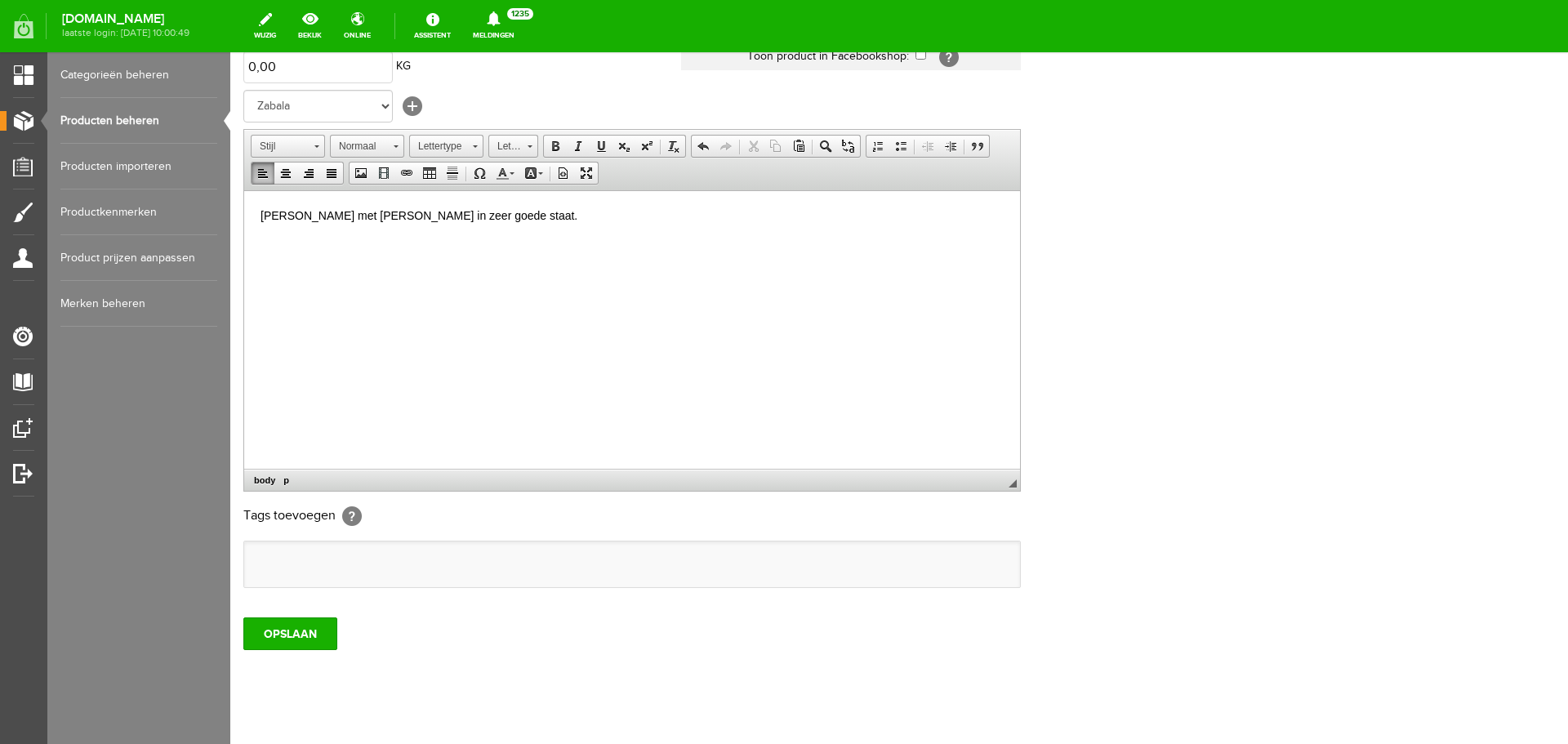
scroll to position [322, 0]
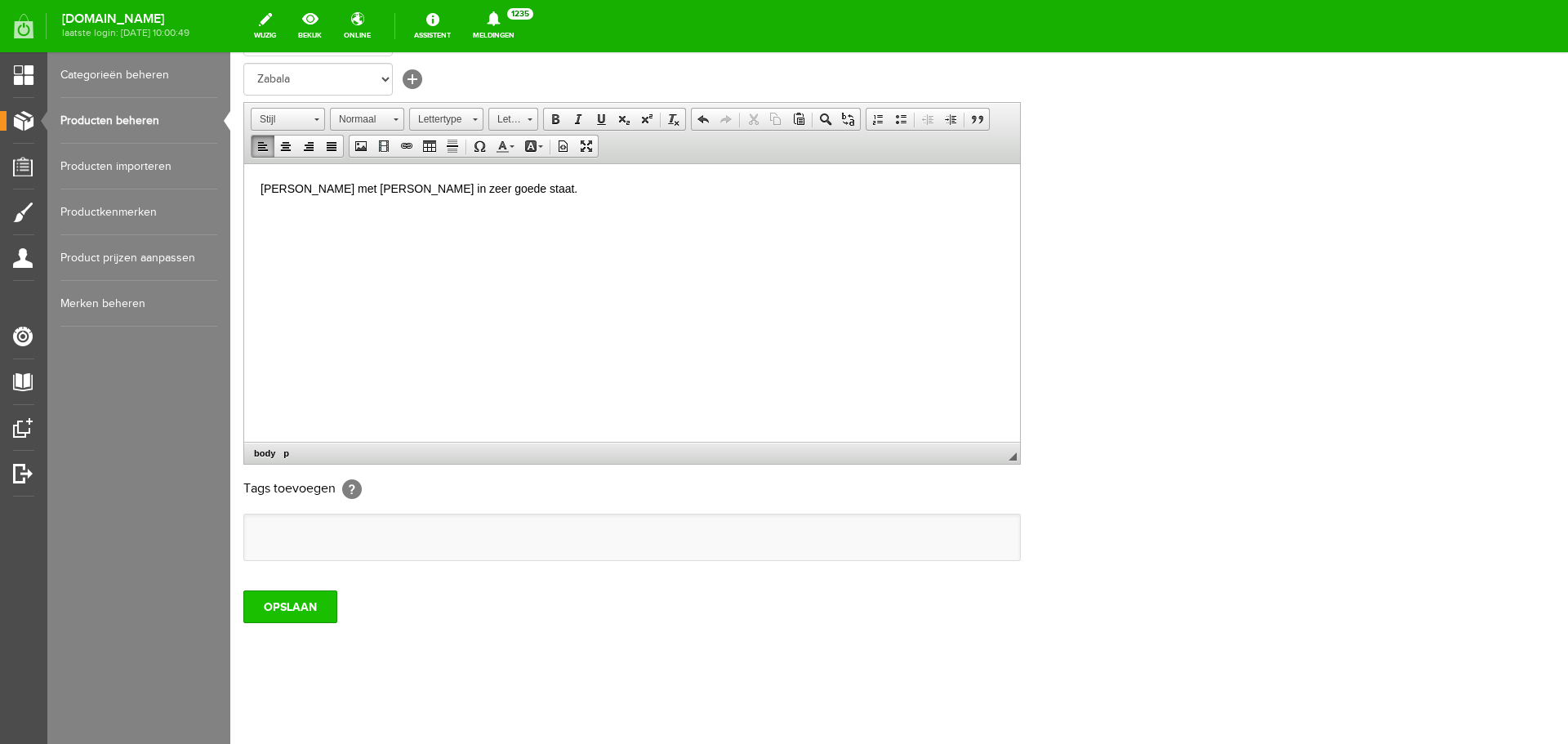
click at [292, 610] on input "OPSLAAN" at bounding box center [290, 607] width 94 height 33
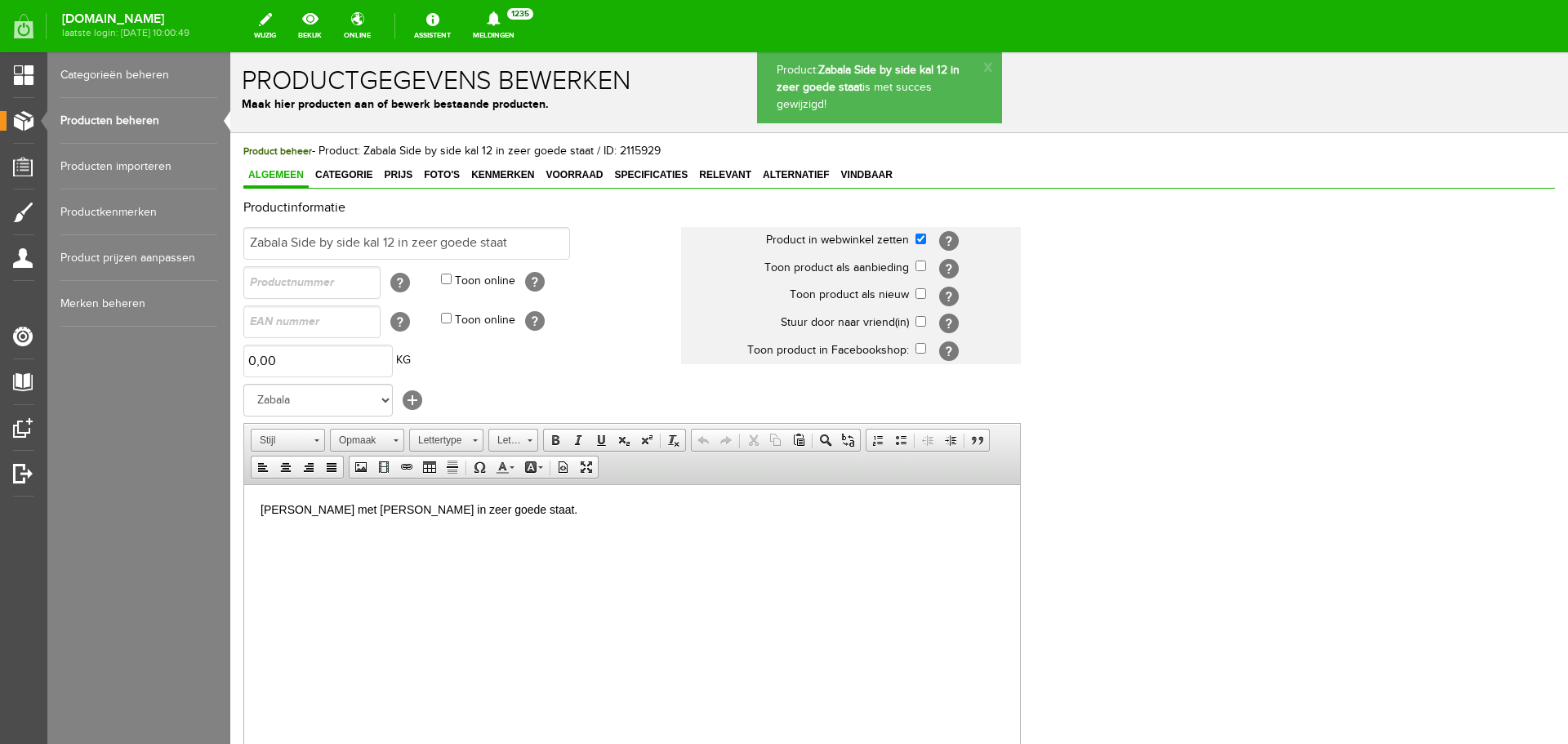
scroll to position [0, 0]
click at [397, 173] on span "Prijs" at bounding box center [398, 176] width 38 height 12
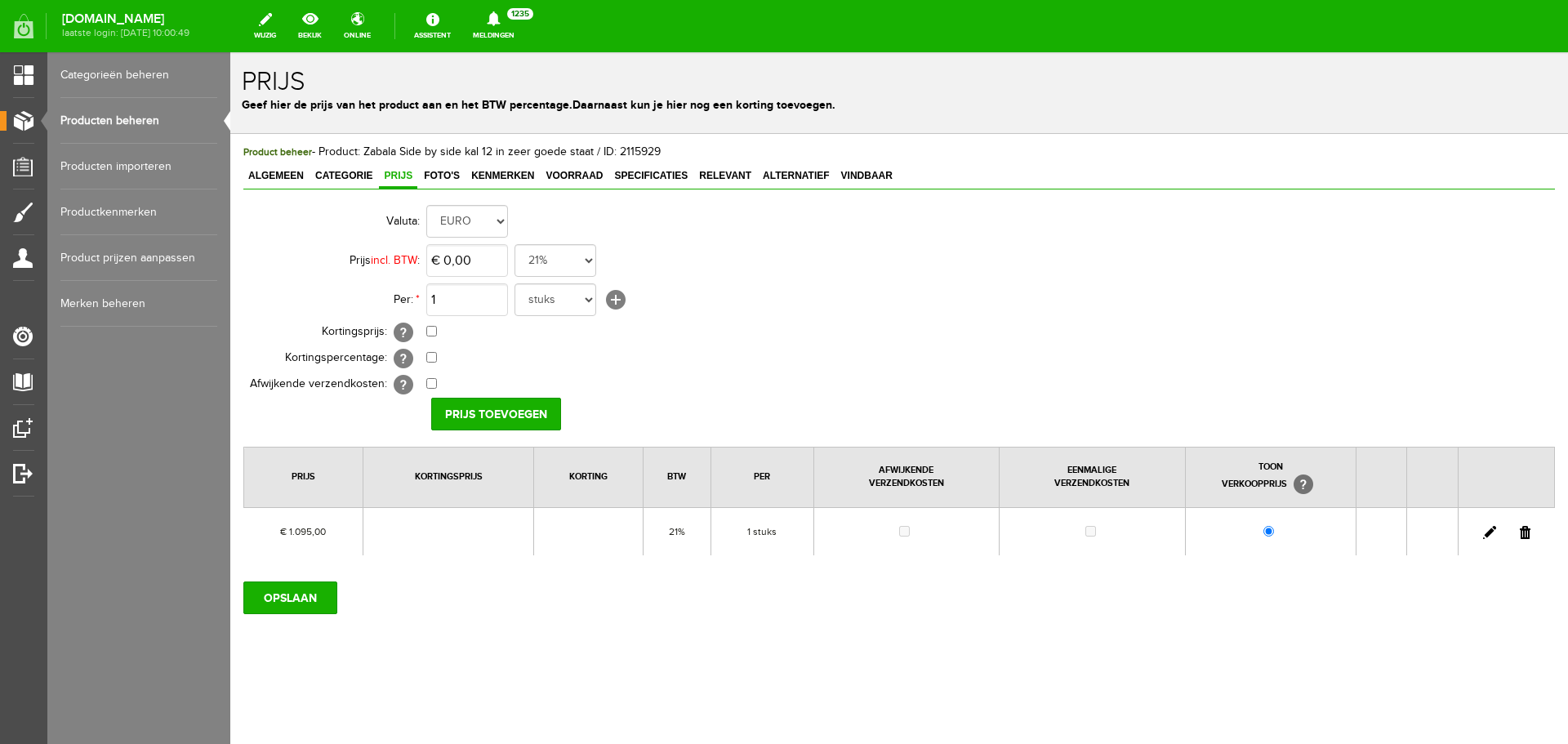
click at [141, 116] on link "Producten beheren" at bounding box center [138, 121] width 157 height 46
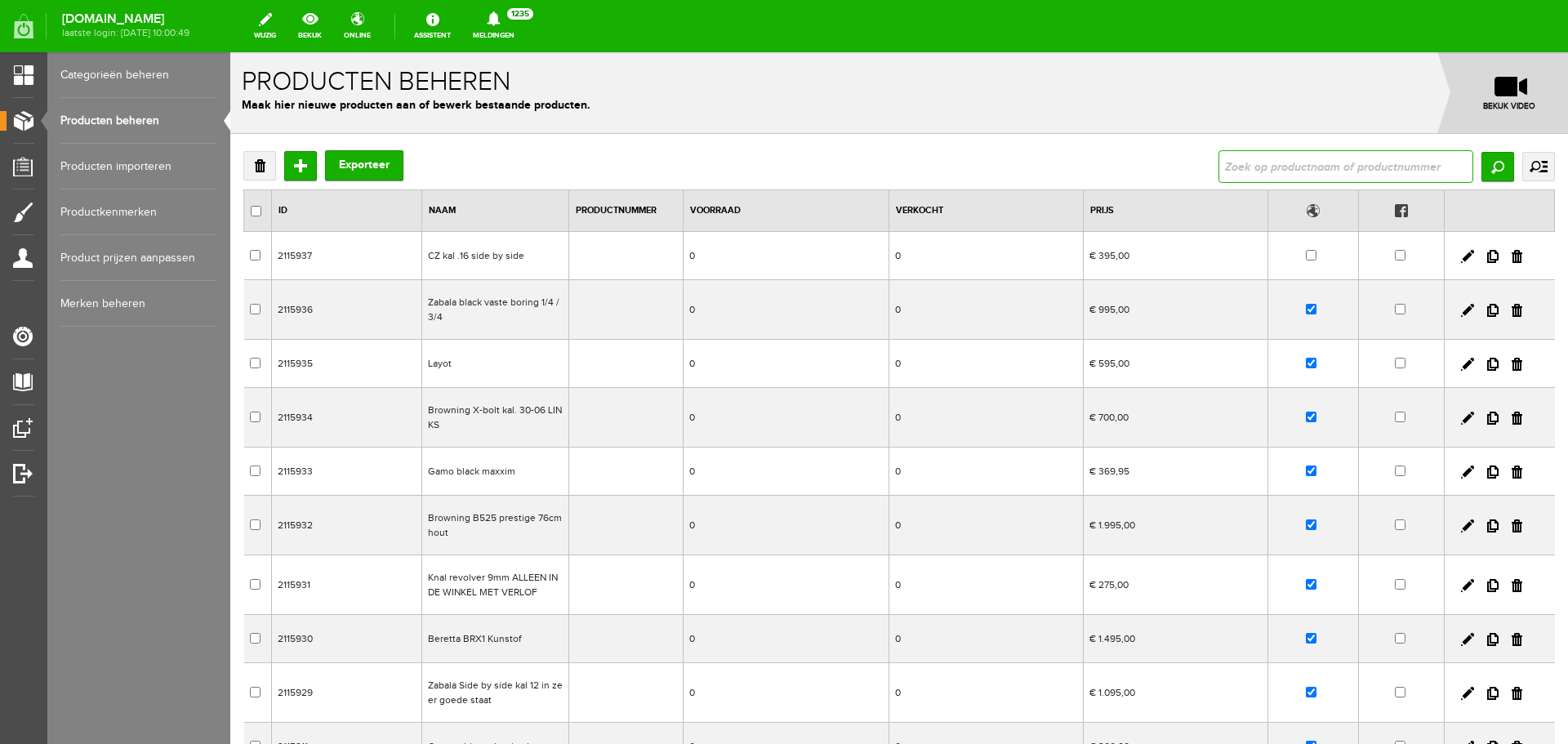
click at [1268, 163] on input "text" at bounding box center [1345, 166] width 254 height 33
type input "beretta ultra"
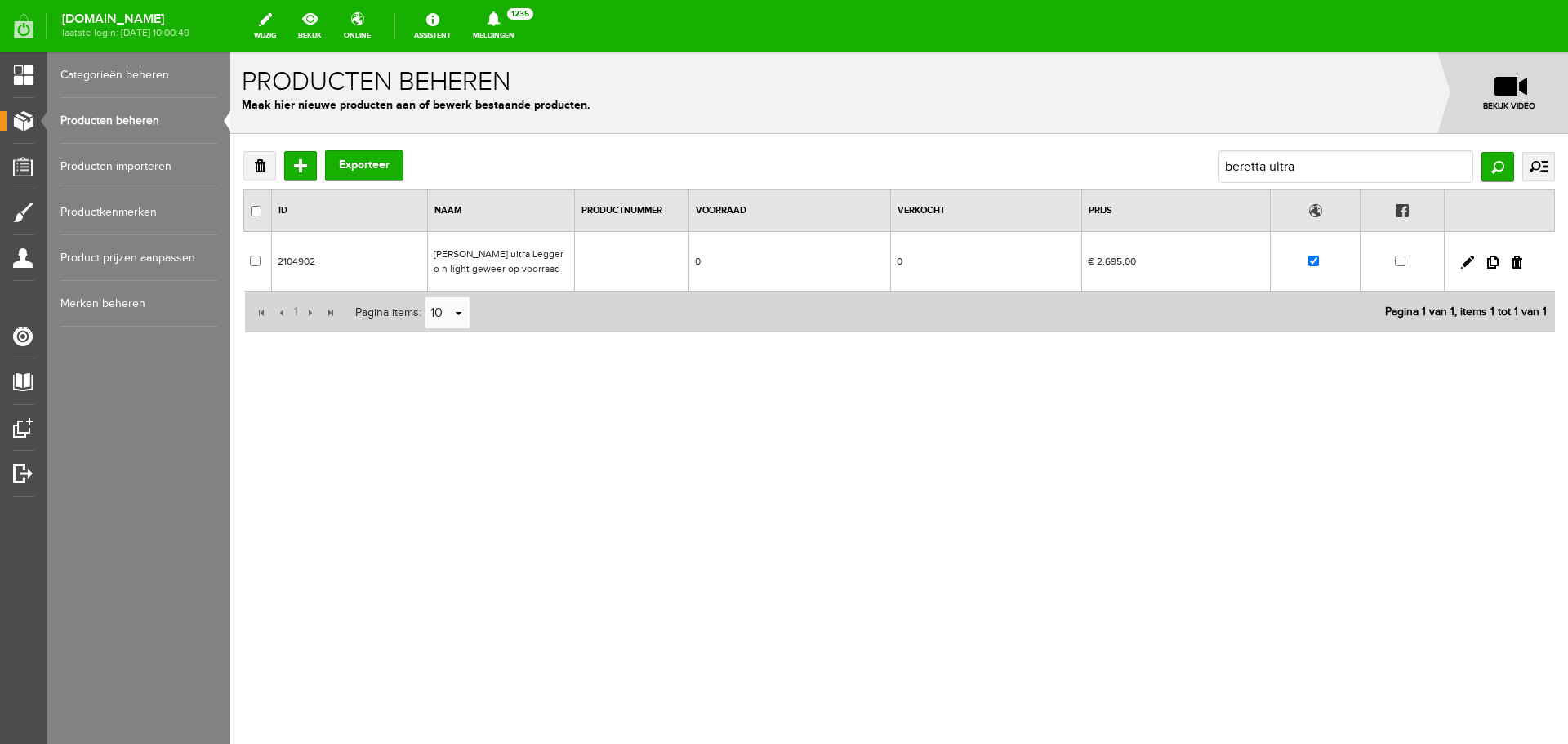
click at [669, 259] on td at bounding box center [631, 262] width 114 height 60
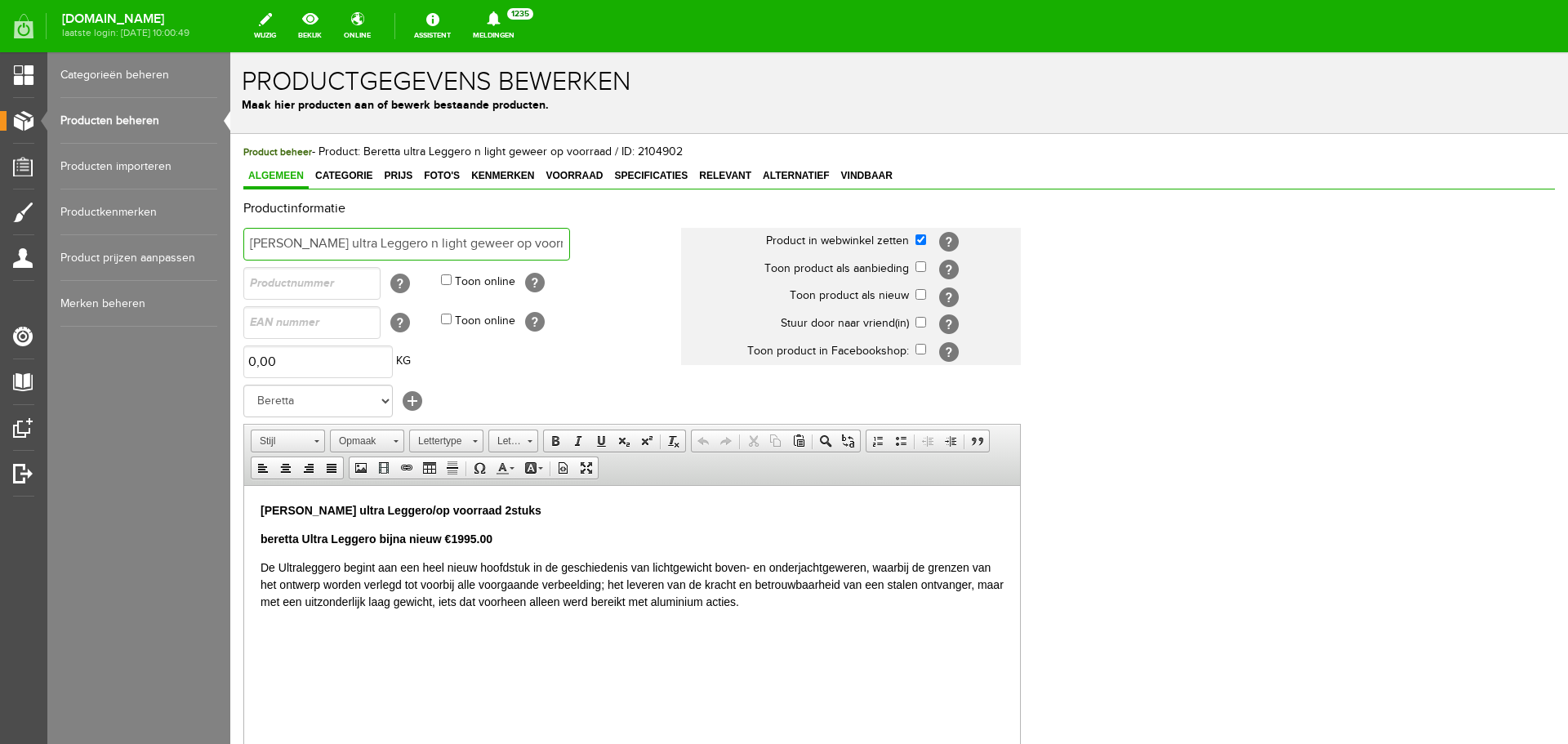
click at [538, 239] on input "[PERSON_NAME] ultra Leggero n light geweer op voorraad" at bounding box center [406, 244] width 326 height 33
type input "Beretta ultra Leggero n light"
click at [487, 509] on strong "[PERSON_NAME] ultra Leggero/op voorraad 2stuks" at bounding box center [400, 510] width 281 height 13
click at [375, 505] on strong "[PERSON_NAME] ultra Leggeroniet meer op voorraad" at bounding box center [406, 510] width 292 height 13
click at [501, 497] on html "[PERSON_NAME] ultra Leggero niet meer op voorraad beretta Ultra Leggero bijna n…" at bounding box center [632, 555] width 776 height 141
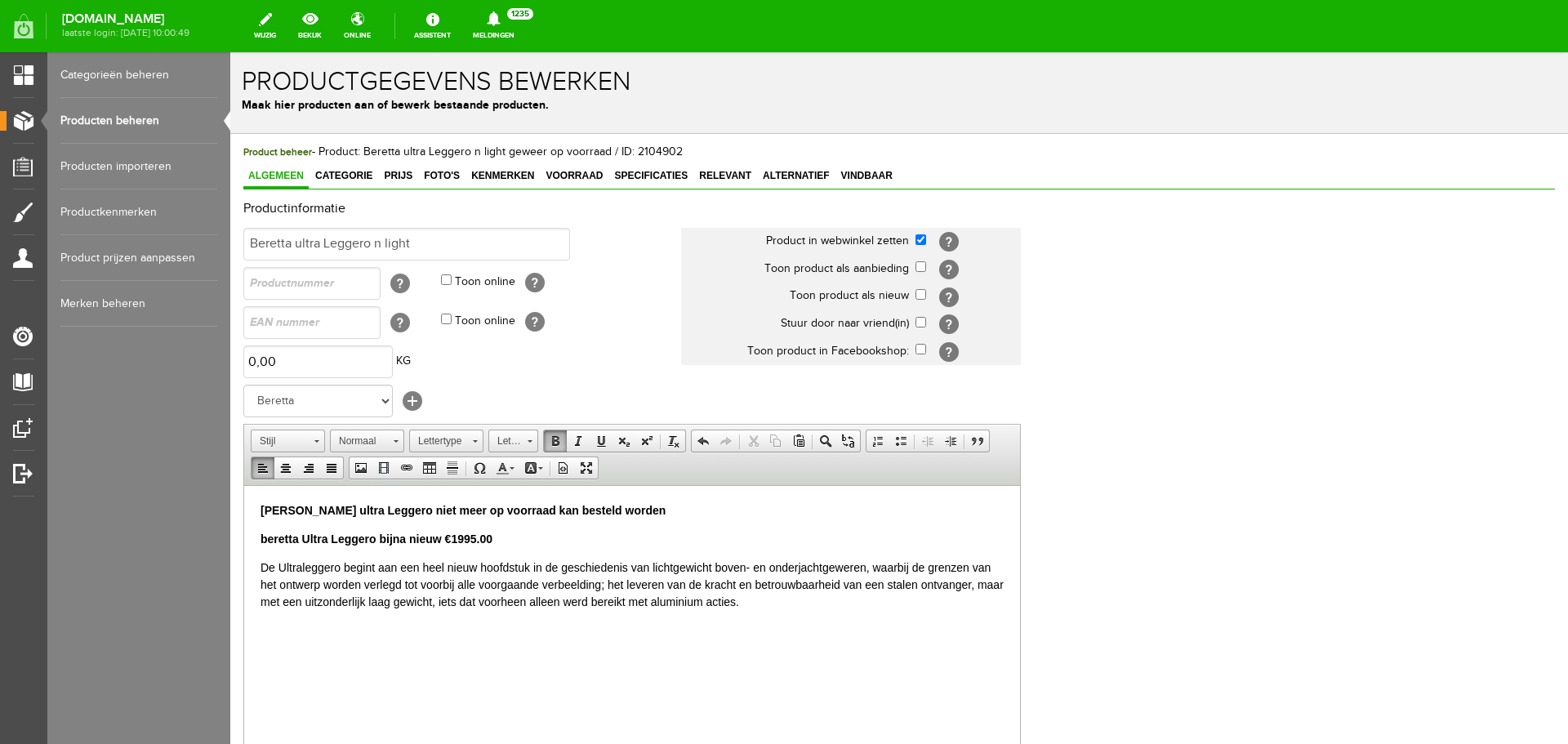
click at [498, 533] on p "beretta Ultra Leggero bijna nieuw €1995.00" at bounding box center [632, 539] width 743 height 17
click at [419, 239] on input "Beretta ultra Leggero n light" at bounding box center [406, 244] width 326 height 33
click at [406, 173] on span "Prijs" at bounding box center [398, 176] width 38 height 12
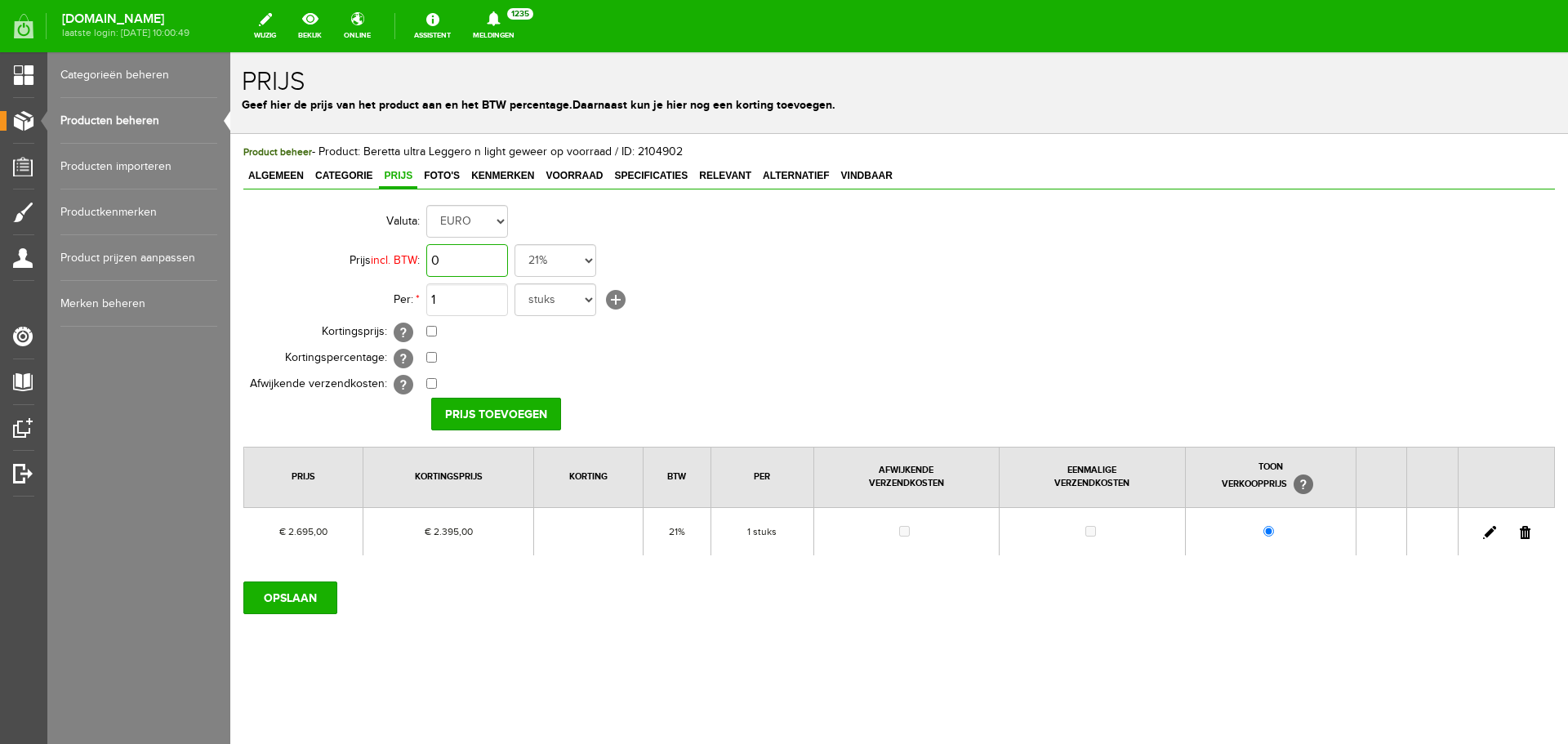
click at [493, 254] on input "0" at bounding box center [467, 260] width 82 height 33
type input "€ 2.795,00"
click at [429, 334] on input "checkbox" at bounding box center [431, 330] width 11 height 11
checkbox input "true"
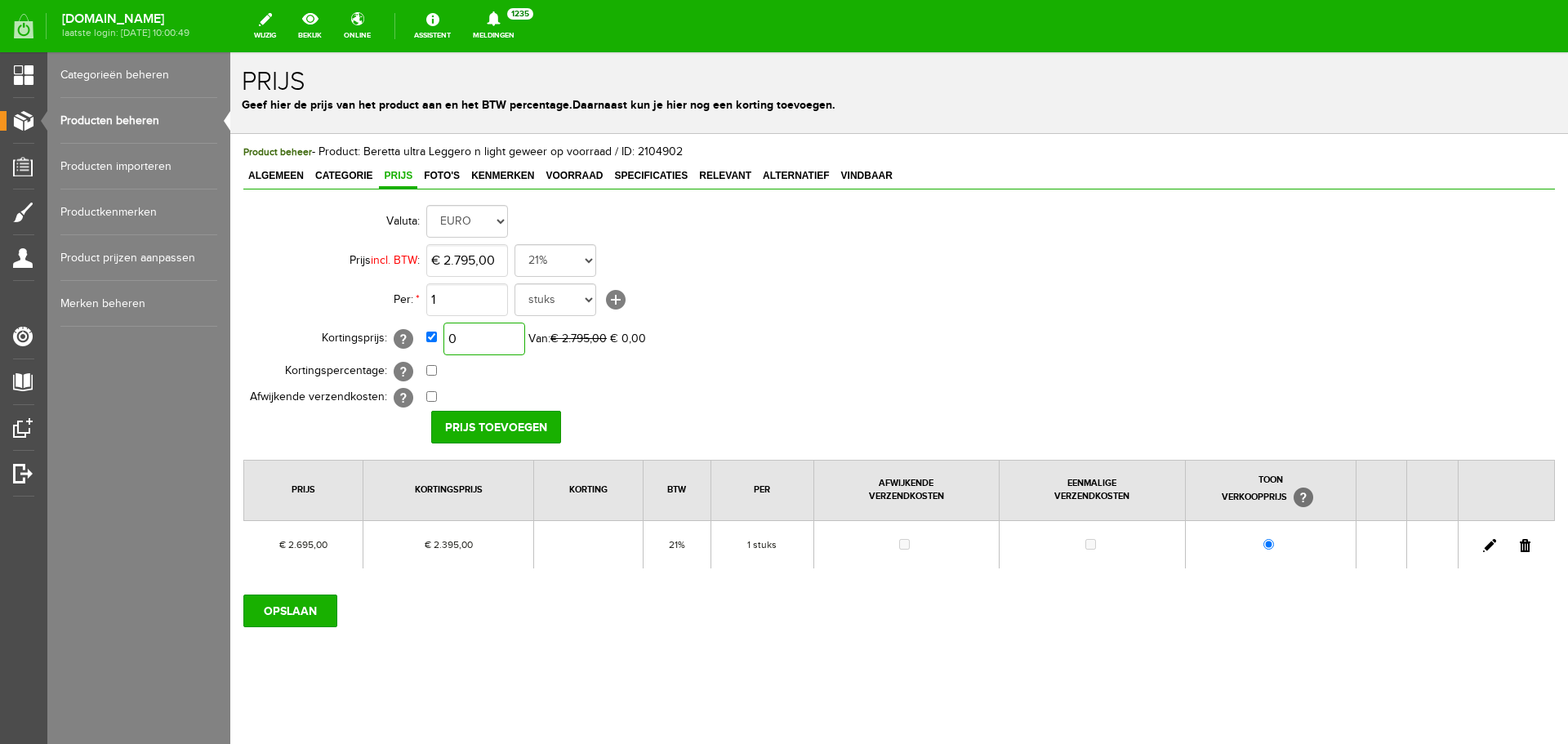
click at [491, 344] on input "0" at bounding box center [484, 339] width 82 height 33
type input "€ 2.595,00"
click at [540, 433] on input "Prijs toevoegen" at bounding box center [495, 427] width 130 height 33
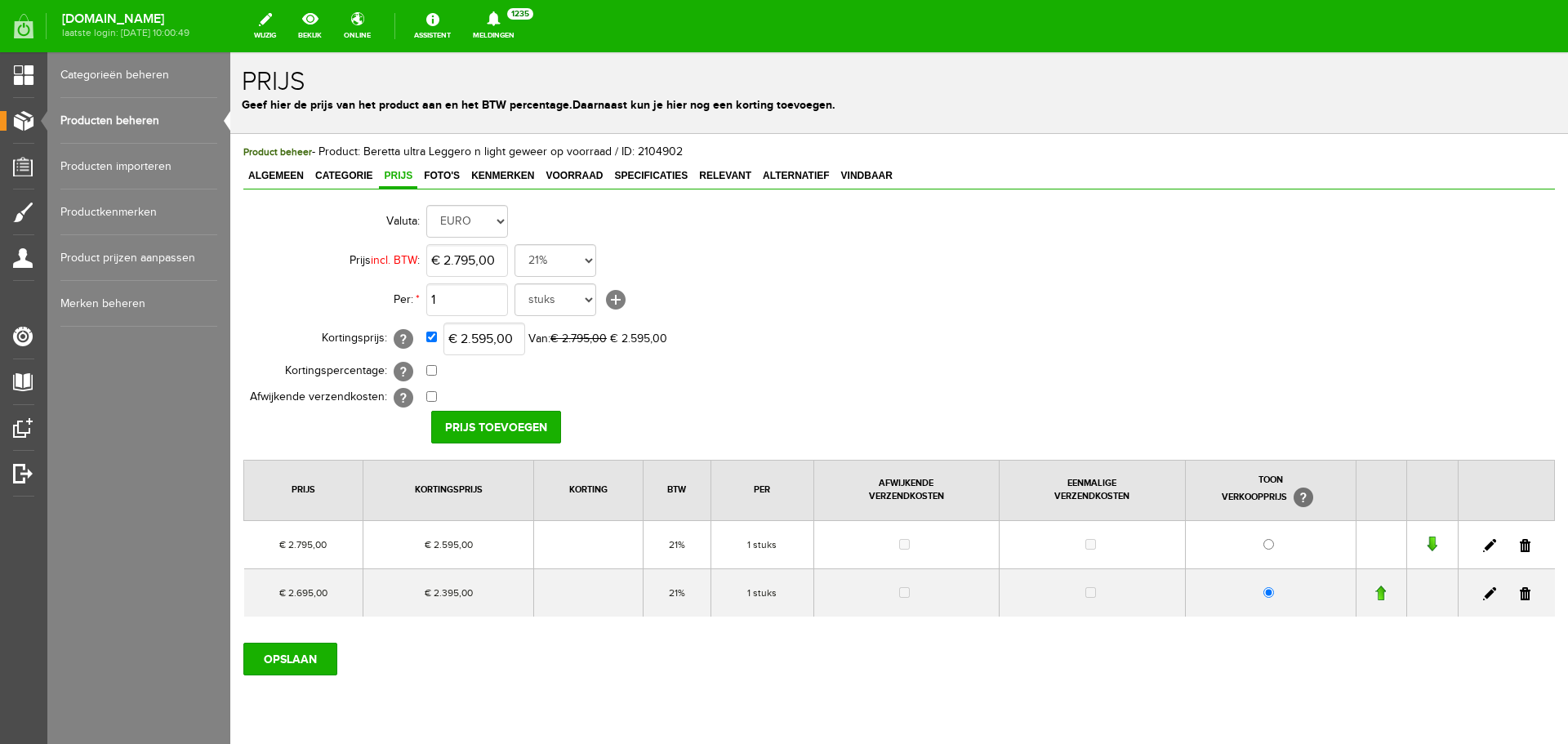
click at [1520, 593] on link at bounding box center [1525, 593] width 11 height 13
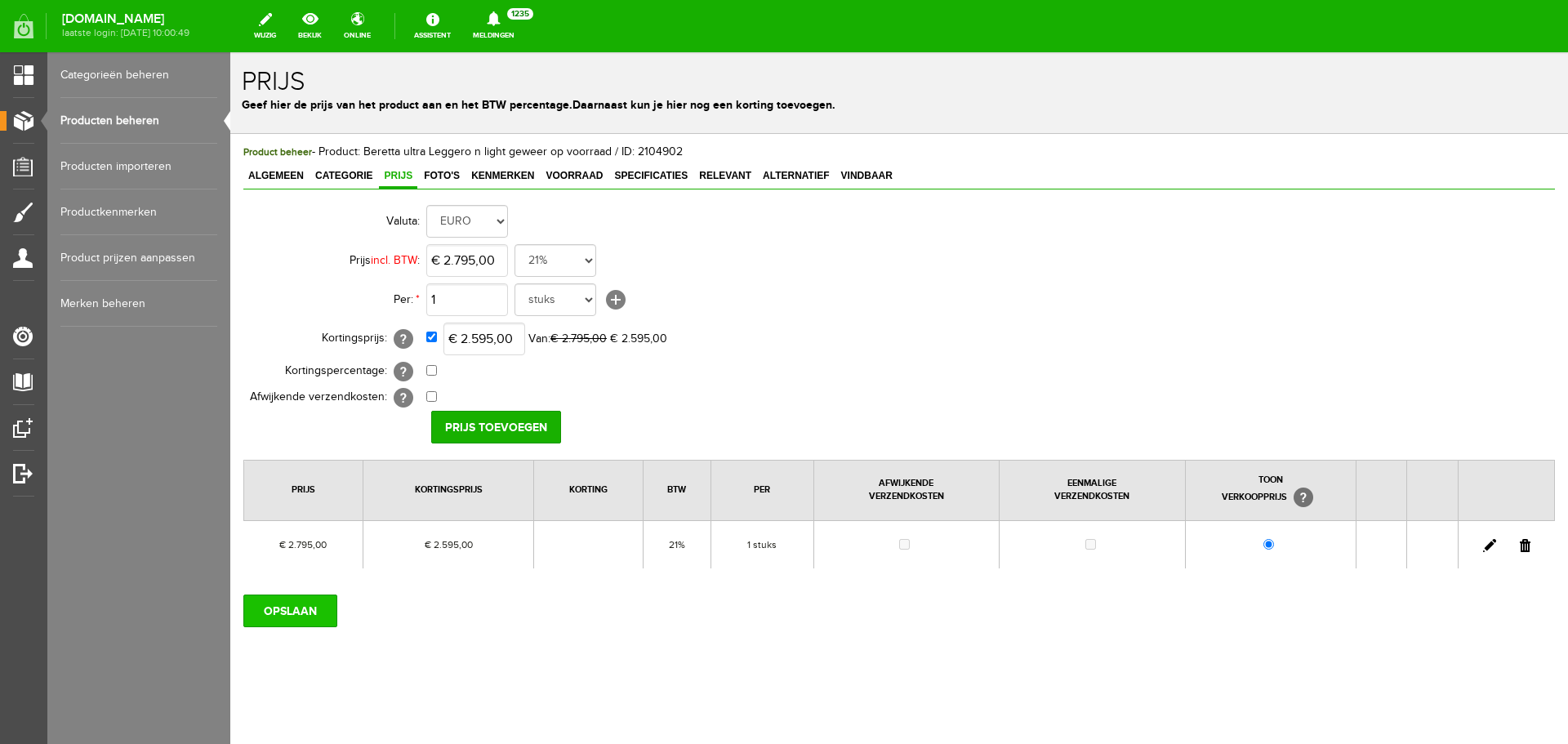
click at [328, 606] on input "OPSLAAN" at bounding box center [290, 611] width 94 height 33
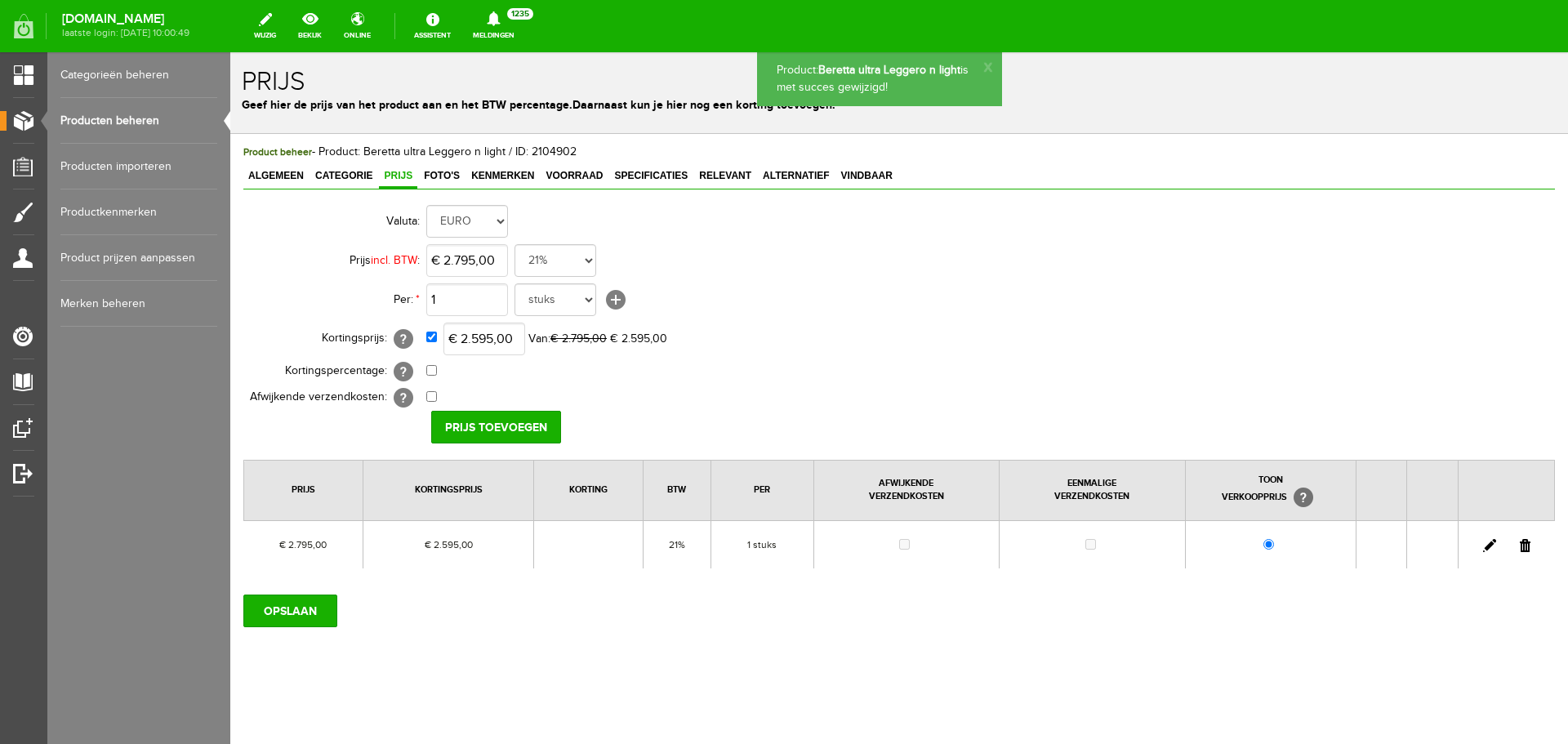
click at [148, 121] on link "Producten beheren" at bounding box center [138, 121] width 157 height 46
